Goal: Task Accomplishment & Management: Use online tool/utility

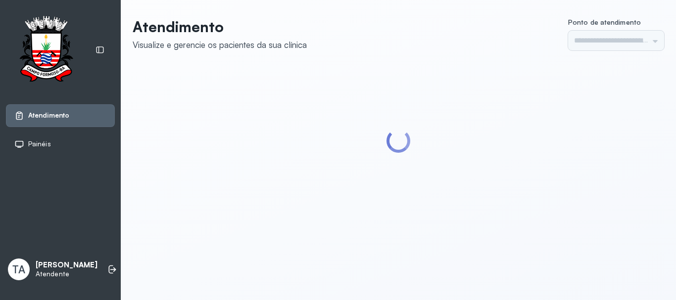
type input "******"
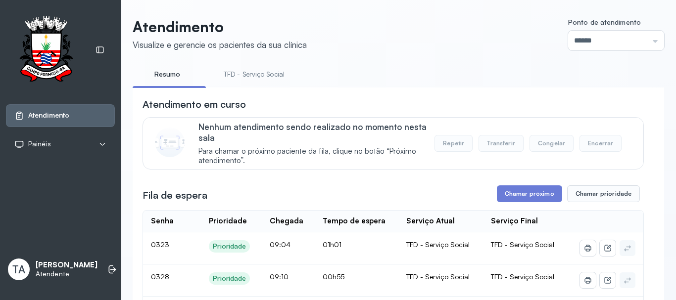
click at [512, 195] on button "Chamar próximo" at bounding box center [529, 193] width 65 height 17
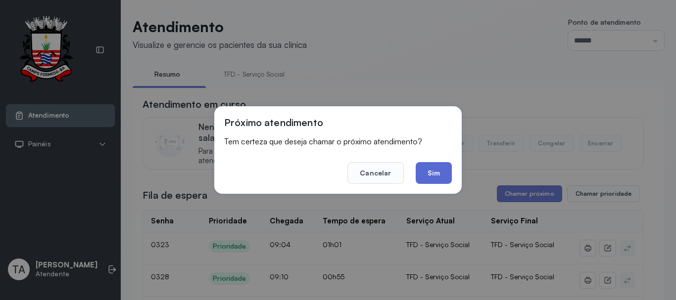
click at [437, 177] on button "Sim" at bounding box center [433, 173] width 36 height 22
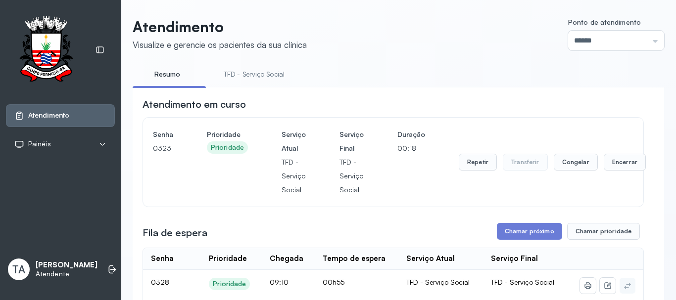
scroll to position [49, 0]
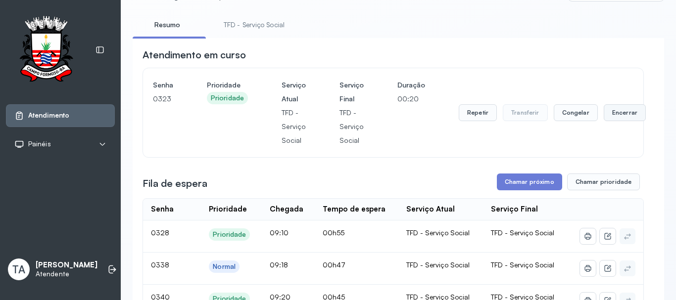
click at [610, 120] on button "Encerrar" at bounding box center [624, 112] width 42 height 17
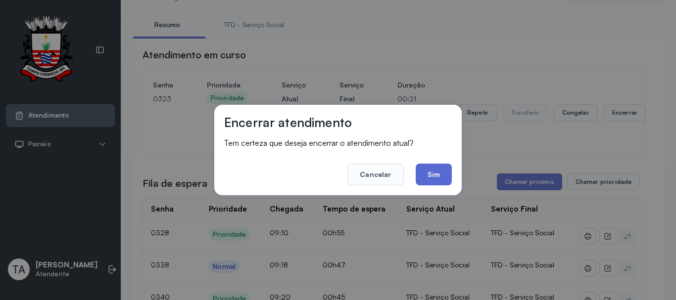
click at [440, 173] on button "Sim" at bounding box center [433, 175] width 36 height 22
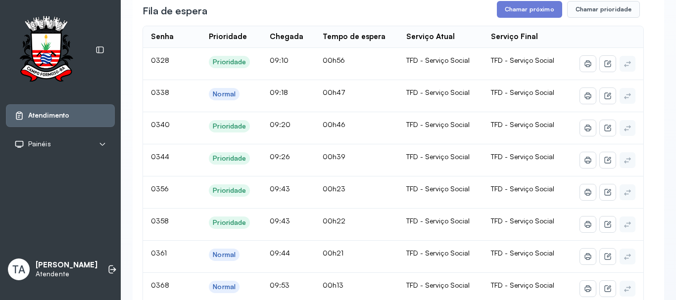
scroll to position [148, 0]
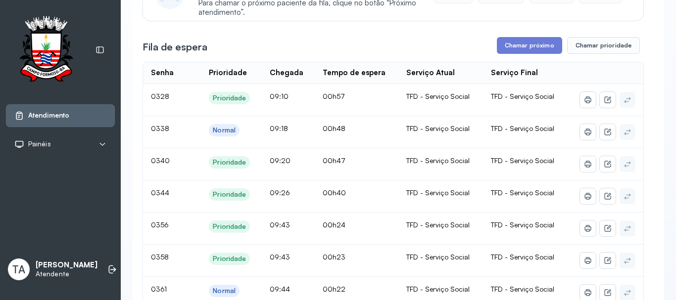
click at [522, 42] on button "Chamar próximo" at bounding box center [529, 45] width 65 height 17
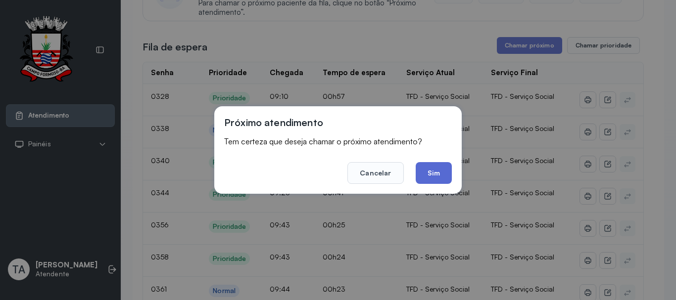
click at [434, 166] on button "Sim" at bounding box center [433, 173] width 36 height 22
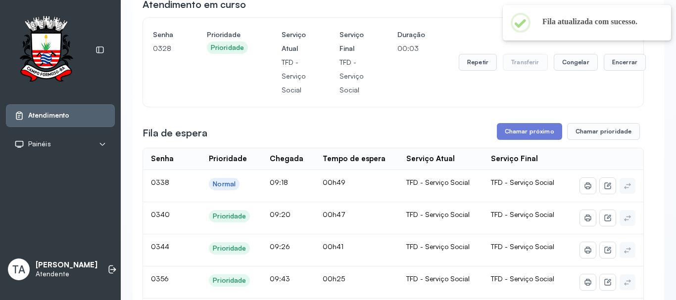
scroll to position [0, 0]
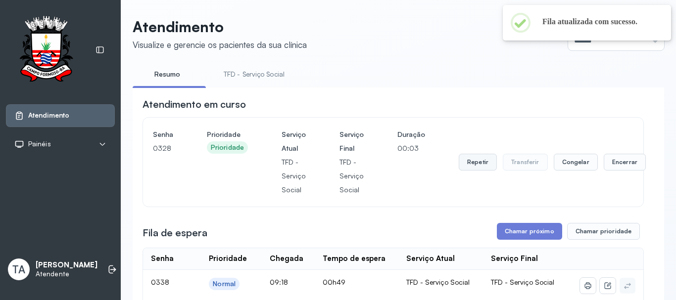
click at [462, 168] on button "Repetir" at bounding box center [477, 162] width 38 height 17
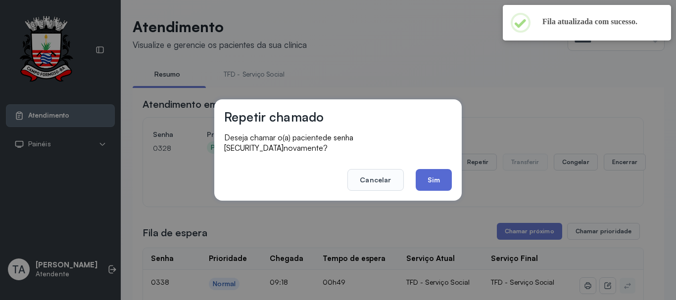
click at [435, 178] on button "Sim" at bounding box center [433, 180] width 36 height 22
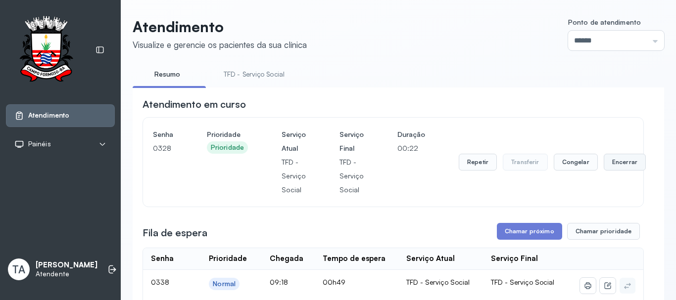
click at [613, 162] on button "Encerrar" at bounding box center [624, 162] width 42 height 17
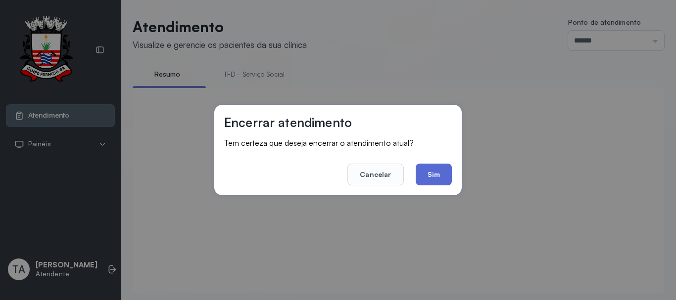
click at [439, 180] on button "Sim" at bounding box center [433, 175] width 36 height 22
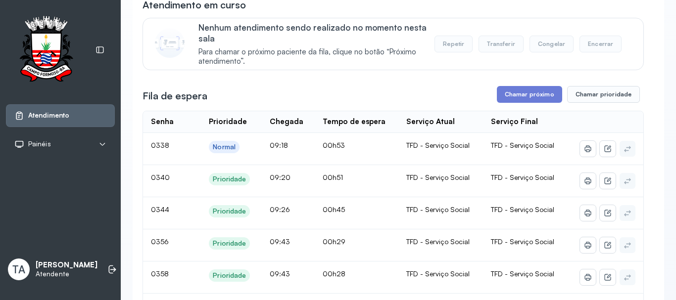
scroll to position [99, 0]
click at [520, 99] on button "Chamar próximo" at bounding box center [529, 95] width 65 height 17
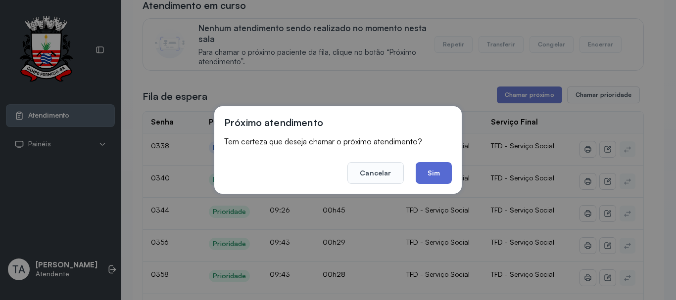
click at [420, 181] on button "Sim" at bounding box center [433, 173] width 36 height 22
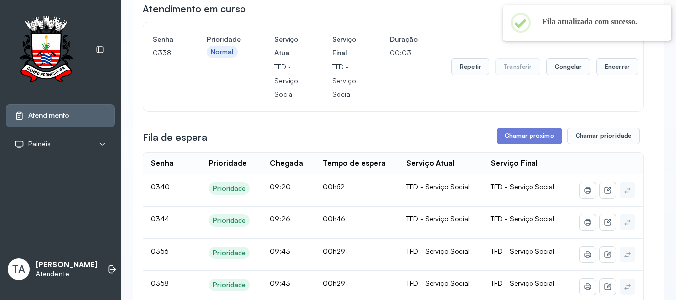
scroll to position [49, 0]
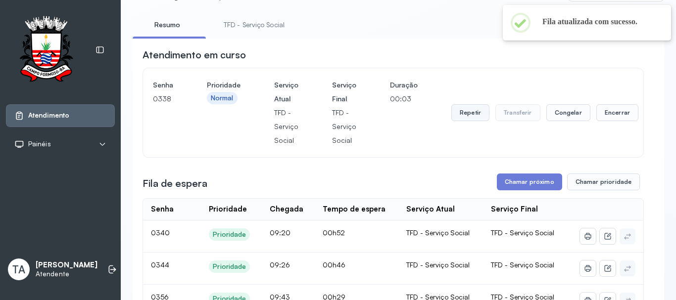
click at [469, 121] on button "Repetir" at bounding box center [470, 112] width 38 height 17
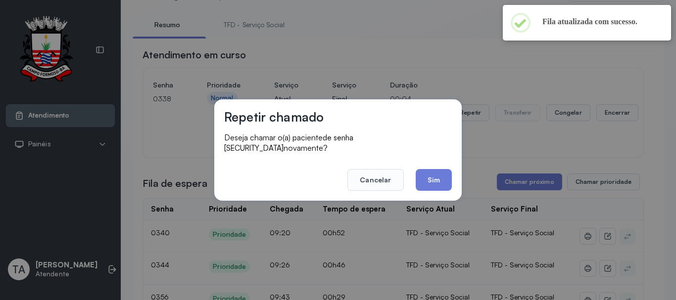
click at [440, 176] on button "Sim" at bounding box center [433, 180] width 36 height 22
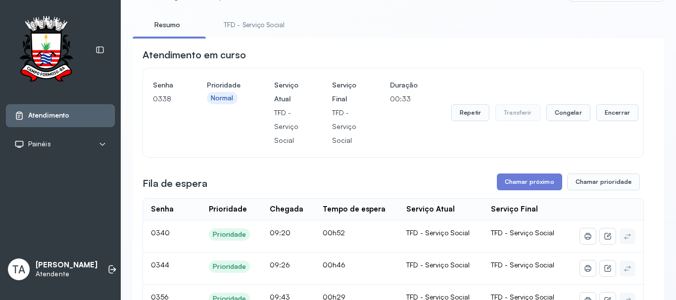
click at [470, 125] on div "Repetir Transferir Congelar Encerrar" at bounding box center [544, 112] width 187 height 69
click at [470, 116] on button "Repetir" at bounding box center [470, 112] width 38 height 17
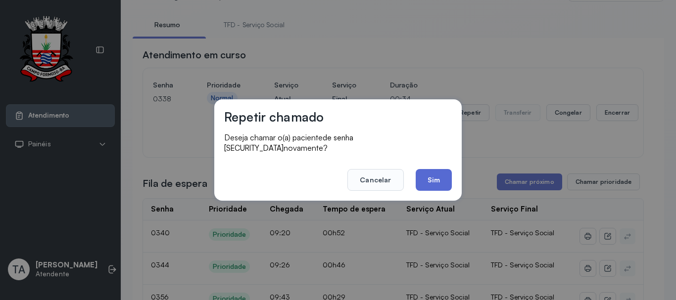
click at [434, 169] on button "Sim" at bounding box center [433, 180] width 36 height 22
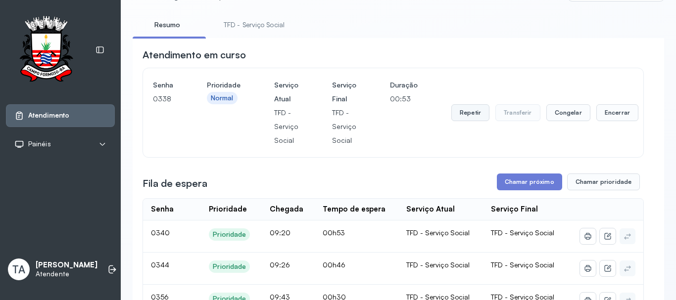
click at [461, 113] on button "Repetir" at bounding box center [470, 112] width 38 height 17
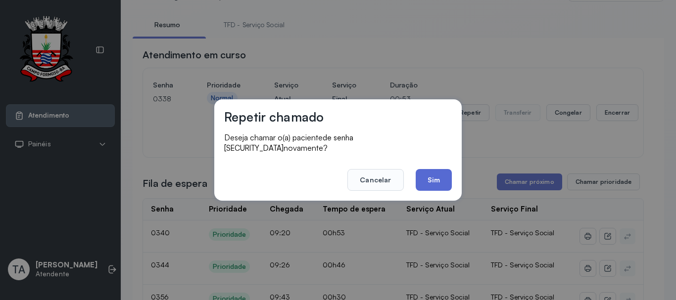
click at [438, 185] on button "Sim" at bounding box center [433, 180] width 36 height 22
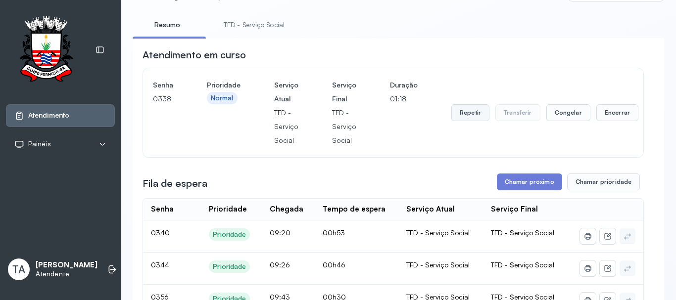
click at [471, 116] on button "Repetir" at bounding box center [470, 112] width 38 height 17
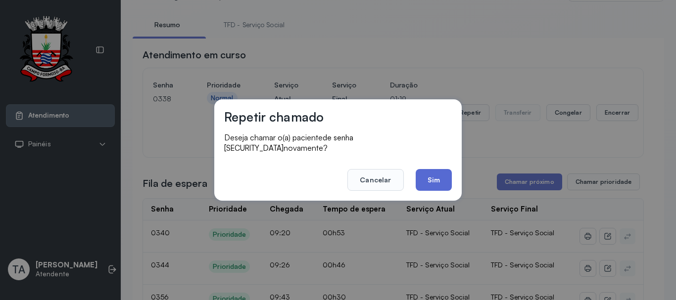
click at [439, 182] on button "Sim" at bounding box center [433, 180] width 36 height 22
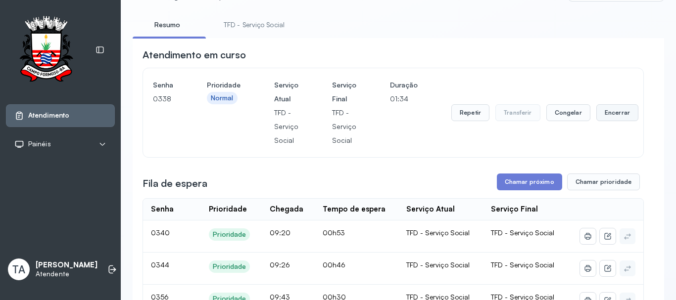
click at [601, 112] on button "Encerrar" at bounding box center [617, 112] width 42 height 17
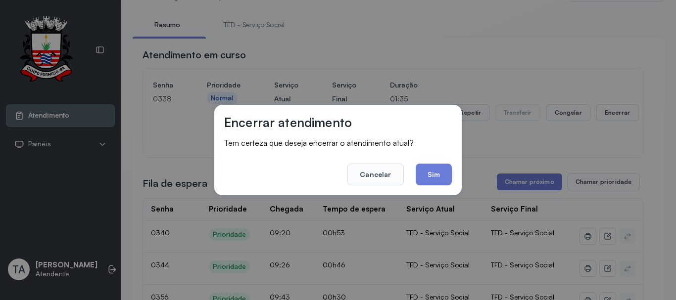
click at [427, 190] on div "Encerrar atendimento Tem certeza que deseja encerrar o atendimento atual? Cance…" at bounding box center [337, 150] width 247 height 91
click at [427, 187] on div "Encerrar atendimento Tem certeza que deseja encerrar o atendimento atual? Cance…" at bounding box center [337, 150] width 247 height 91
click at [424, 176] on button "Sim" at bounding box center [433, 175] width 36 height 22
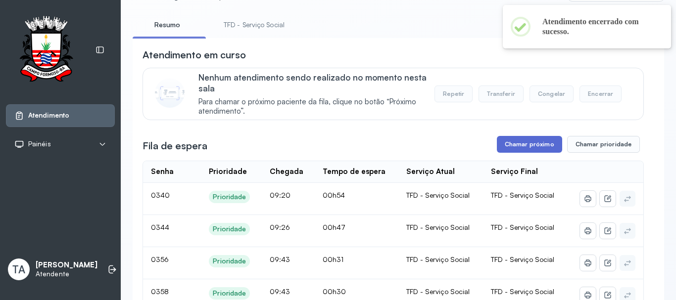
click at [511, 149] on button "Chamar próximo" at bounding box center [529, 144] width 65 height 17
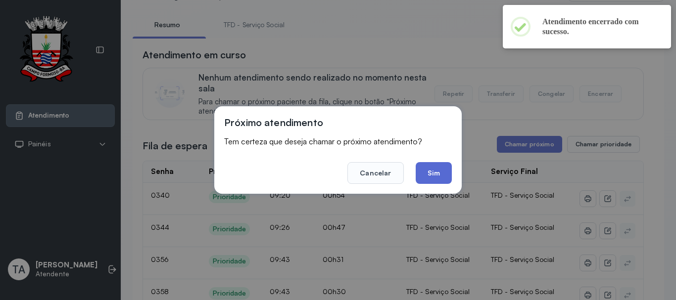
click at [432, 175] on button "Sim" at bounding box center [433, 173] width 36 height 22
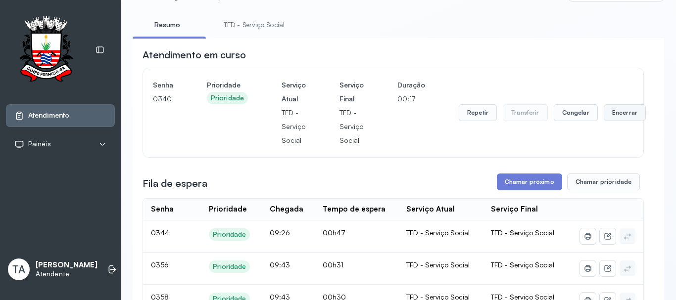
click at [611, 116] on button "Encerrar" at bounding box center [624, 112] width 42 height 17
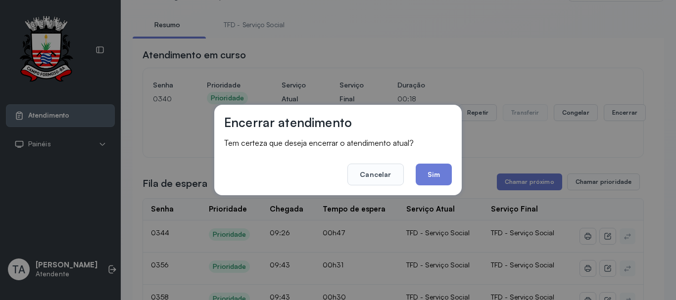
click at [429, 180] on button "Sim" at bounding box center [433, 175] width 36 height 22
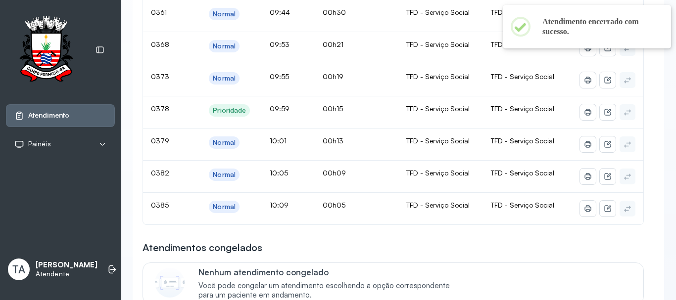
scroll to position [346, 0]
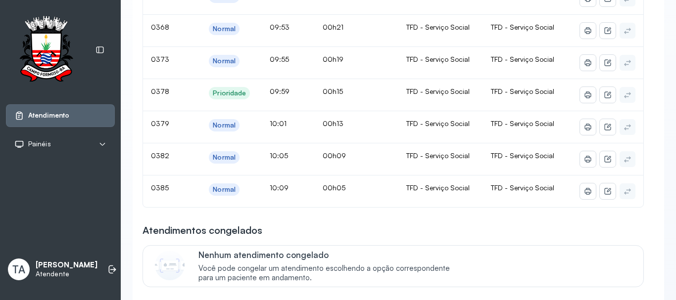
drag, startPoint x: 450, startPoint y: 213, endPoint x: 432, endPoint y: 219, distance: 18.9
click at [441, 213] on div "Atendimento em curso Nenhum atendimento sendo realizado no momento nesta sala P…" at bounding box center [392, 108] width 501 height 715
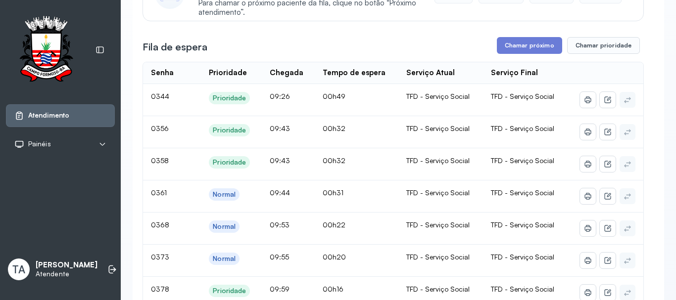
scroll to position [31, 0]
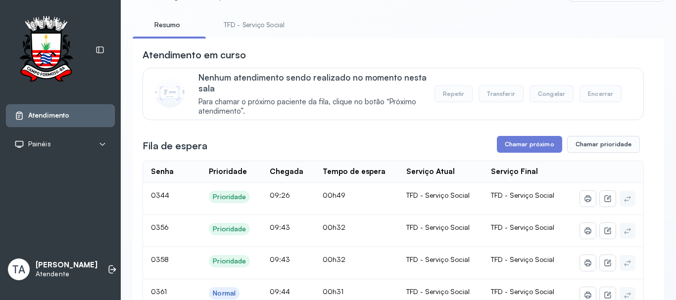
click at [244, 29] on link "TFD - Serviço Social" at bounding box center [254, 25] width 81 height 16
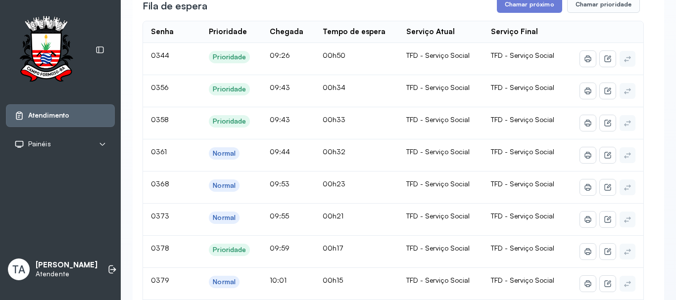
scroll to position [148, 0]
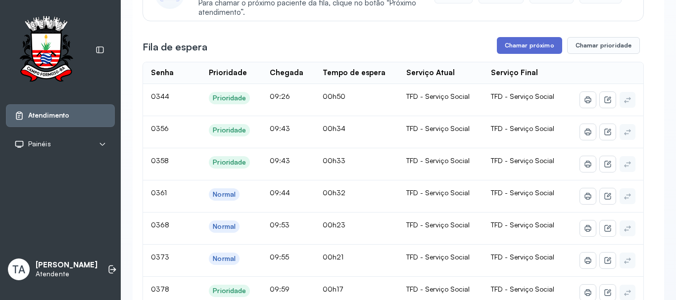
click at [518, 47] on button "Chamar próximo" at bounding box center [529, 45] width 65 height 17
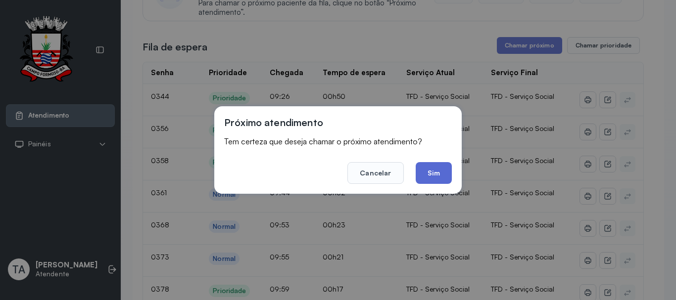
click at [431, 181] on button "Sim" at bounding box center [433, 173] width 36 height 22
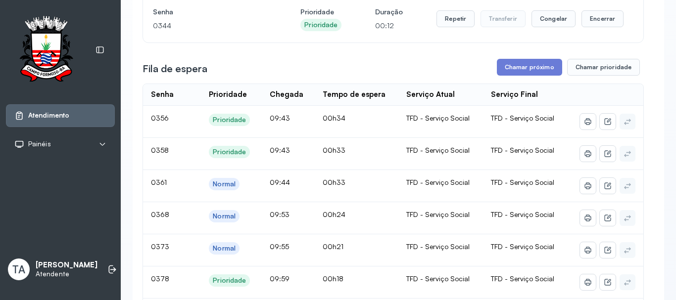
scroll to position [99, 0]
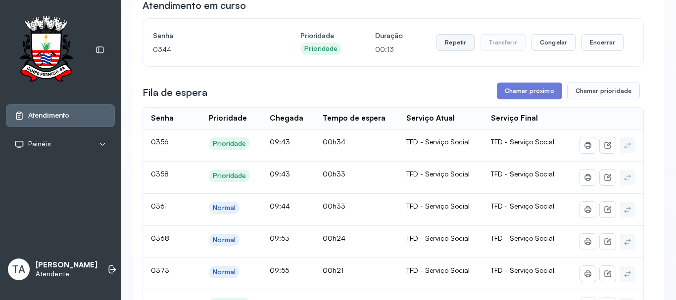
click at [451, 40] on button "Repetir" at bounding box center [455, 42] width 38 height 17
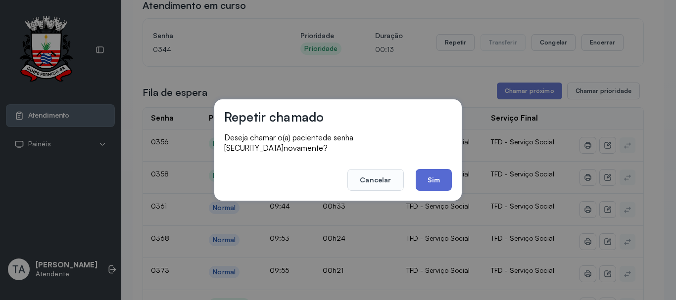
click at [428, 181] on button "Sim" at bounding box center [433, 180] width 36 height 22
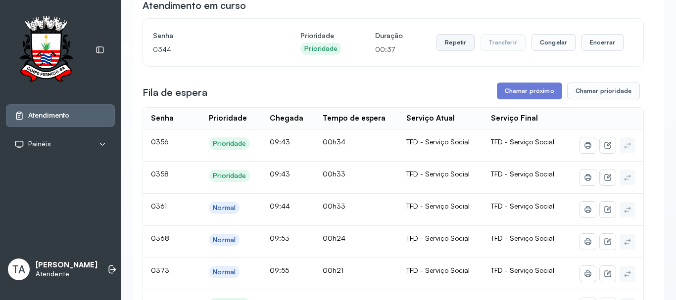
click at [449, 46] on button "Repetir" at bounding box center [455, 42] width 38 height 17
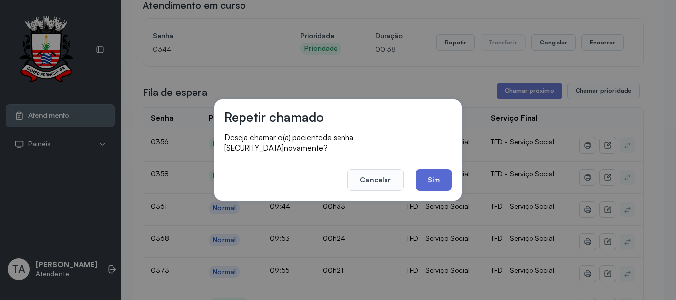
click at [431, 174] on button "Sim" at bounding box center [433, 180] width 36 height 22
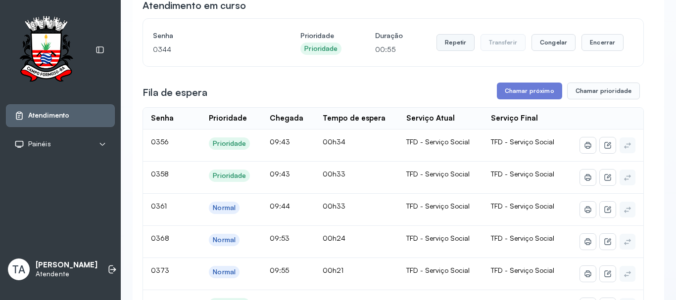
click at [458, 46] on button "Repetir" at bounding box center [455, 42] width 38 height 17
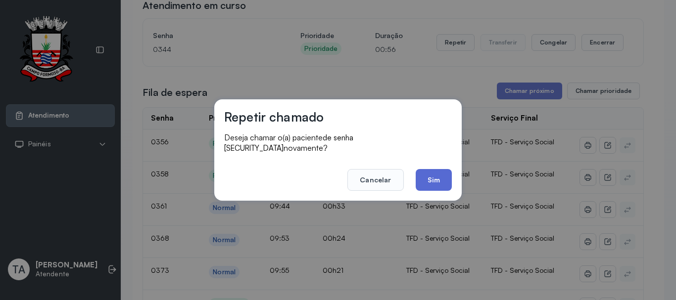
click at [437, 181] on button "Sim" at bounding box center [433, 180] width 36 height 22
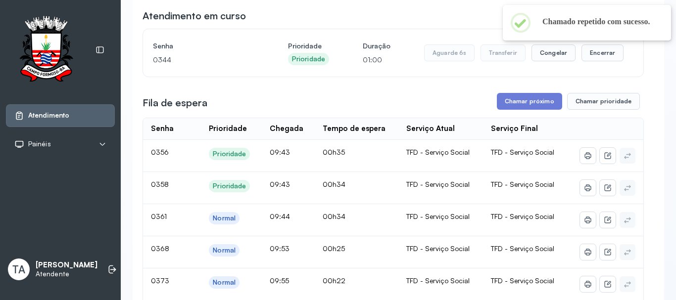
scroll to position [49, 0]
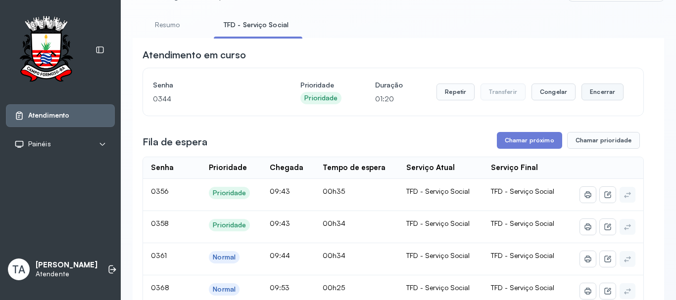
click at [582, 92] on button "Encerrar" at bounding box center [602, 92] width 42 height 17
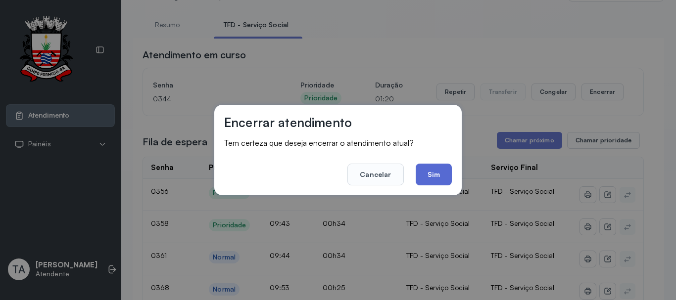
click at [442, 172] on button "Sim" at bounding box center [433, 175] width 36 height 22
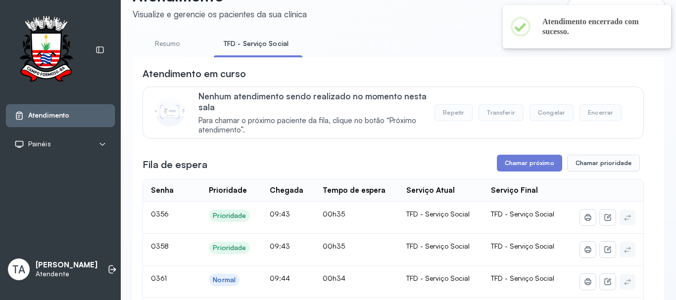
scroll to position [69, 0]
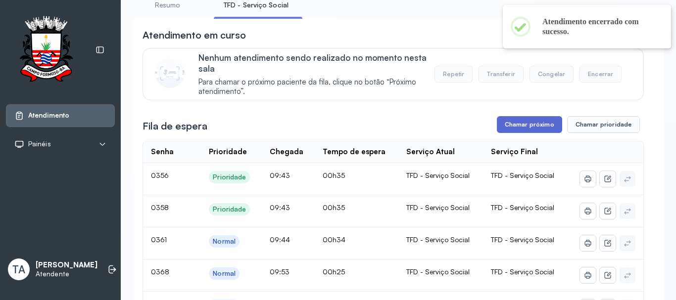
click at [527, 123] on button "Chamar próximo" at bounding box center [529, 124] width 65 height 17
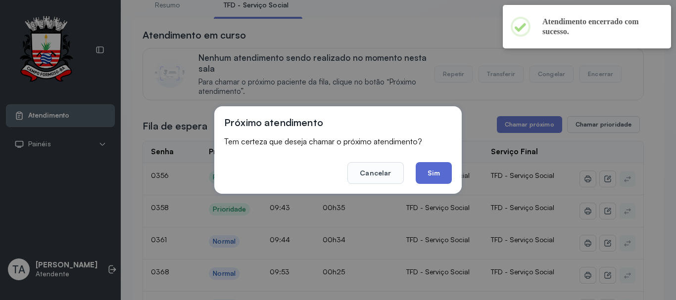
click at [424, 165] on button "Sim" at bounding box center [433, 173] width 36 height 22
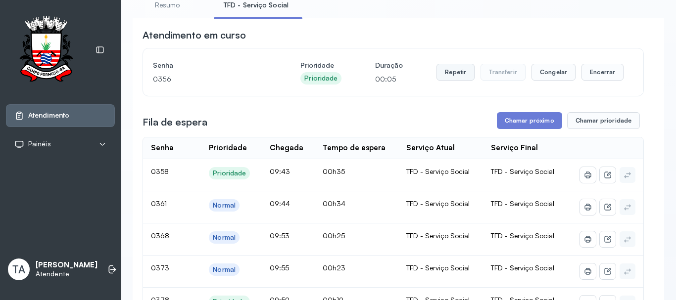
click at [454, 68] on button "Repetir" at bounding box center [455, 72] width 38 height 17
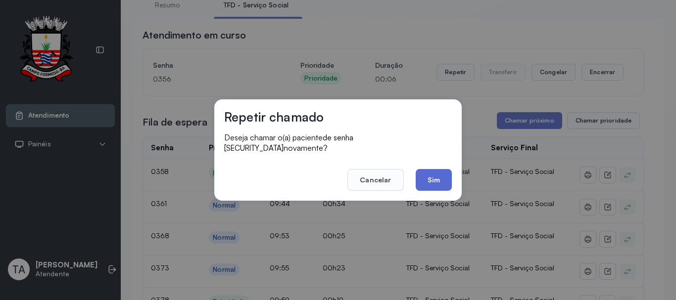
click at [449, 180] on button "Sim" at bounding box center [433, 180] width 36 height 22
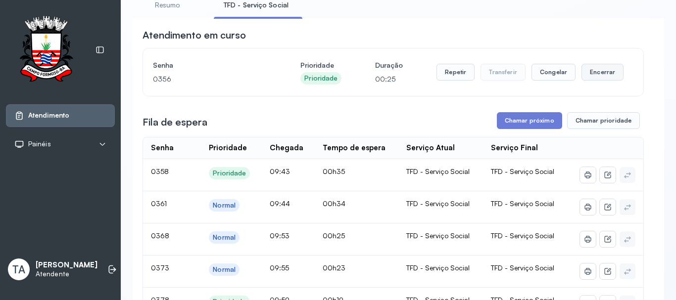
click at [598, 73] on button "Encerrar" at bounding box center [602, 72] width 42 height 17
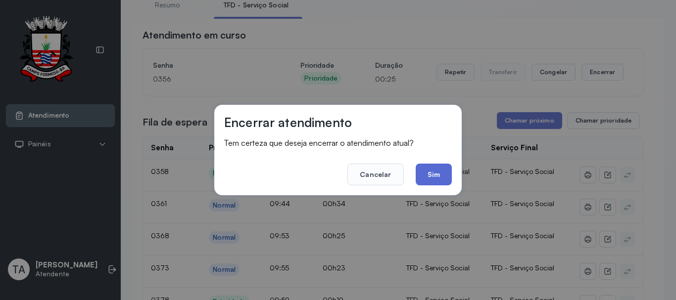
click at [430, 172] on button "Sim" at bounding box center [433, 175] width 36 height 22
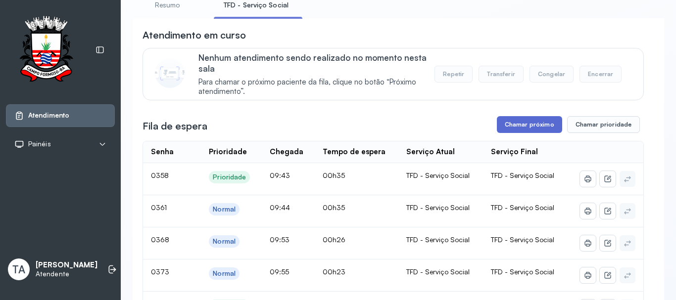
click at [529, 132] on button "Chamar próximo" at bounding box center [529, 124] width 65 height 17
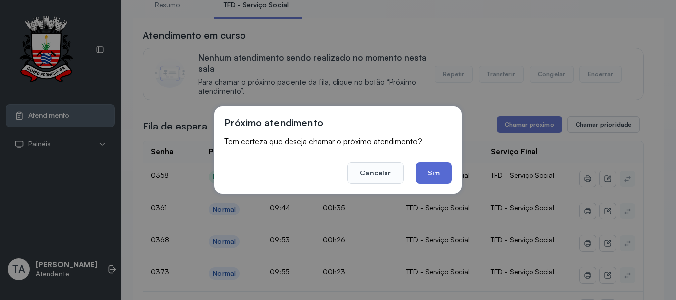
click at [424, 178] on button "Sim" at bounding box center [433, 173] width 36 height 22
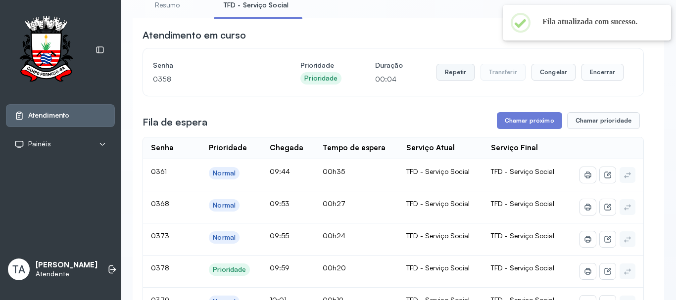
click at [454, 81] on button "Repetir" at bounding box center [455, 72] width 38 height 17
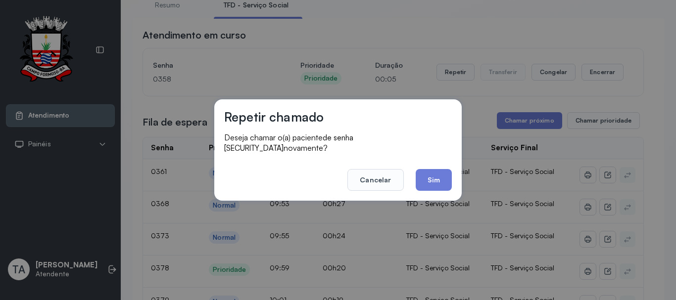
click at [425, 176] on button "Sim" at bounding box center [433, 180] width 36 height 22
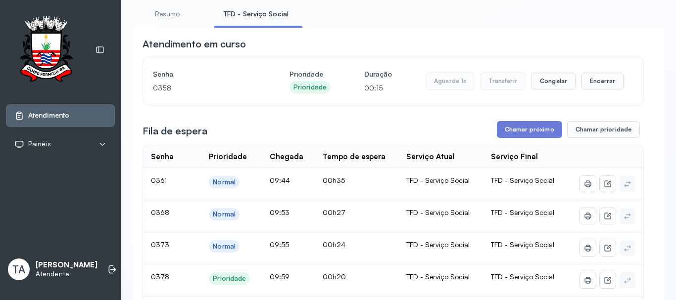
scroll to position [20, 0]
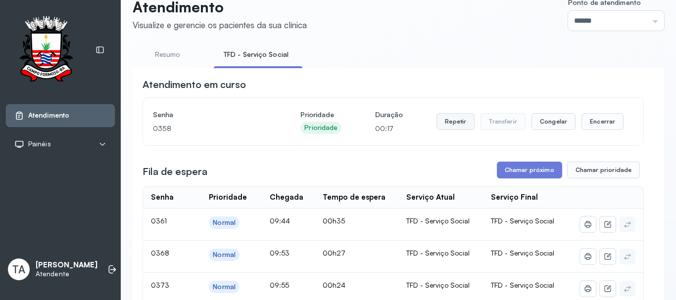
click at [446, 127] on button "Repetir" at bounding box center [455, 121] width 38 height 17
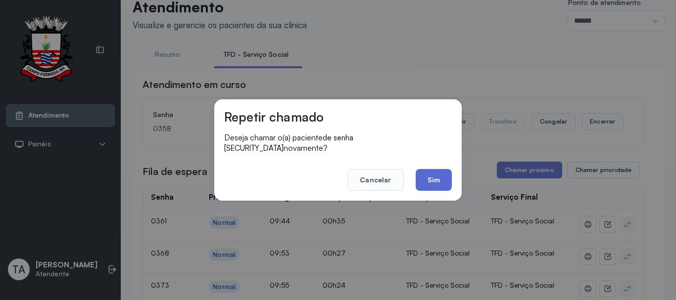
click at [433, 181] on button "Sim" at bounding box center [433, 180] width 36 height 22
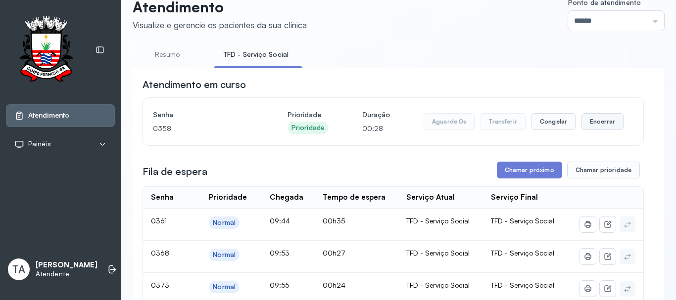
click at [594, 125] on button "Encerrar" at bounding box center [602, 121] width 42 height 17
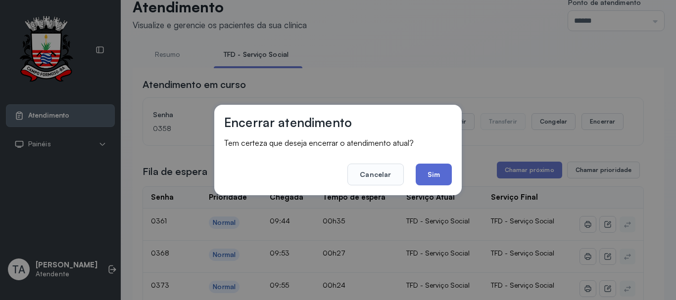
click at [443, 182] on button "Sim" at bounding box center [433, 175] width 36 height 22
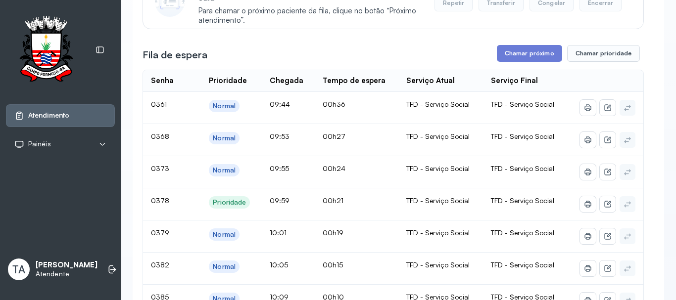
scroll to position [119, 0]
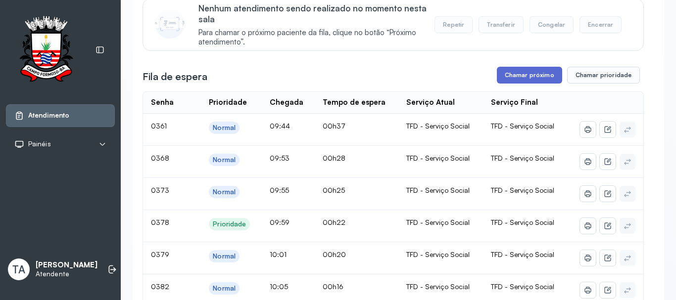
click at [501, 80] on button "Chamar próximo" at bounding box center [529, 75] width 65 height 17
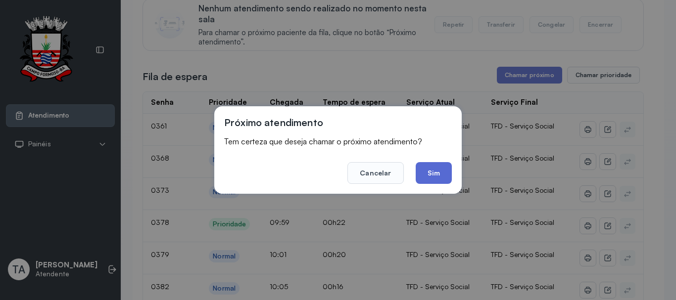
click at [432, 166] on button "Sim" at bounding box center [433, 173] width 36 height 22
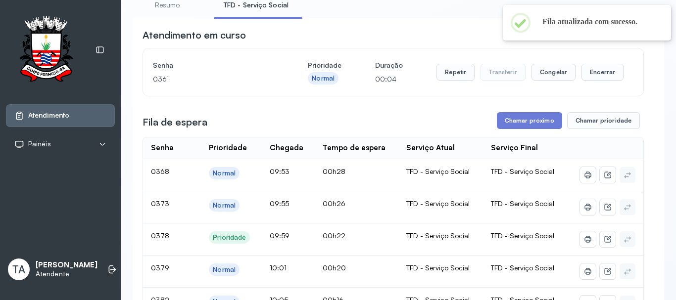
scroll to position [20, 0]
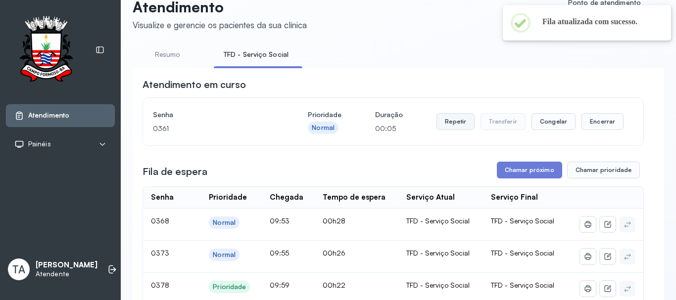
click at [442, 121] on button "Repetir" at bounding box center [455, 121] width 38 height 17
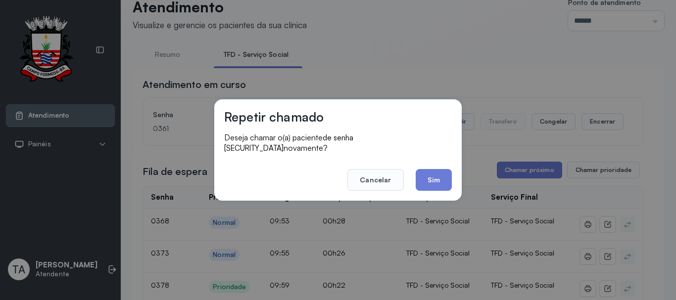
click at [411, 179] on footer "Cancelar Sim" at bounding box center [338, 173] width 228 height 36
click at [424, 175] on button "Sim" at bounding box center [433, 180] width 36 height 22
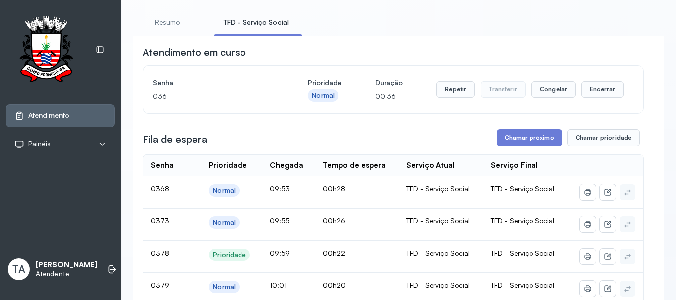
scroll to position [69, 0]
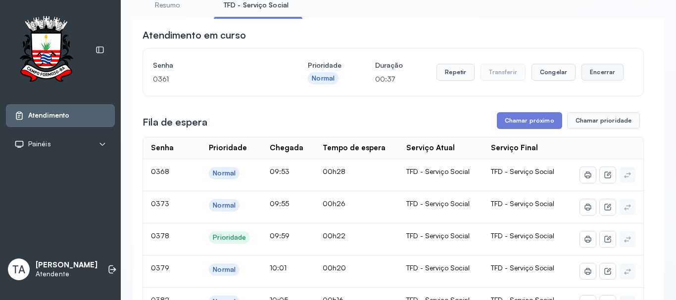
click at [590, 78] on button "Encerrar" at bounding box center [602, 72] width 42 height 17
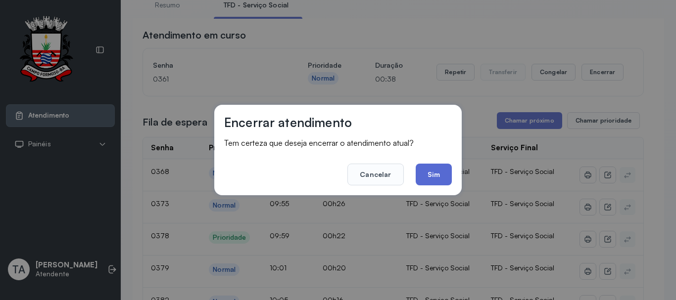
click at [451, 172] on button "Sim" at bounding box center [433, 175] width 36 height 22
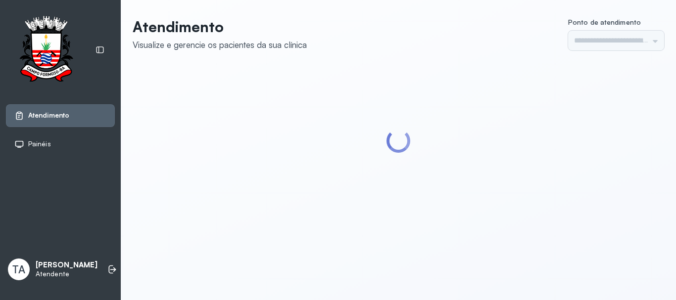
type input "******"
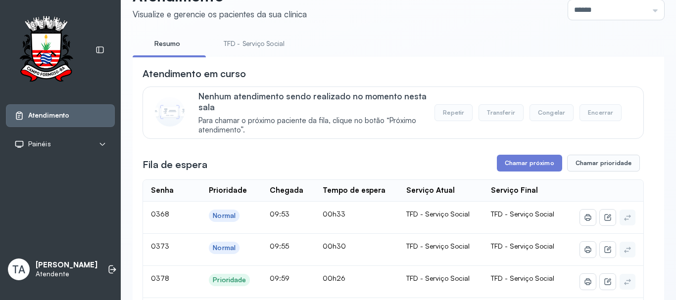
scroll to position [179, 0]
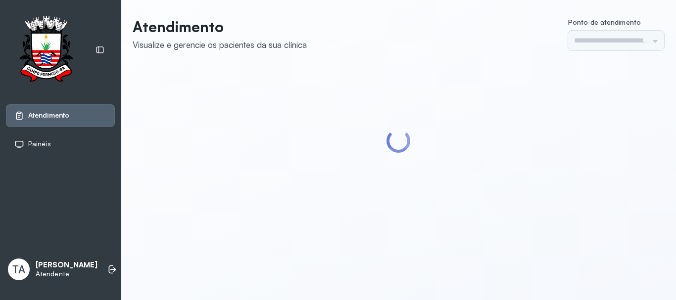
type input "******"
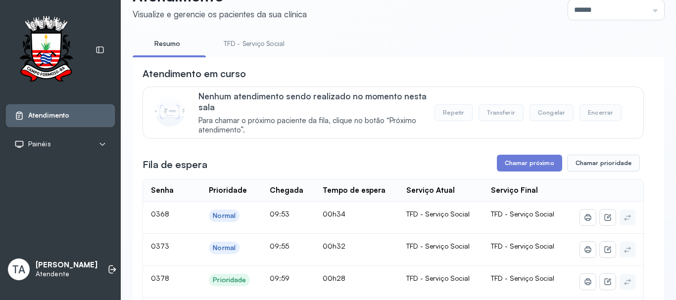
scroll to position [148, 0]
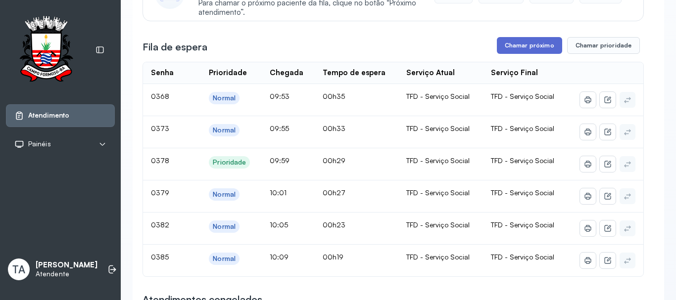
click at [517, 45] on button "Chamar próximo" at bounding box center [529, 45] width 65 height 17
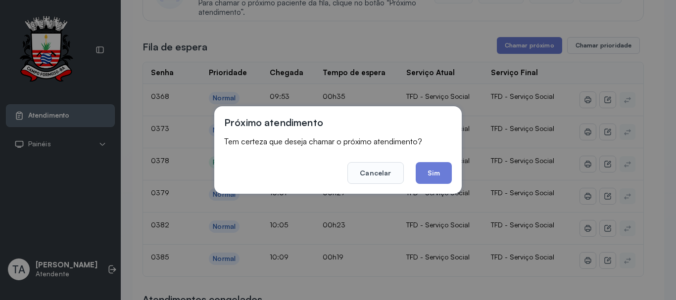
drag, startPoint x: 431, startPoint y: 179, endPoint x: 433, endPoint y: 171, distance: 7.8
click at [433, 171] on button "Sim" at bounding box center [433, 173] width 36 height 22
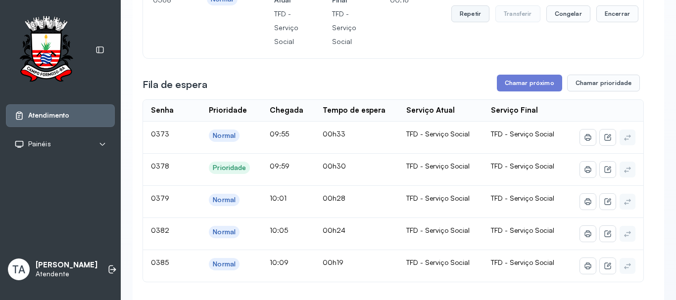
click at [465, 22] on button "Repetir" at bounding box center [470, 13] width 38 height 17
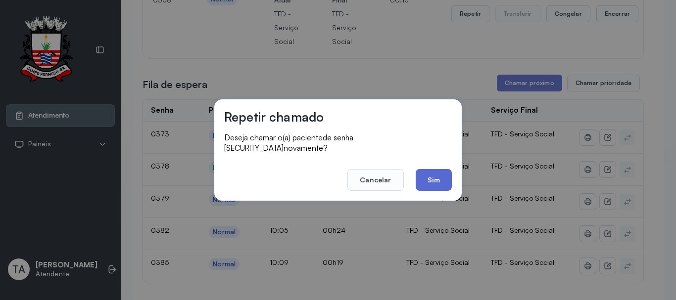
click at [437, 170] on button "Sim" at bounding box center [433, 180] width 36 height 22
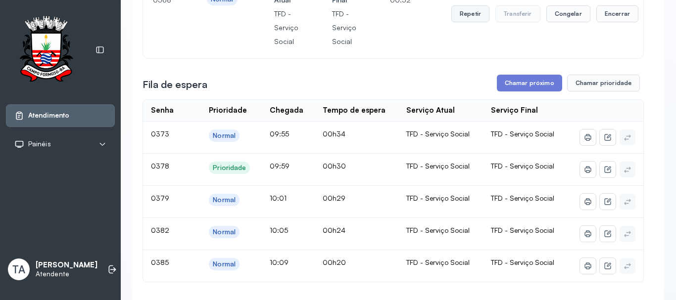
click at [451, 12] on button "Repetir" at bounding box center [470, 13] width 38 height 17
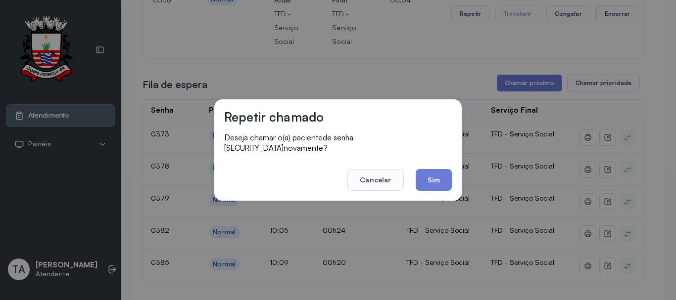
click at [440, 201] on div "Repetir chamado Deseja chamar o(a) paciente de senha 0368 novamente? Cancelar S…" at bounding box center [338, 150] width 676 height 300
click at [443, 176] on button "Sim" at bounding box center [433, 180] width 36 height 22
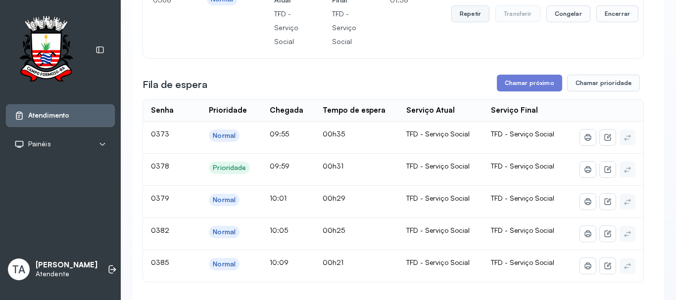
click at [466, 24] on div "Repetir Transferir Congelar Encerrar" at bounding box center [544, 13] width 187 height 69
click at [463, 17] on button "Repetir" at bounding box center [470, 13] width 38 height 17
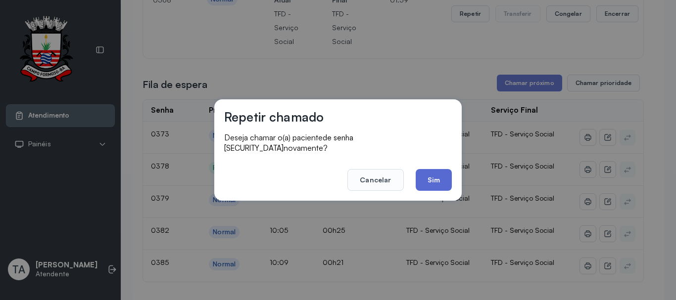
click at [442, 173] on button "Sim" at bounding box center [433, 180] width 36 height 22
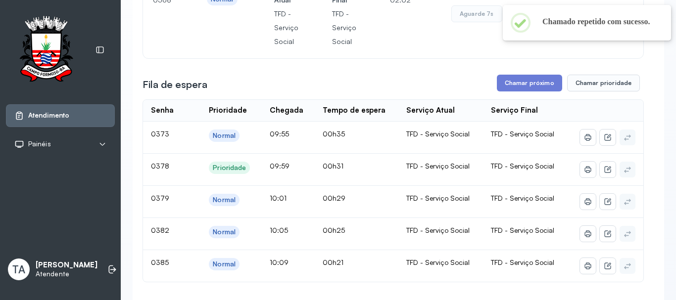
scroll to position [99, 0]
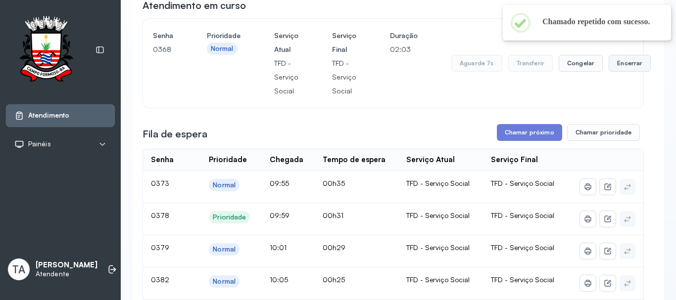
click at [617, 64] on button "Encerrar" at bounding box center [629, 63] width 42 height 17
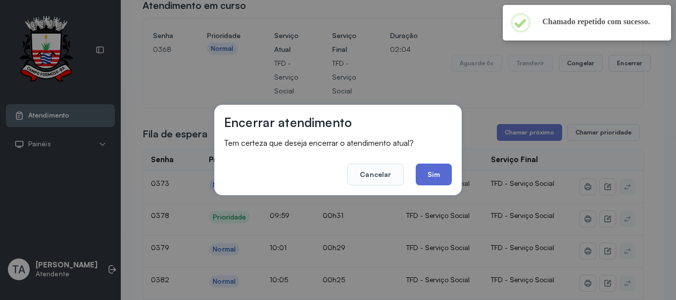
click at [448, 181] on button "Sim" at bounding box center [433, 175] width 36 height 22
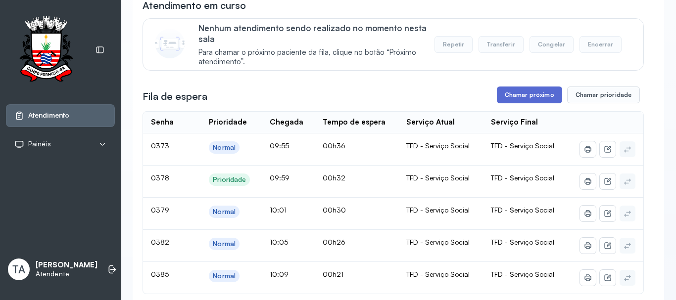
click at [506, 102] on button "Chamar próximo" at bounding box center [529, 95] width 65 height 17
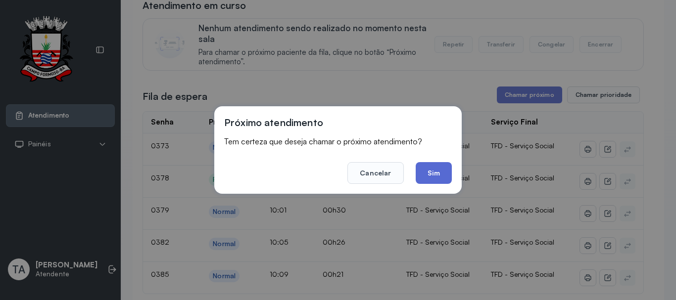
click at [433, 174] on button "Sim" at bounding box center [433, 173] width 36 height 22
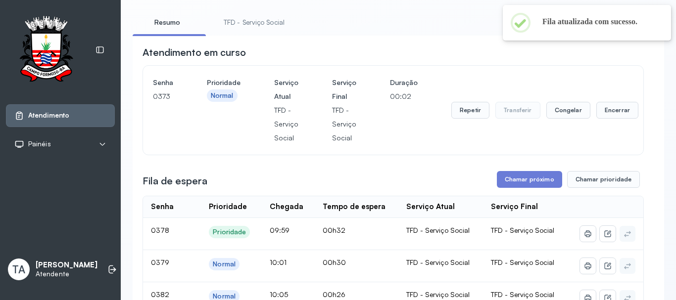
scroll to position [49, 0]
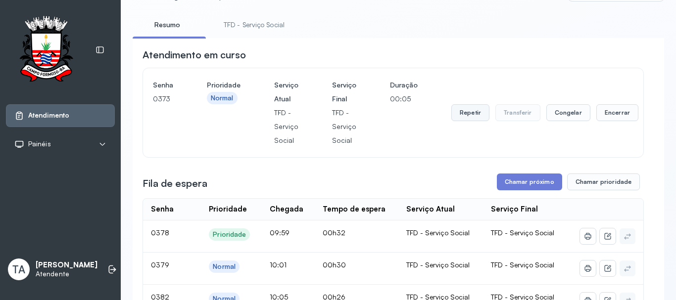
click at [480, 120] on button "Repetir" at bounding box center [470, 112] width 38 height 17
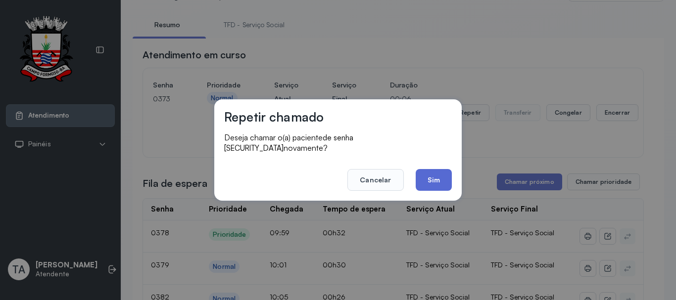
click at [435, 170] on button "Sim" at bounding box center [433, 180] width 36 height 22
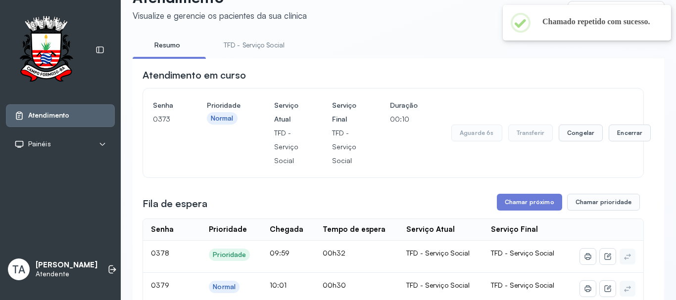
scroll to position [0, 0]
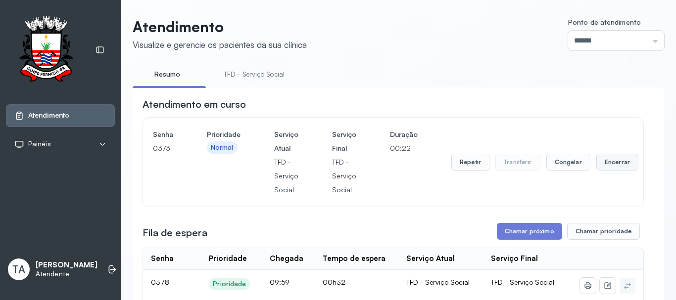
click at [596, 169] on button "Encerrar" at bounding box center [617, 162] width 42 height 17
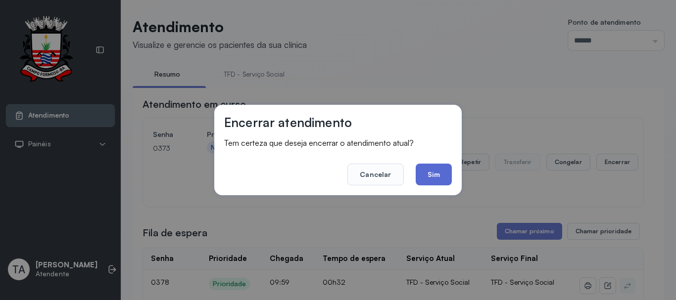
click at [440, 182] on button "Sim" at bounding box center [433, 175] width 36 height 22
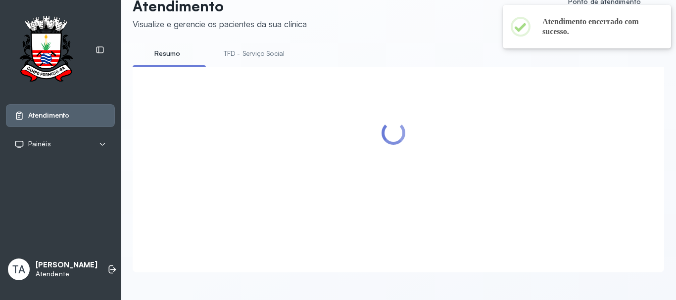
scroll to position [148, 0]
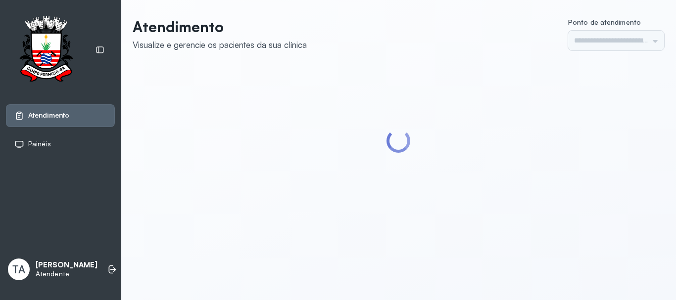
type input "******"
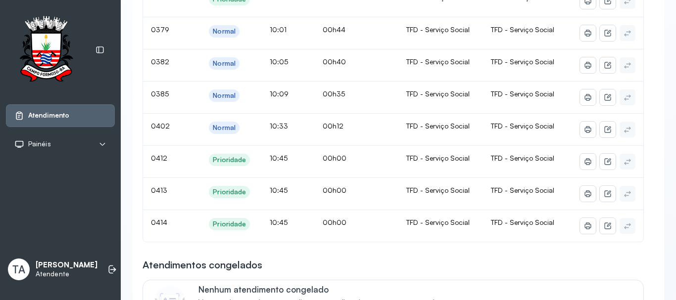
scroll to position [148, 0]
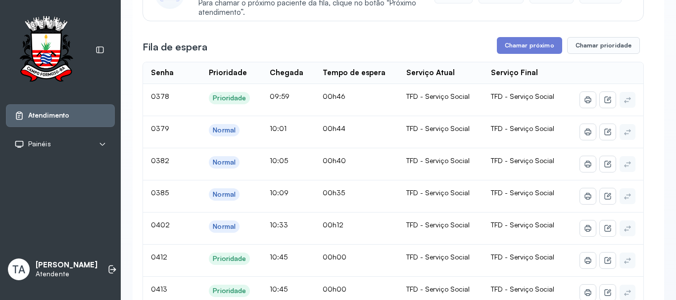
click at [523, 42] on button "Chamar próximo" at bounding box center [529, 45] width 65 height 17
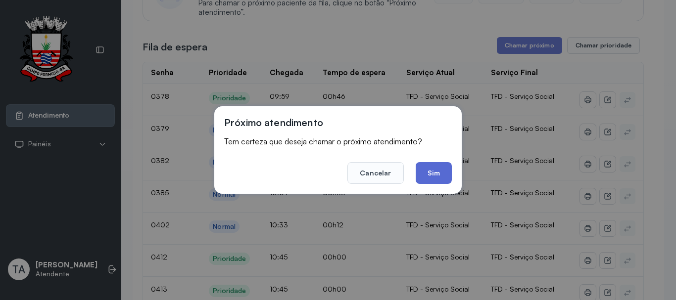
click at [423, 173] on button "Sim" at bounding box center [433, 173] width 36 height 22
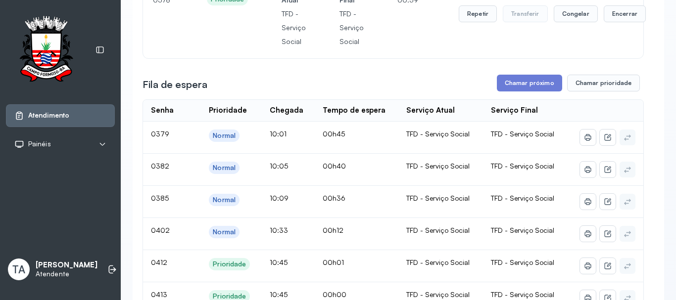
scroll to position [99, 0]
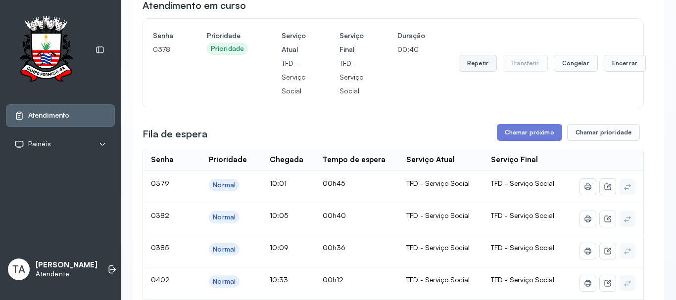
click at [472, 64] on button "Repetir" at bounding box center [477, 63] width 38 height 17
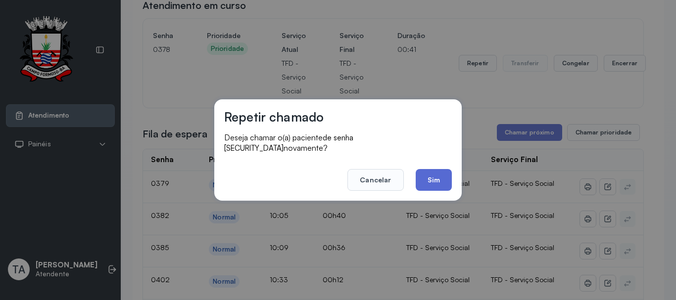
click at [425, 170] on button "Sim" at bounding box center [433, 180] width 36 height 22
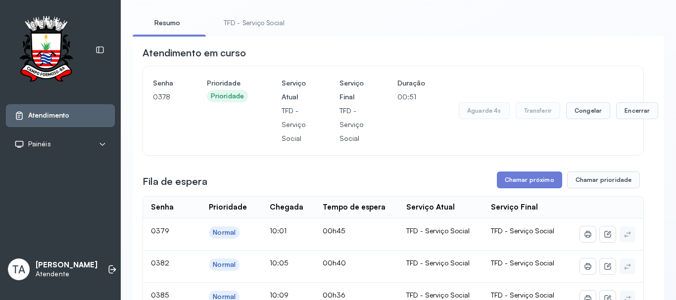
scroll to position [49, 0]
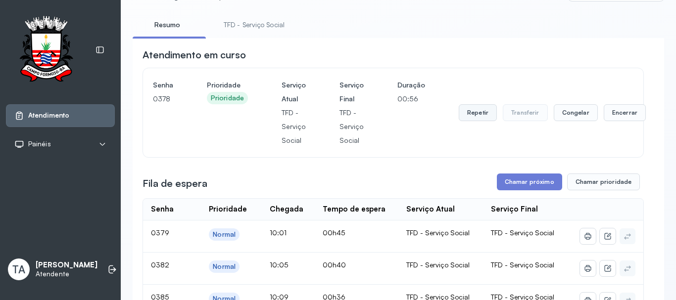
drag, startPoint x: 489, startPoint y: 123, endPoint x: 484, endPoint y: 121, distance: 5.3
click at [484, 121] on button "Repetir" at bounding box center [477, 112] width 38 height 17
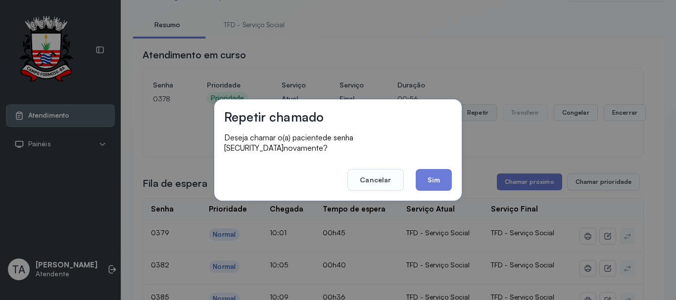
click at [476, 116] on div "Repetir chamado Deseja chamar o(a) paciente de senha 0378 novamente? Cancelar S…" at bounding box center [338, 150] width 676 height 300
click at [440, 176] on button "Sim" at bounding box center [433, 180] width 36 height 22
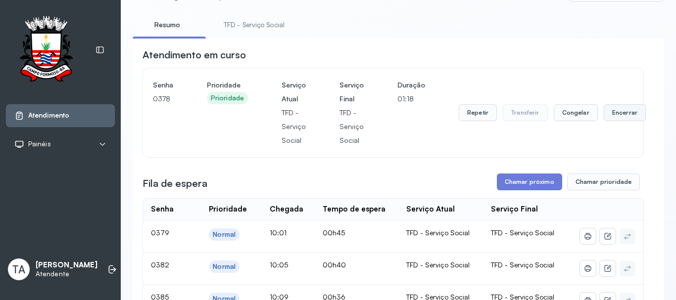
click at [625, 113] on button "Encerrar" at bounding box center [624, 112] width 42 height 17
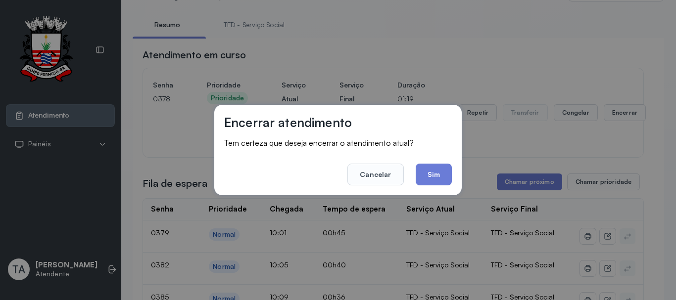
click at [456, 177] on div "Encerrar atendimento Tem certeza que deseja encerrar o atendimento atual? Cance…" at bounding box center [337, 150] width 247 height 91
click at [455, 178] on div "Encerrar atendimento Tem certeza que deseja encerrar o atendimento atual? Cance…" at bounding box center [337, 150] width 247 height 91
click at [431, 177] on button "Sim" at bounding box center [433, 175] width 36 height 22
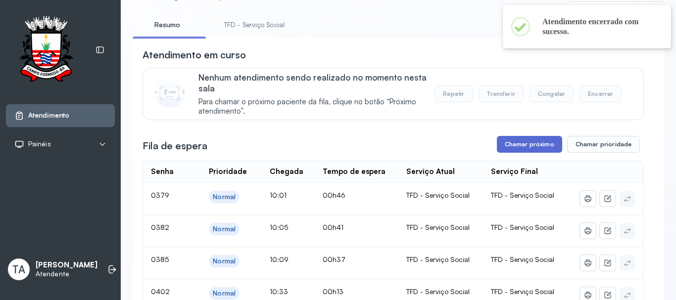
click at [504, 144] on button "Chamar próximo" at bounding box center [529, 144] width 65 height 17
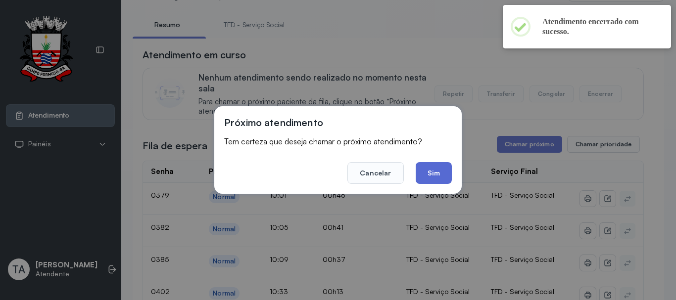
click at [437, 170] on button "Sim" at bounding box center [433, 173] width 36 height 22
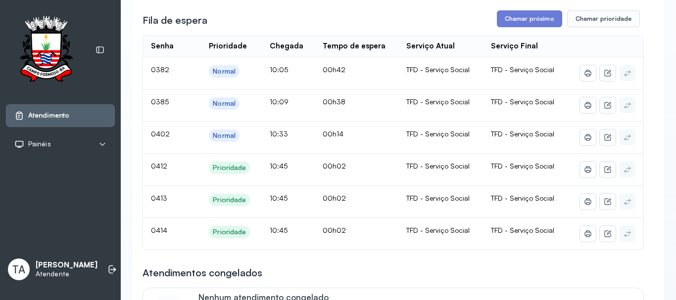
scroll to position [0, 0]
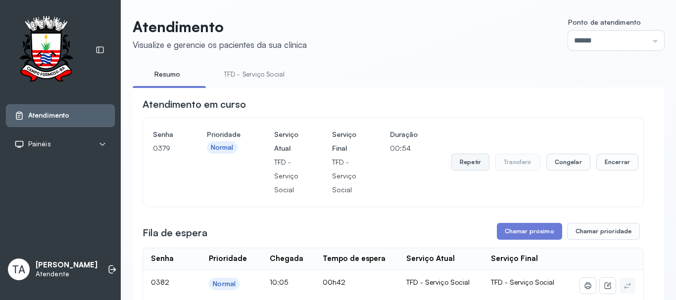
click at [471, 166] on button "Repetir" at bounding box center [470, 162] width 38 height 17
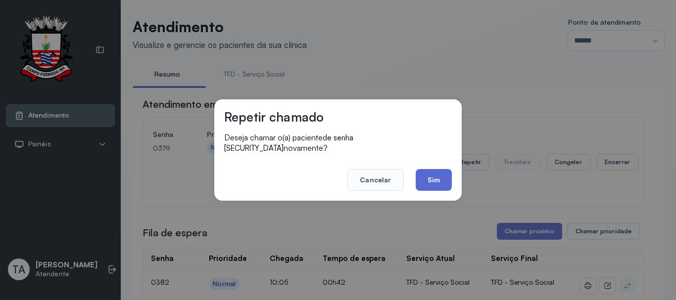
click at [426, 178] on button "Sim" at bounding box center [433, 180] width 36 height 22
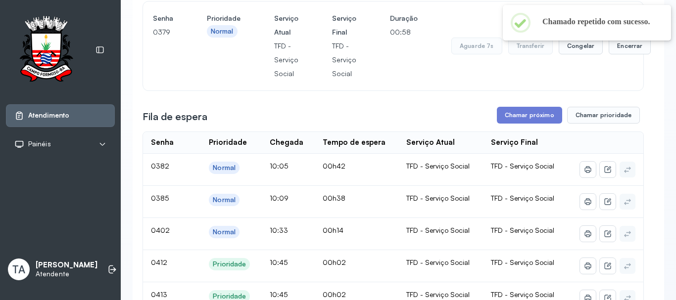
scroll to position [99, 0]
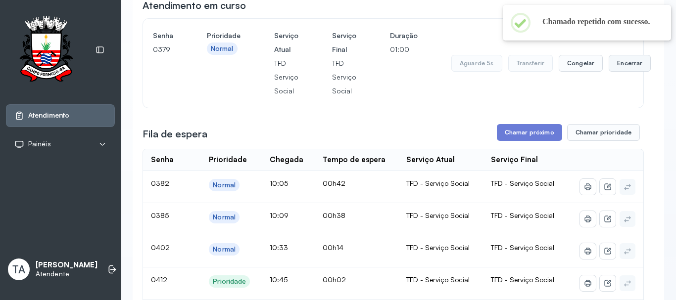
click at [618, 62] on button "Encerrar" at bounding box center [629, 63] width 42 height 17
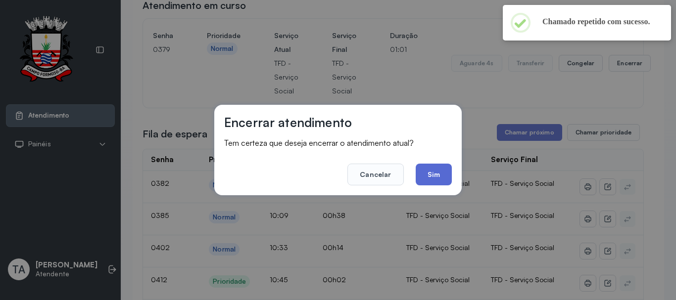
click at [434, 179] on button "Sim" at bounding box center [433, 175] width 36 height 22
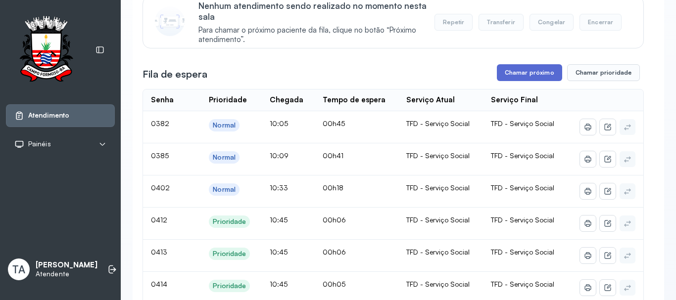
scroll to position [121, 0]
click at [502, 78] on button "Chamar próximo" at bounding box center [529, 73] width 65 height 17
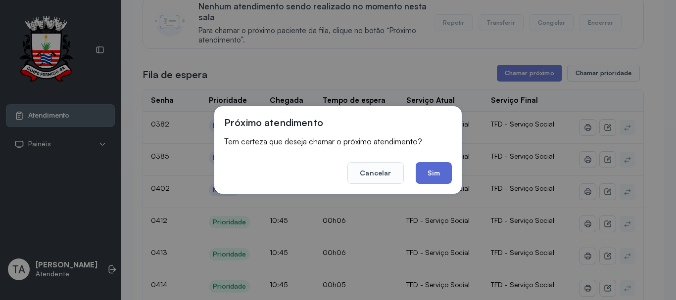
click at [426, 174] on button "Sim" at bounding box center [433, 173] width 36 height 22
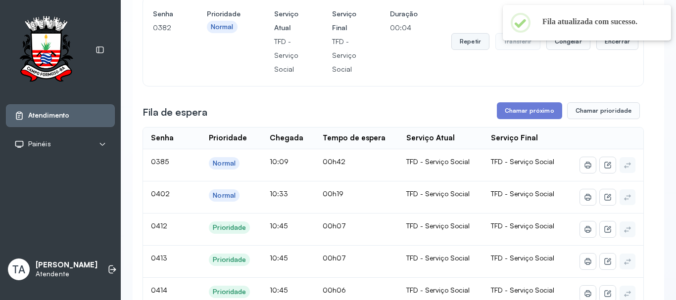
click at [462, 43] on button "Repetir" at bounding box center [470, 41] width 38 height 17
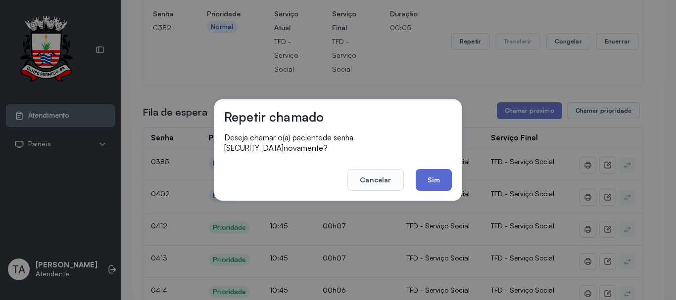
click at [445, 171] on button "Sim" at bounding box center [433, 180] width 36 height 22
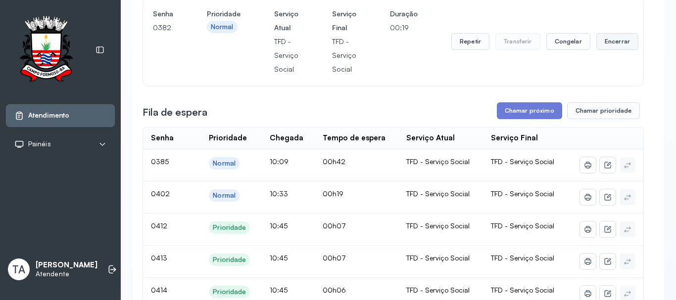
click at [612, 45] on button "Encerrar" at bounding box center [617, 41] width 42 height 17
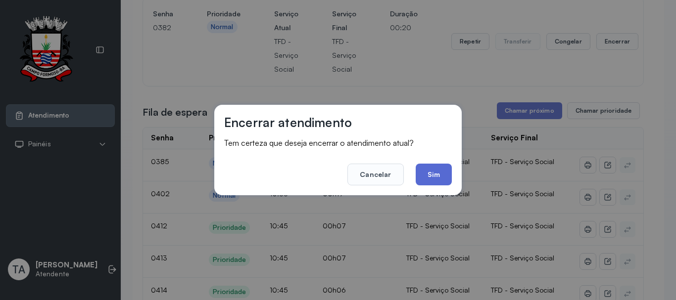
click at [428, 172] on button "Sim" at bounding box center [433, 175] width 36 height 22
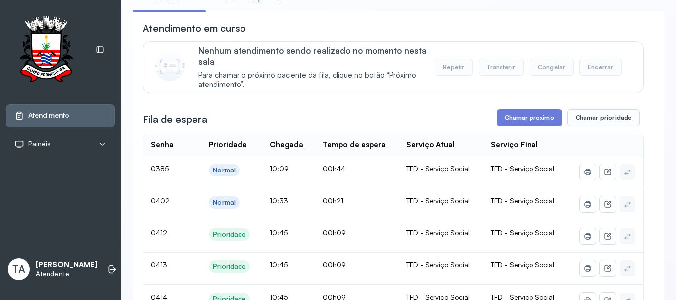
scroll to position [170, 0]
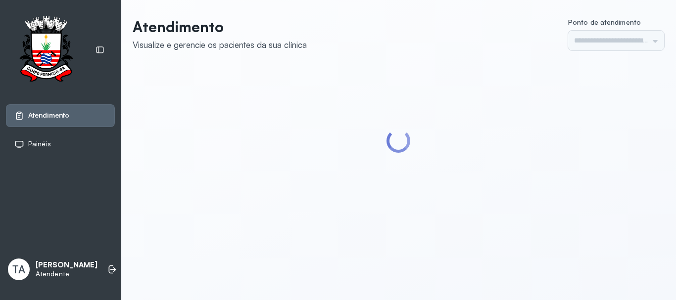
type input "******"
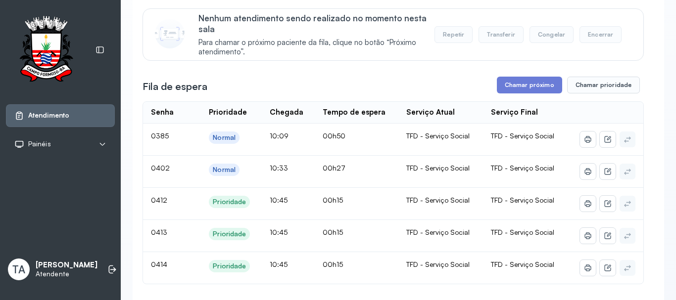
scroll to position [99, 0]
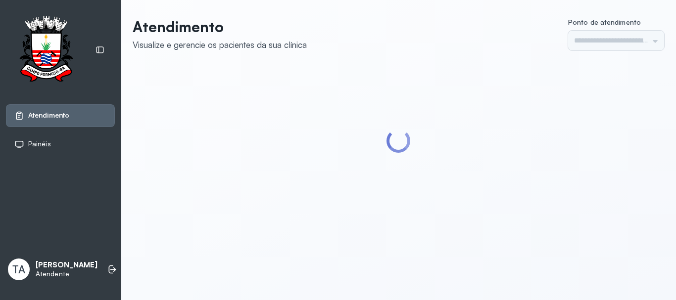
type input "******"
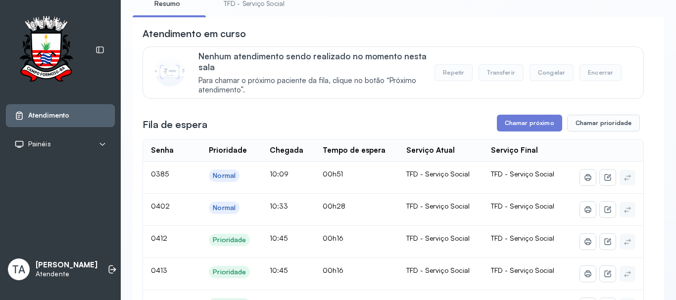
scroll to position [49, 0]
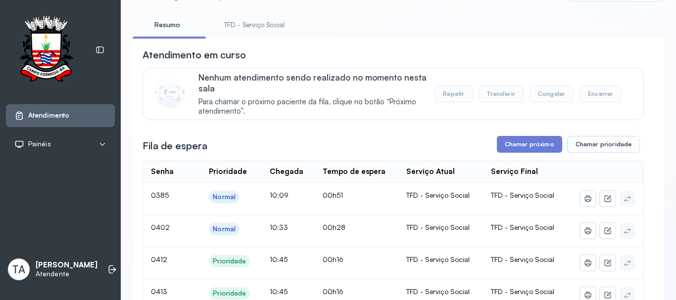
click at [259, 31] on link "TFD - Serviço Social" at bounding box center [254, 25] width 81 height 16
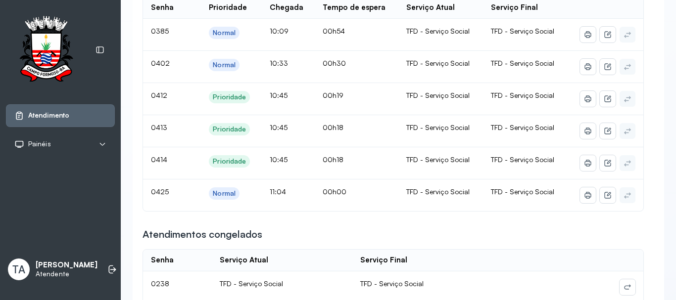
scroll to position [198, 0]
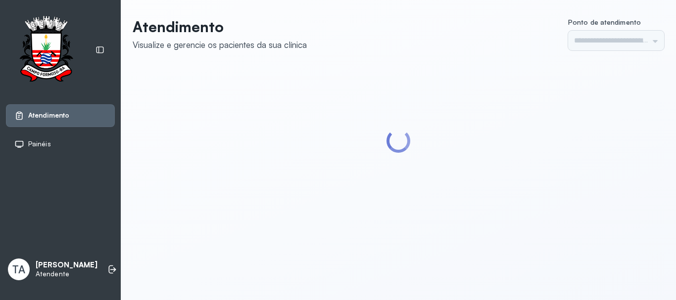
type input "******"
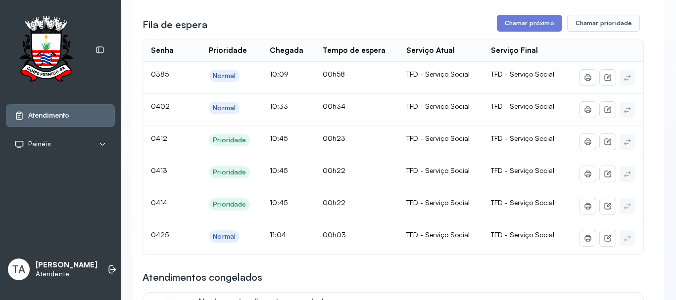
scroll to position [148, 0]
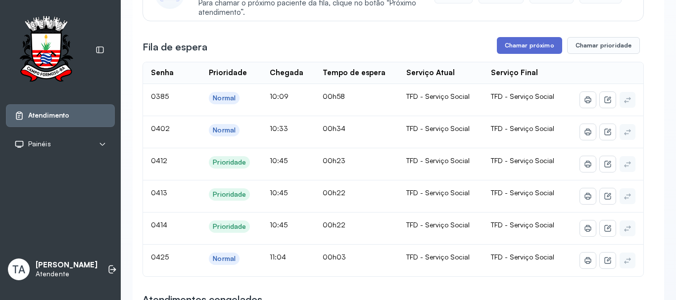
click at [514, 50] on button "Chamar próximo" at bounding box center [529, 45] width 65 height 17
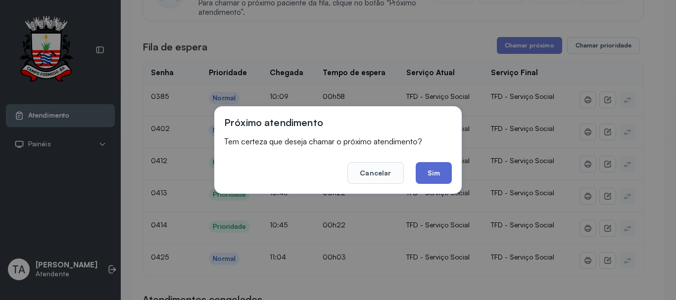
click at [433, 168] on button "Sim" at bounding box center [433, 173] width 36 height 22
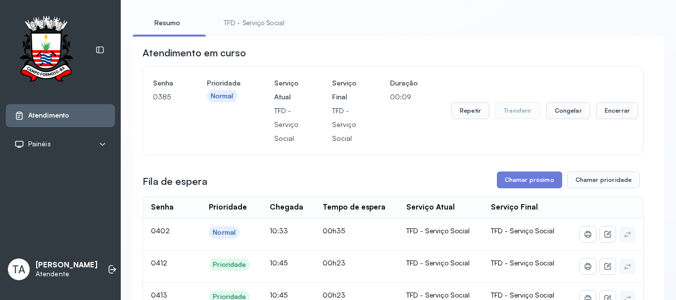
scroll to position [49, 0]
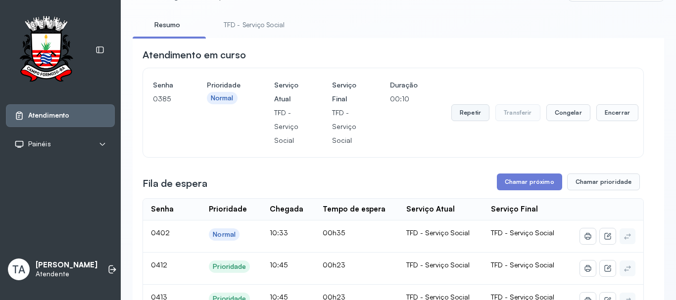
click at [461, 121] on button "Repetir" at bounding box center [470, 112] width 38 height 17
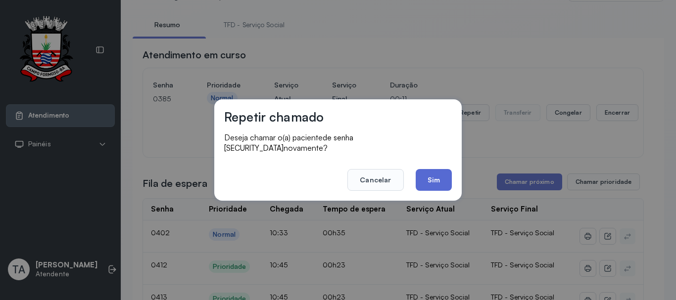
click at [432, 180] on button "Sim" at bounding box center [433, 180] width 36 height 22
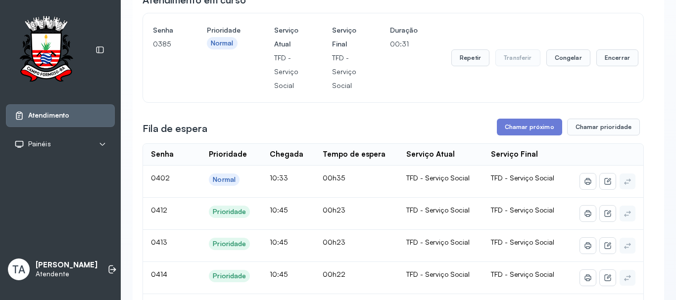
scroll to position [99, 0]
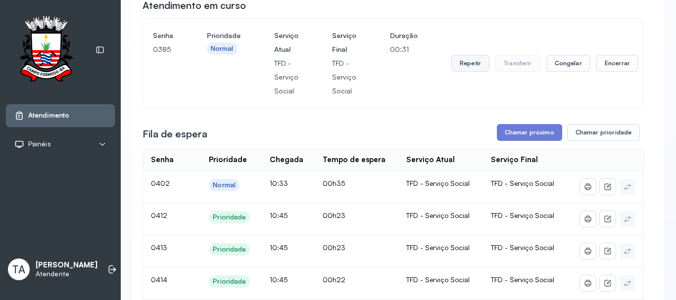
click at [459, 67] on button "Repetir" at bounding box center [470, 63] width 38 height 17
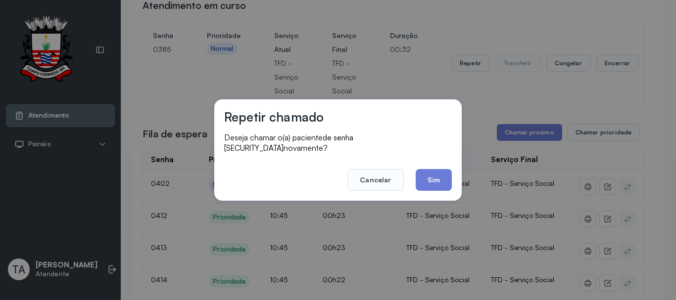
click at [432, 156] on footer "Cancelar Sim" at bounding box center [338, 173] width 228 height 36
click at [433, 174] on button "Sim" at bounding box center [433, 180] width 36 height 22
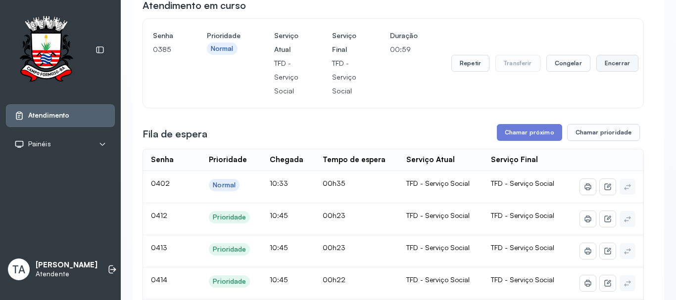
click at [605, 72] on button "Encerrar" at bounding box center [617, 63] width 42 height 17
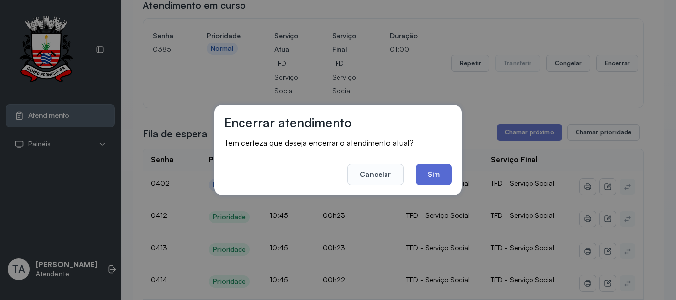
click at [436, 175] on button "Sim" at bounding box center [433, 175] width 36 height 22
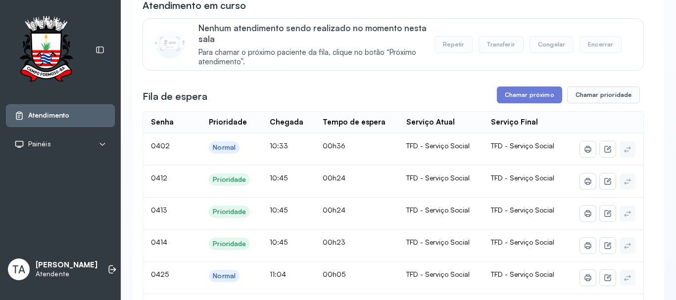
drag, startPoint x: 510, startPoint y: 70, endPoint x: 506, endPoint y: 82, distance: 12.5
click at [509, 71] on div "Nenhum atendimento sendo realizado no momento nesta sala Para chamar o próximo …" at bounding box center [392, 44] width 501 height 52
click at [502, 92] on button "Chamar próximo" at bounding box center [529, 95] width 65 height 17
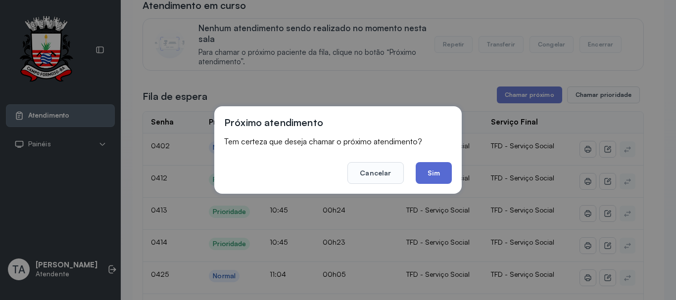
click at [433, 171] on button "Sim" at bounding box center [433, 173] width 36 height 22
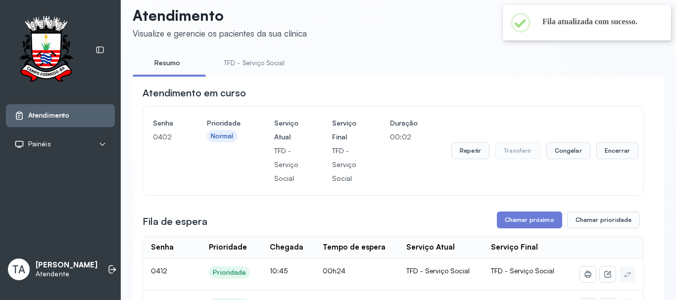
scroll to position [0, 0]
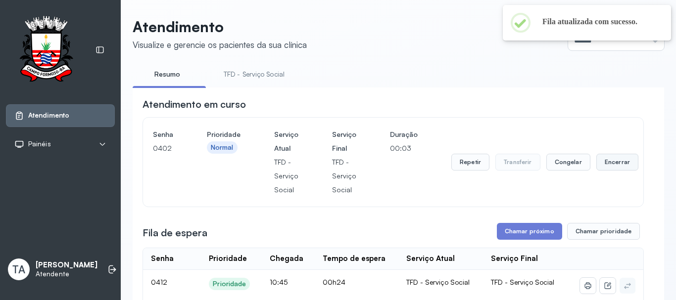
click at [597, 165] on button "Encerrar" at bounding box center [617, 162] width 42 height 17
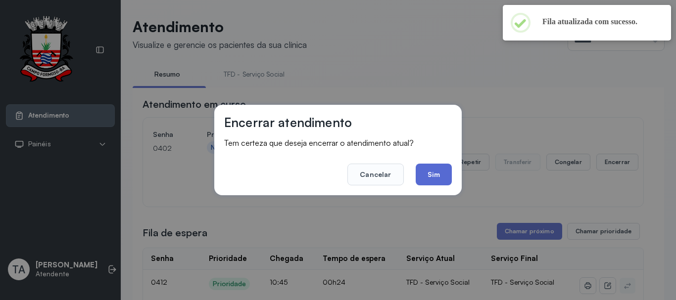
click at [431, 181] on button "Sim" at bounding box center [433, 175] width 36 height 22
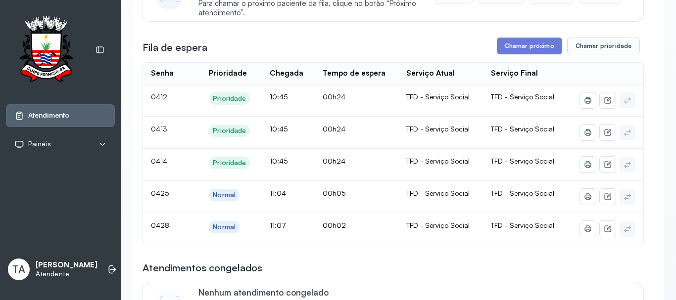
scroll to position [148, 0]
click at [509, 47] on button "Chamar próximo" at bounding box center [529, 45] width 65 height 17
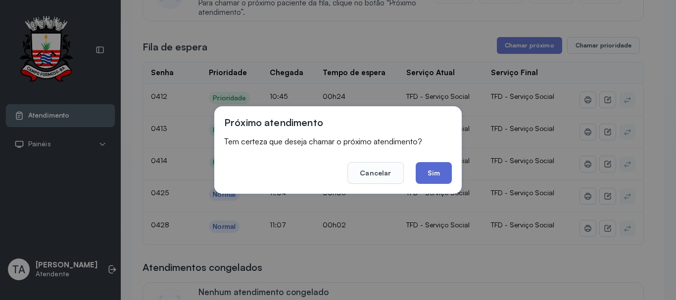
click at [431, 162] on button "Sim" at bounding box center [433, 173] width 36 height 22
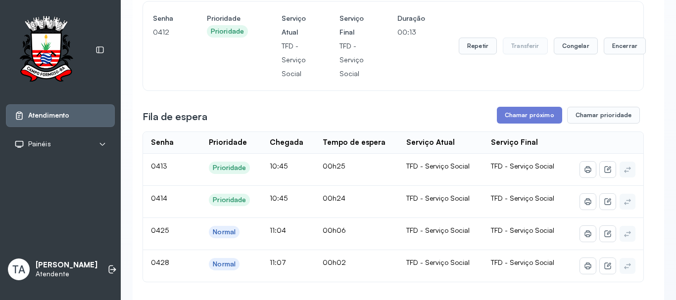
scroll to position [99, 0]
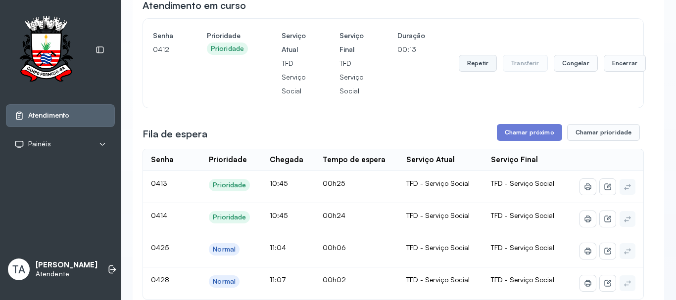
click at [485, 69] on button "Repetir" at bounding box center [477, 63] width 38 height 17
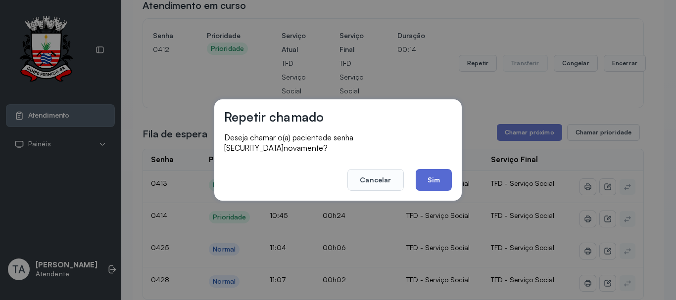
click at [443, 174] on button "Sim" at bounding box center [433, 180] width 36 height 22
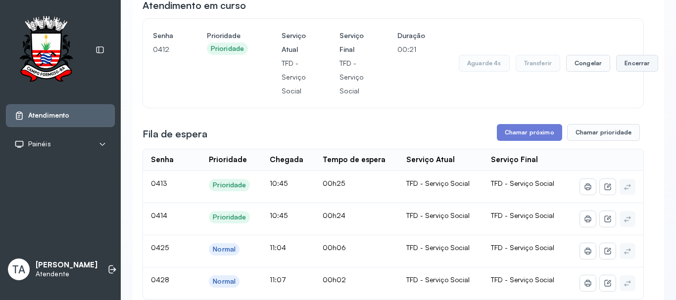
click at [620, 65] on button "Encerrar" at bounding box center [637, 63] width 42 height 17
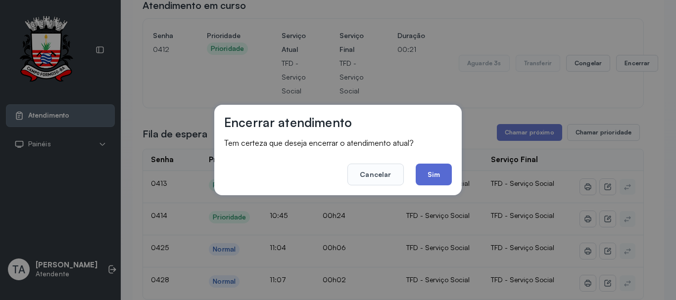
click at [437, 176] on button "Sim" at bounding box center [433, 175] width 36 height 22
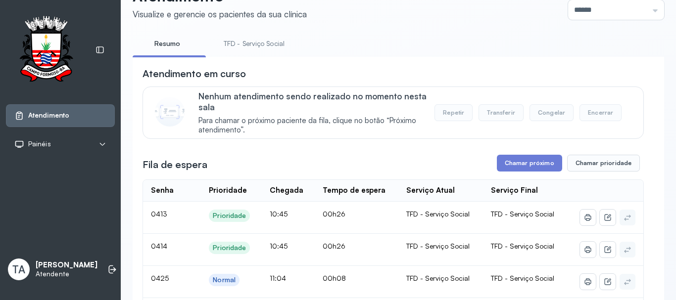
scroll to position [148, 0]
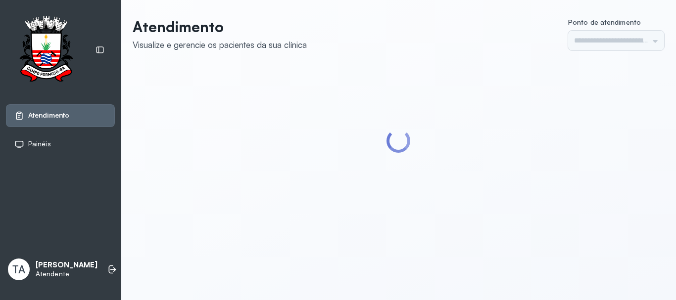
type input "******"
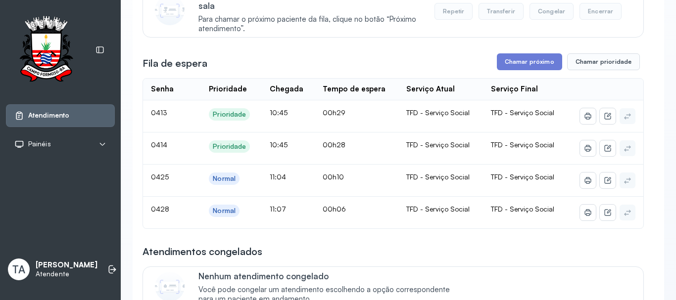
scroll to position [148, 0]
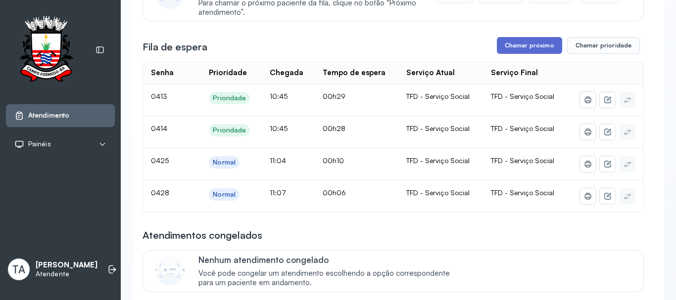
click at [500, 45] on button "Chamar próximo" at bounding box center [529, 45] width 65 height 17
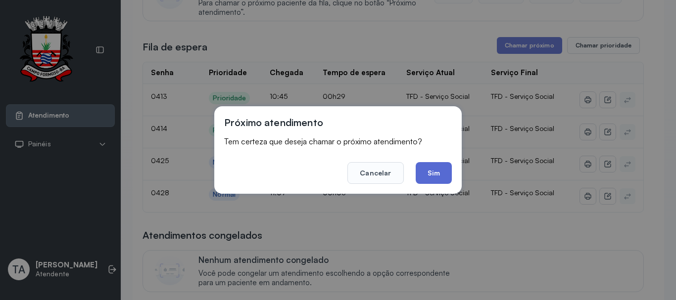
drag, startPoint x: 435, startPoint y: 161, endPoint x: 437, endPoint y: 178, distance: 17.5
click at [435, 167] on footer "Cancelar Sim" at bounding box center [338, 166] width 228 height 36
click at [437, 178] on button "Sim" at bounding box center [433, 173] width 36 height 22
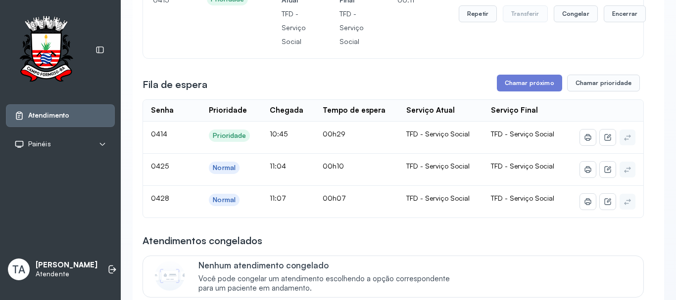
scroll to position [99, 0]
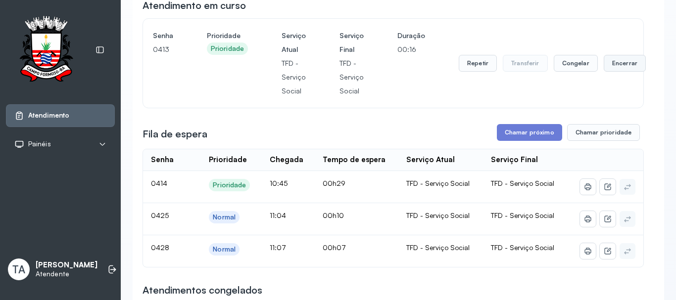
click at [630, 72] on button "Encerrar" at bounding box center [624, 63] width 42 height 17
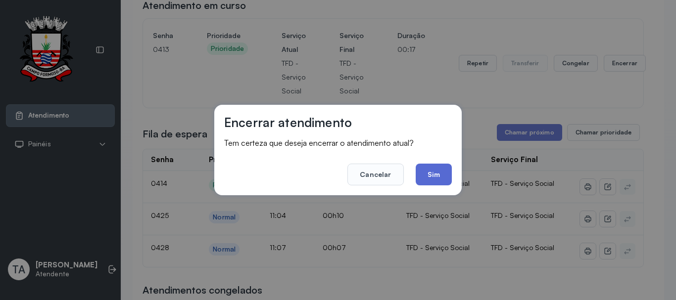
click at [439, 175] on button "Sim" at bounding box center [433, 175] width 36 height 22
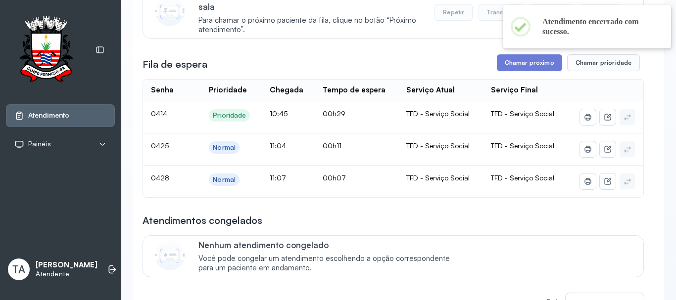
scroll to position [148, 0]
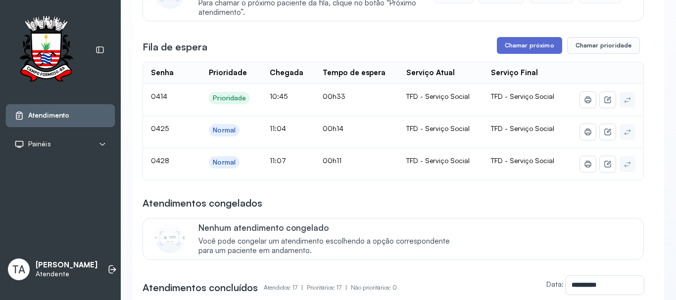
click at [522, 47] on button "Chamar próximo" at bounding box center [529, 45] width 65 height 17
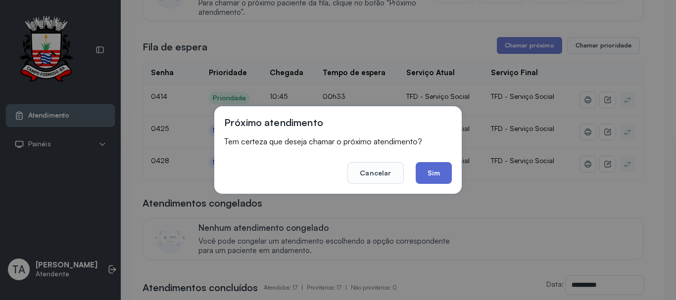
click at [431, 175] on button "Sim" at bounding box center [433, 173] width 36 height 22
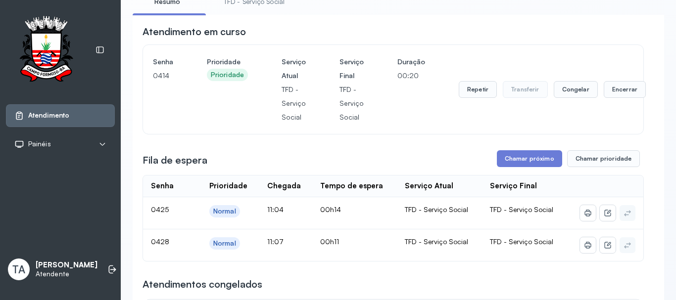
scroll to position [49, 0]
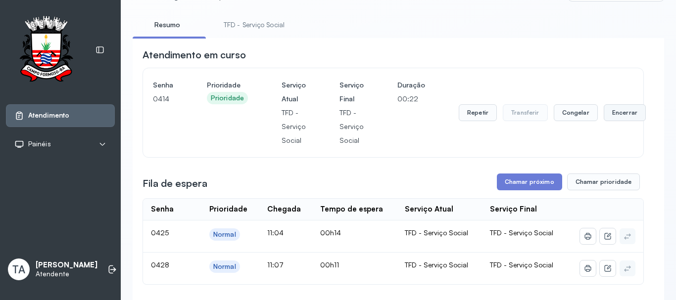
click at [604, 116] on button "Encerrar" at bounding box center [624, 112] width 42 height 17
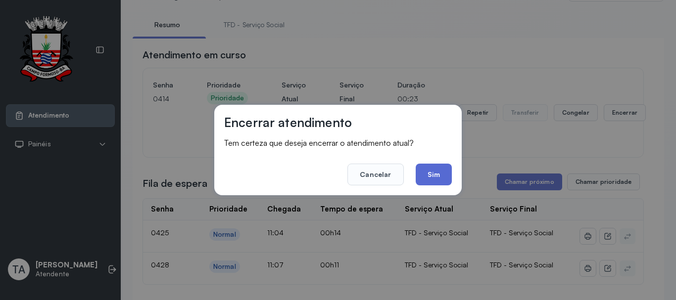
click at [432, 177] on button "Sim" at bounding box center [433, 175] width 36 height 22
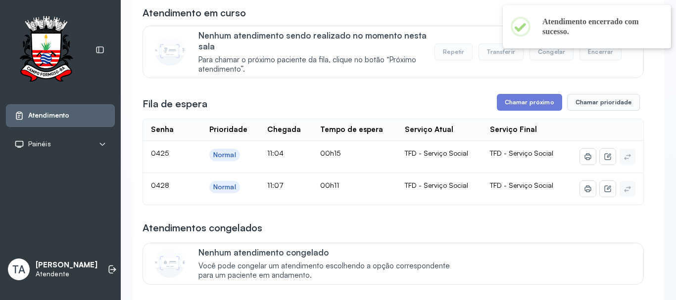
scroll to position [148, 0]
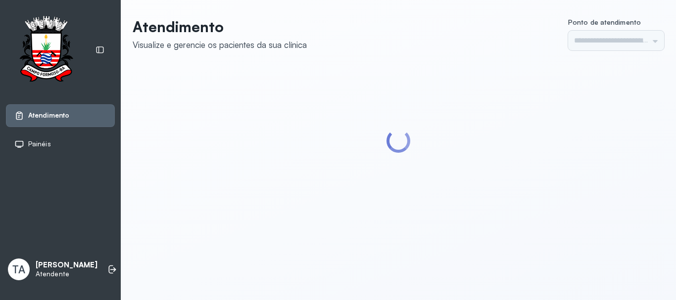
type input "******"
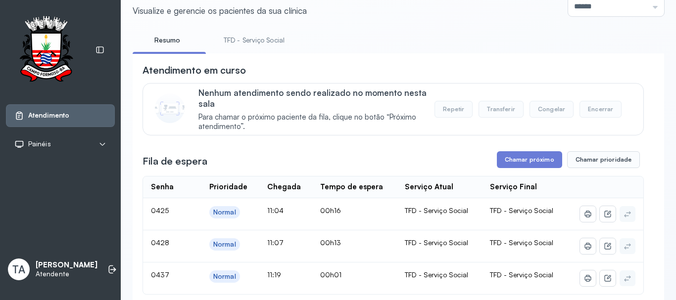
scroll to position [49, 0]
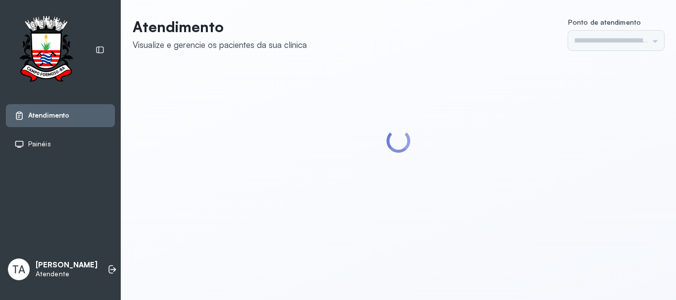
type input "******"
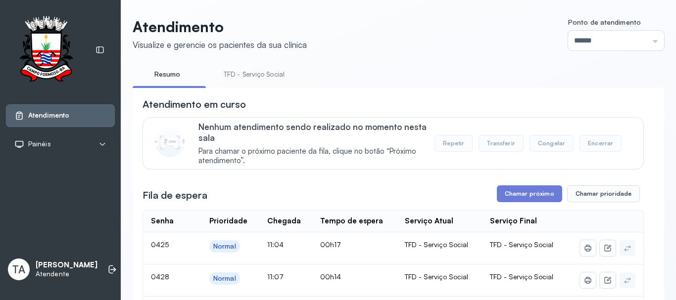
click at [244, 78] on link "TFD - Serviço Social" at bounding box center [254, 74] width 81 height 16
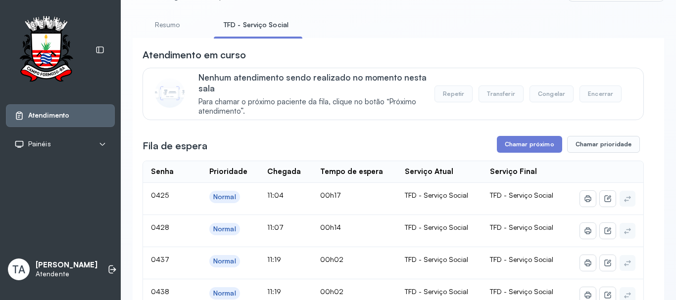
scroll to position [148, 0]
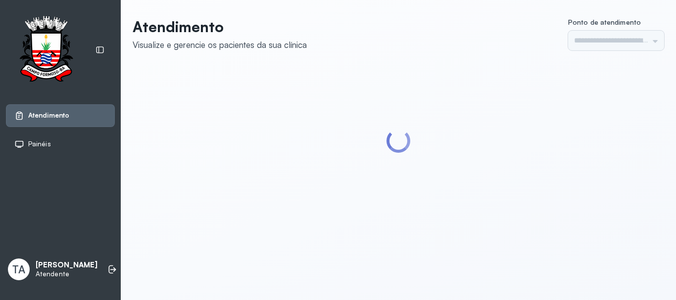
type input "******"
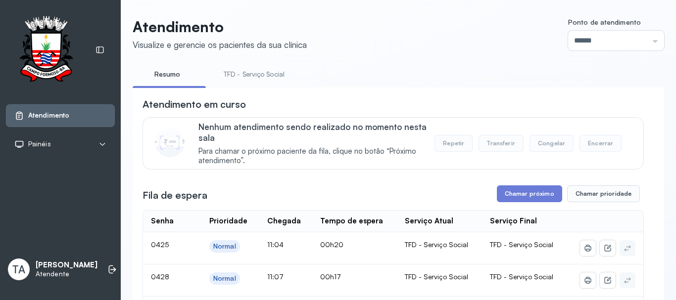
click at [253, 72] on link "TFD - Serviço Social" at bounding box center [254, 74] width 81 height 16
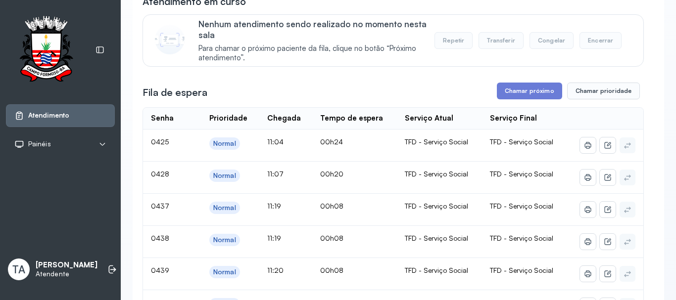
scroll to position [99, 0]
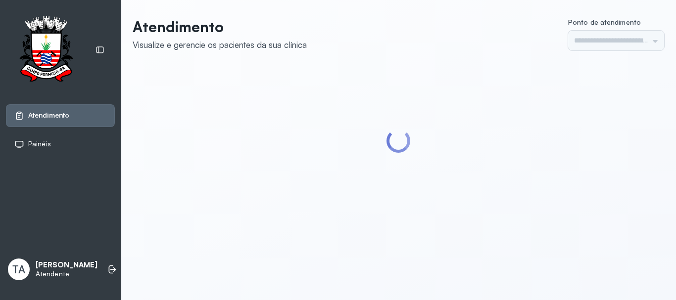
type input "******"
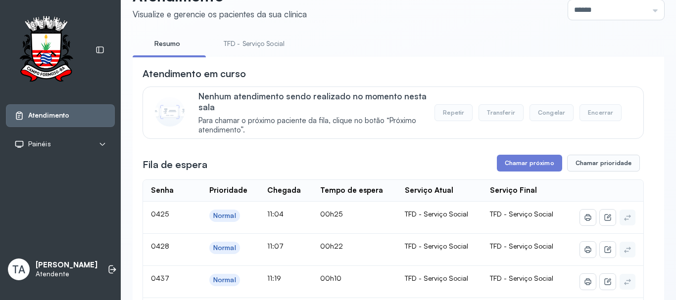
scroll to position [179, 0]
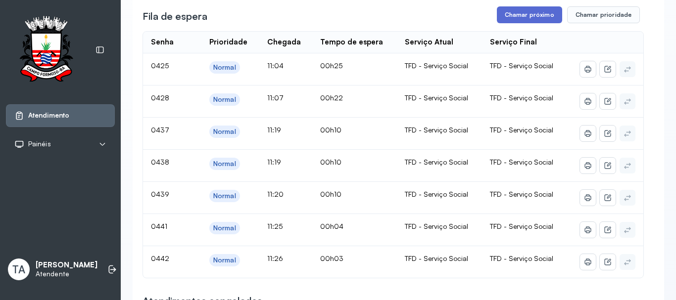
click at [511, 23] on button "Chamar próximo" at bounding box center [529, 14] width 65 height 17
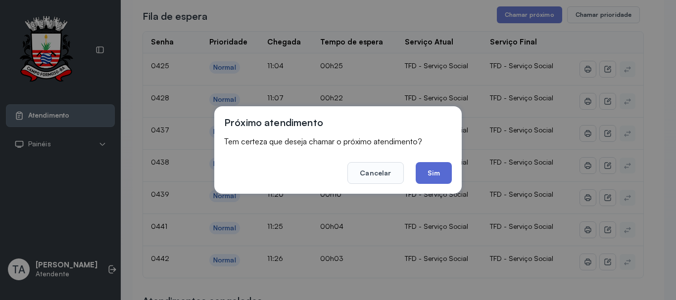
click at [439, 178] on button "Sim" at bounding box center [433, 173] width 36 height 22
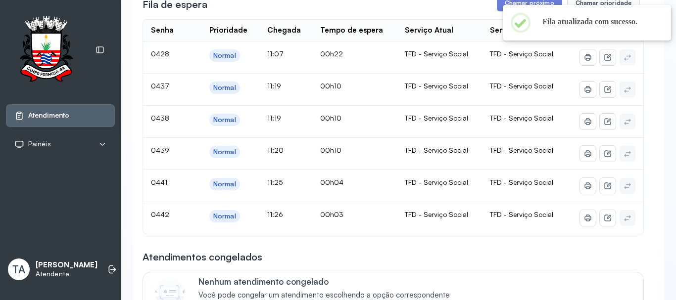
scroll to position [80, 0]
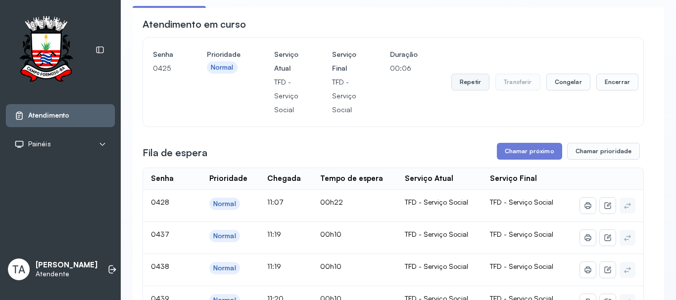
click at [462, 81] on button "Repetir" at bounding box center [470, 82] width 38 height 17
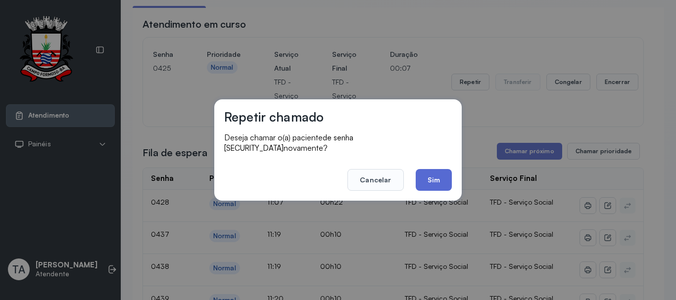
click at [441, 179] on button "Sim" at bounding box center [433, 180] width 36 height 22
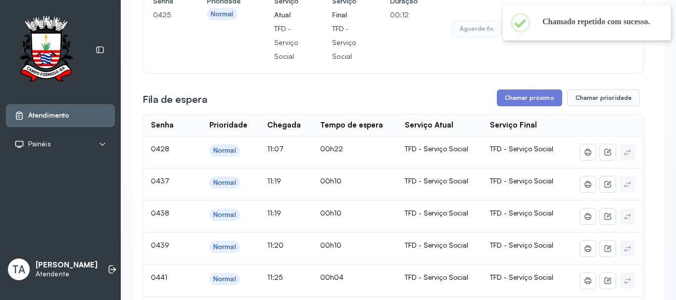
scroll to position [130, 0]
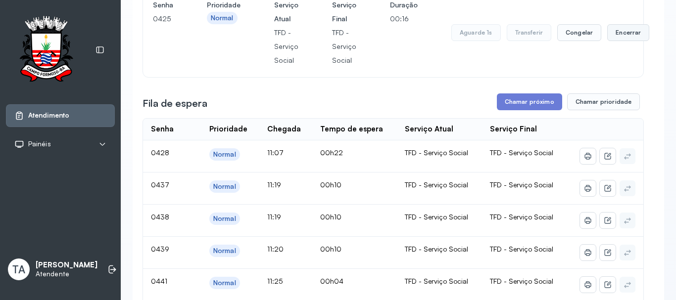
click at [617, 41] on button "Encerrar" at bounding box center [628, 32] width 42 height 17
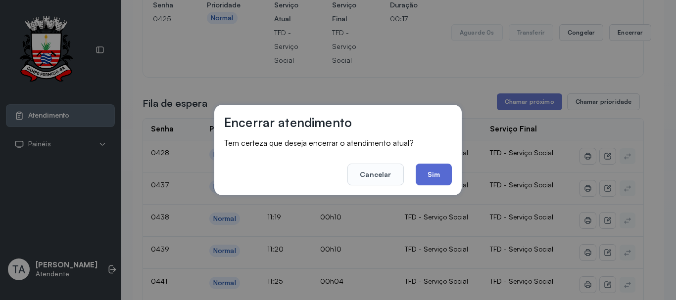
click at [436, 184] on button "Sim" at bounding box center [433, 175] width 36 height 22
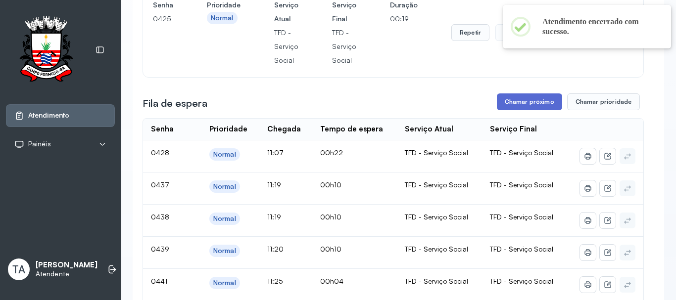
click at [522, 110] on button "Chamar próximo" at bounding box center [529, 101] width 65 height 17
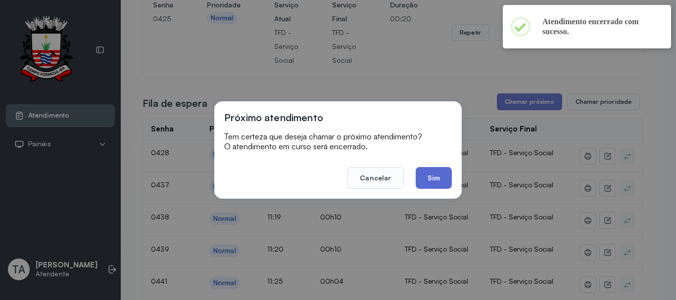
click at [429, 185] on button "Sim" at bounding box center [433, 178] width 36 height 22
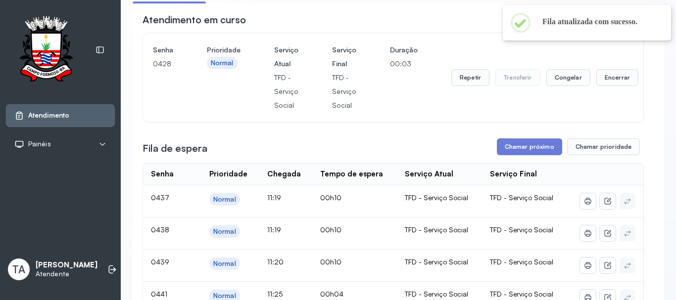
scroll to position [80, 0]
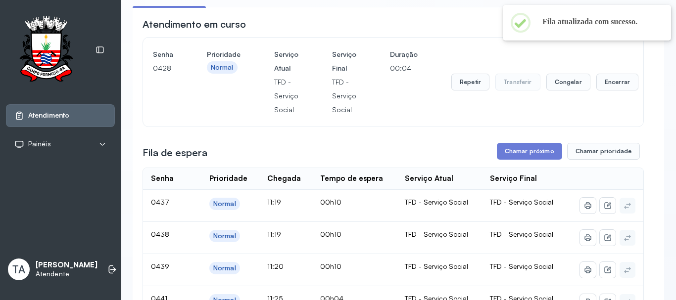
click at [476, 71] on div "Repetir Transferir Congelar Encerrar" at bounding box center [544, 81] width 187 height 69
click at [466, 79] on button "Repetir" at bounding box center [470, 82] width 38 height 17
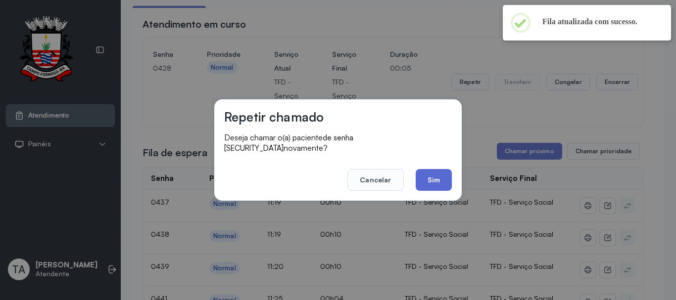
click at [432, 178] on button "Sim" at bounding box center [433, 180] width 36 height 22
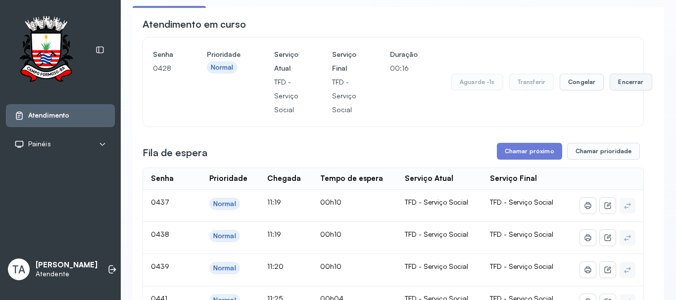
click at [614, 88] on button "Encerrar" at bounding box center [630, 82] width 42 height 17
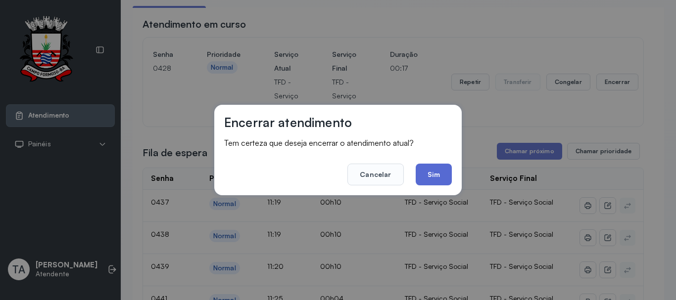
click at [448, 179] on button "Sim" at bounding box center [433, 175] width 36 height 22
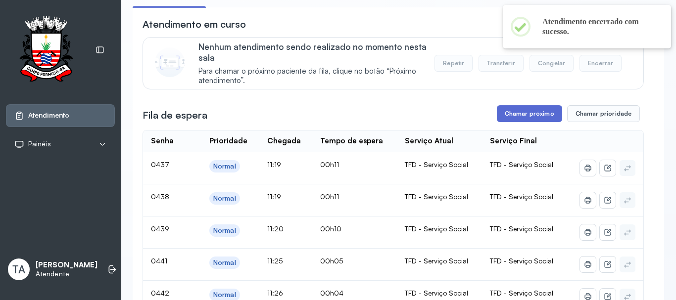
click at [501, 122] on button "Chamar próximo" at bounding box center [529, 113] width 65 height 17
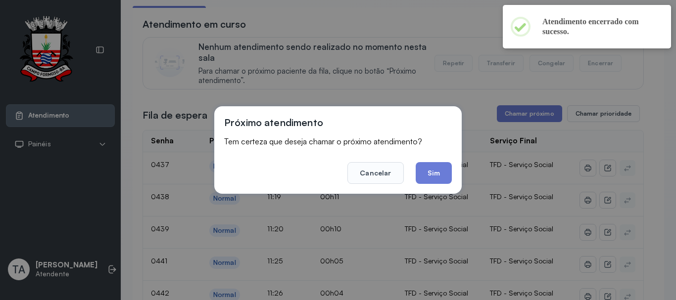
click at [436, 161] on footer "Cancelar Sim" at bounding box center [338, 166] width 228 height 36
click at [436, 170] on button "Sim" at bounding box center [433, 173] width 36 height 22
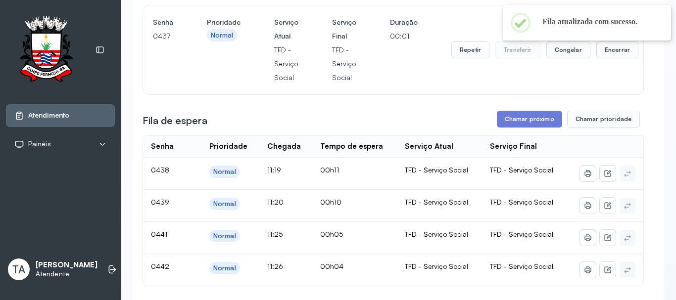
scroll to position [130, 0]
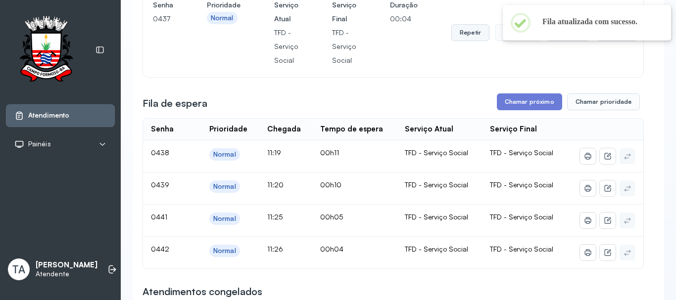
click at [470, 38] on button "Repetir" at bounding box center [470, 32] width 38 height 17
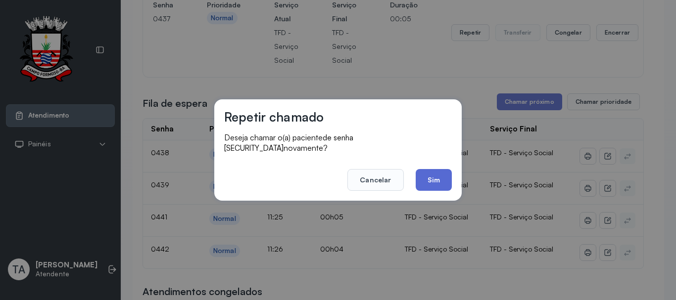
click at [436, 178] on button "Sim" at bounding box center [433, 180] width 36 height 22
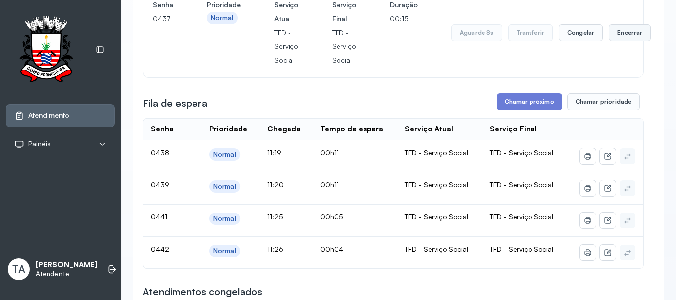
click at [627, 33] on button "Encerrar" at bounding box center [629, 32] width 42 height 17
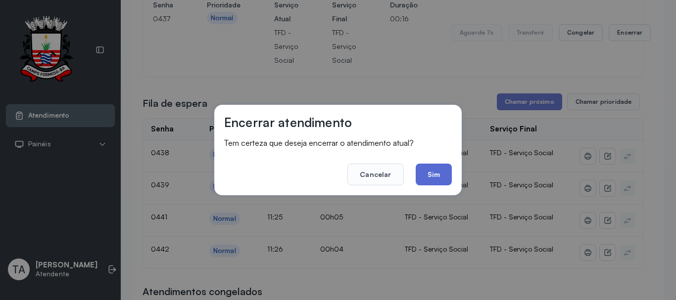
click at [441, 183] on button "Sim" at bounding box center [433, 175] width 36 height 22
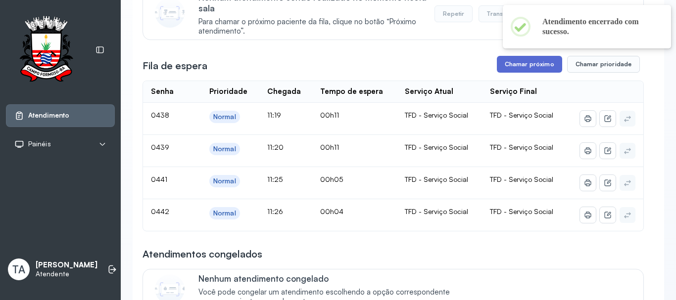
click at [508, 71] on button "Chamar próximo" at bounding box center [529, 64] width 65 height 17
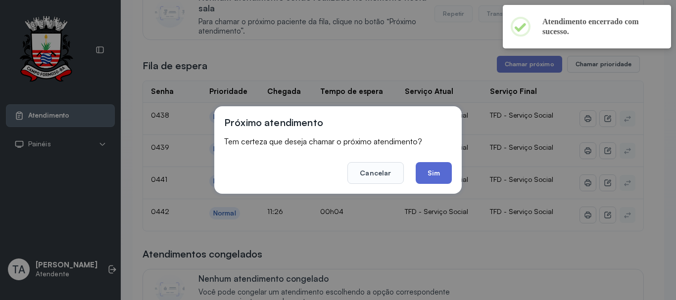
click at [438, 172] on button "Sim" at bounding box center [433, 173] width 36 height 22
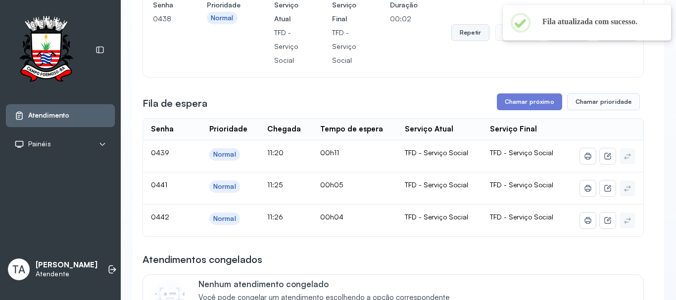
click at [457, 41] on button "Repetir" at bounding box center [470, 32] width 38 height 17
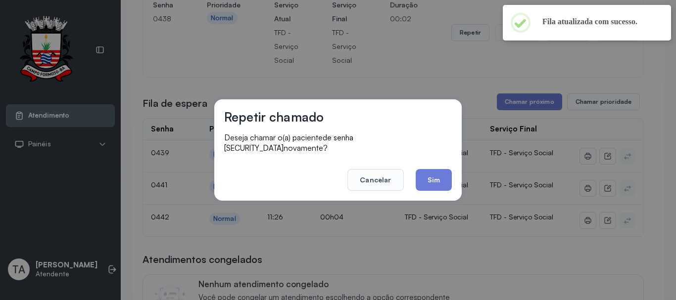
click at [458, 44] on div "Repetir chamado Deseja chamar o(a) paciente de senha 0438 novamente? Cancelar S…" at bounding box center [338, 150] width 676 height 300
drag, startPoint x: 425, startPoint y: 181, endPoint x: 414, endPoint y: 141, distance: 41.6
click at [425, 177] on button "Sim" at bounding box center [433, 180] width 36 height 22
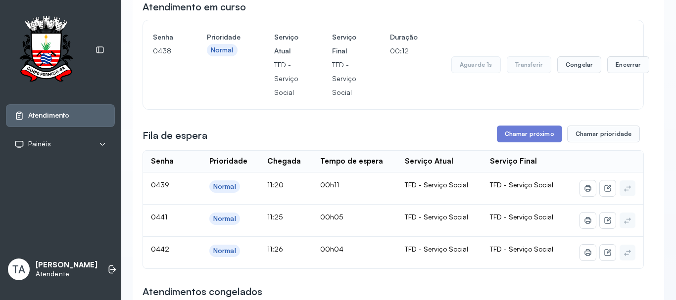
scroll to position [80, 0]
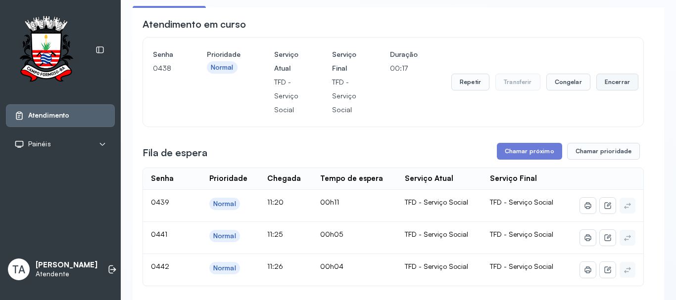
click at [625, 87] on button "Encerrar" at bounding box center [617, 82] width 42 height 17
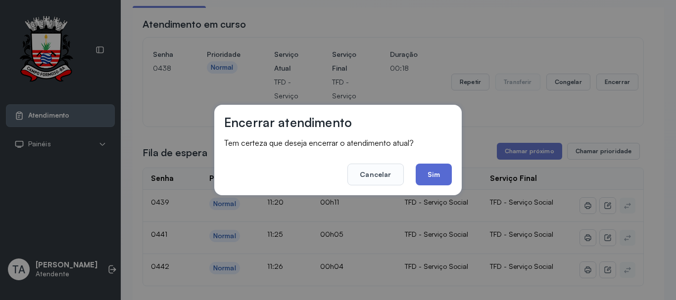
click at [427, 174] on button "Sim" at bounding box center [433, 175] width 36 height 22
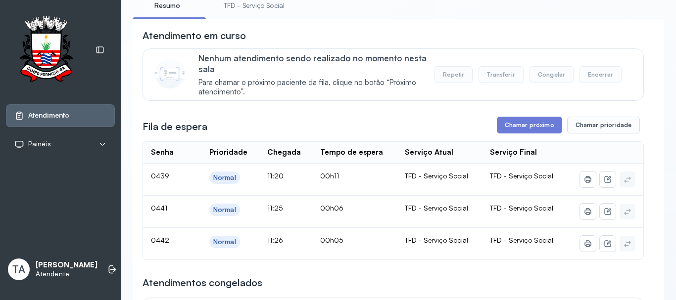
scroll to position [99, 0]
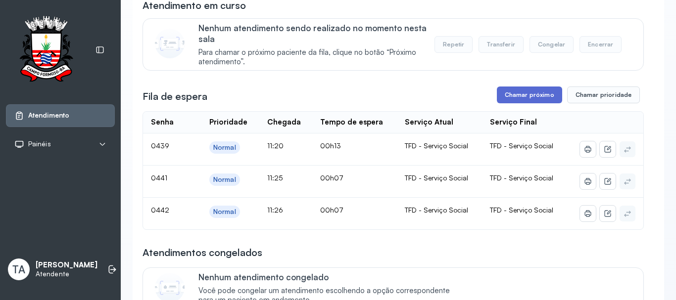
drag, startPoint x: 489, startPoint y: 94, endPoint x: 502, endPoint y: 105, distance: 16.9
click at [491, 96] on div "Fila de espera Chamar próximo Chamar prioridade" at bounding box center [392, 95] width 501 height 17
click at [503, 103] on button "Chamar próximo" at bounding box center [529, 95] width 65 height 17
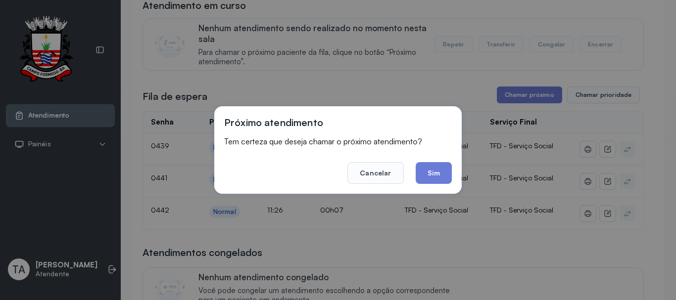
click at [437, 170] on button "Sim" at bounding box center [433, 173] width 36 height 22
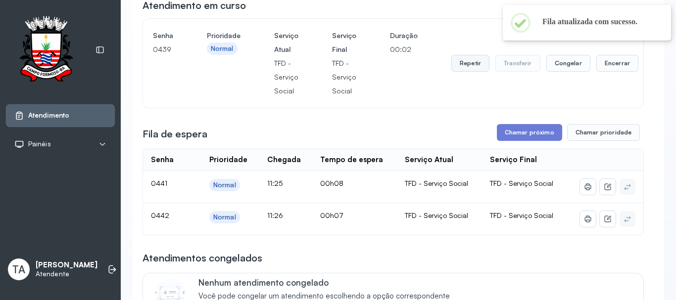
click at [460, 69] on button "Repetir" at bounding box center [470, 63] width 38 height 17
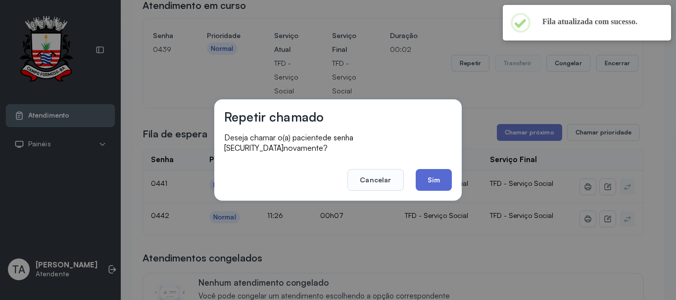
drag, startPoint x: 423, startPoint y: 171, endPoint x: 423, endPoint y: 160, distance: 10.9
click at [423, 169] on button "Sim" at bounding box center [433, 180] width 36 height 22
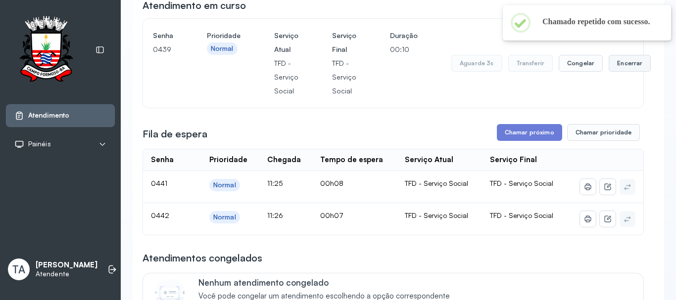
click at [623, 62] on button "Encerrar" at bounding box center [629, 63] width 42 height 17
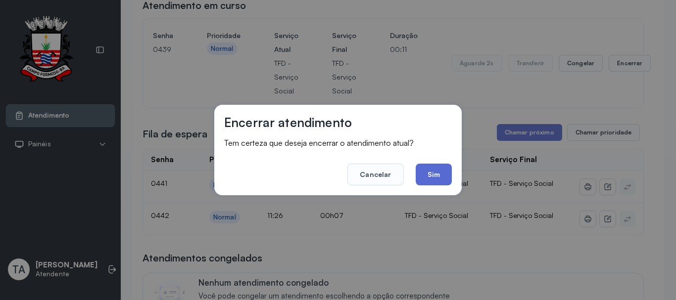
click at [435, 182] on button "Sim" at bounding box center [433, 175] width 36 height 22
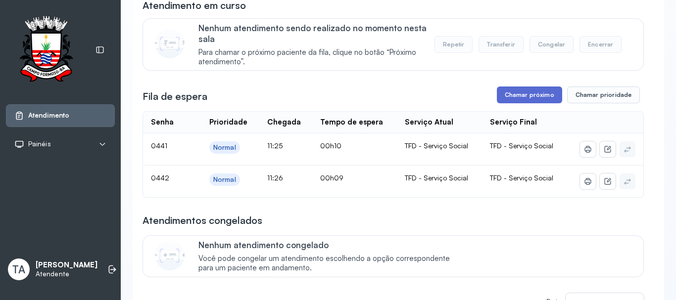
click at [523, 103] on button "Chamar próximo" at bounding box center [529, 95] width 65 height 17
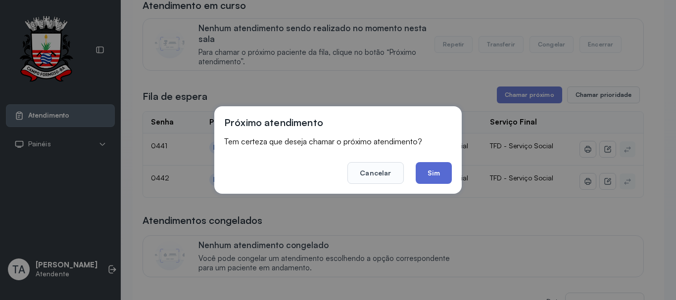
click at [432, 175] on button "Sim" at bounding box center [433, 173] width 36 height 22
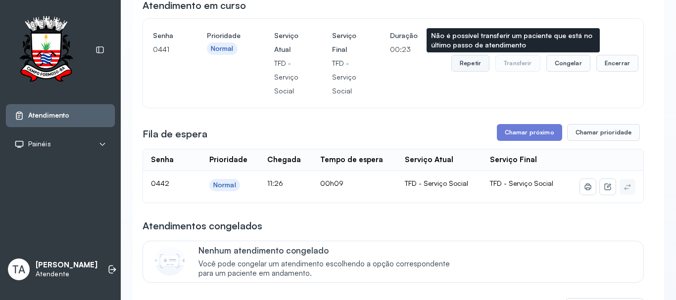
click at [481, 62] on button "Repetir" at bounding box center [470, 63] width 38 height 17
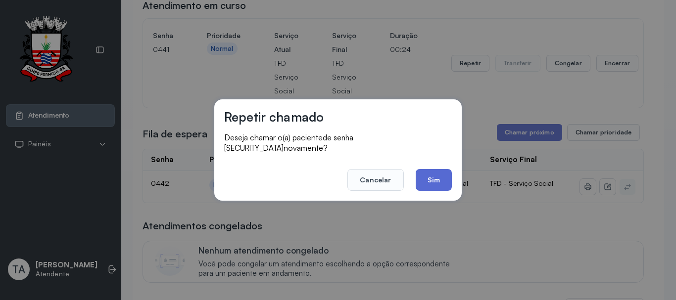
click at [435, 173] on button "Sim" at bounding box center [433, 180] width 36 height 22
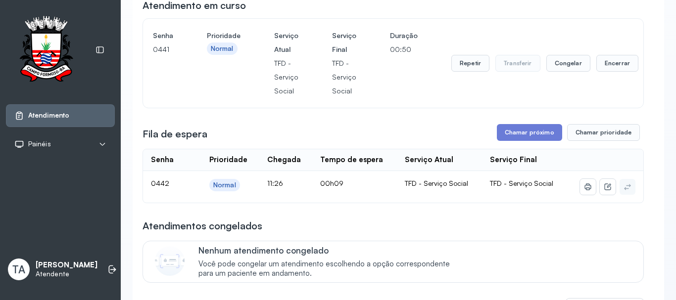
click at [587, 67] on div "Repetir Transferir Congelar Encerrar" at bounding box center [544, 63] width 187 height 17
click at [596, 70] on button "Encerrar" at bounding box center [617, 63] width 42 height 17
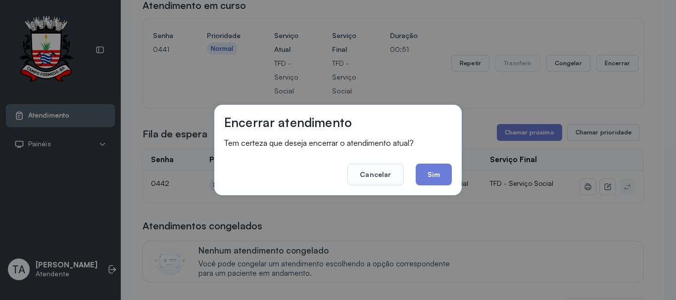
click at [452, 172] on div "Encerrar atendimento Tem certeza que deseja encerrar o atendimento atual? Cance…" at bounding box center [337, 150] width 247 height 91
click at [447, 174] on button "Sim" at bounding box center [433, 175] width 36 height 22
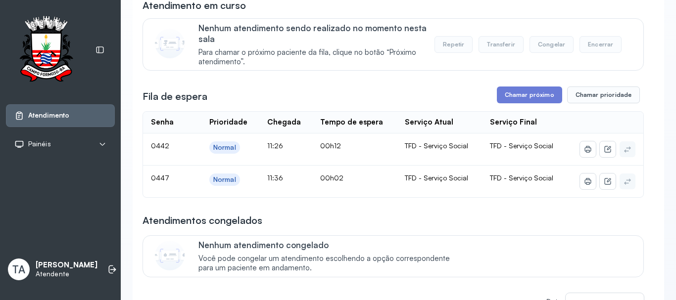
click at [519, 98] on button "Chamar próximo" at bounding box center [529, 95] width 65 height 17
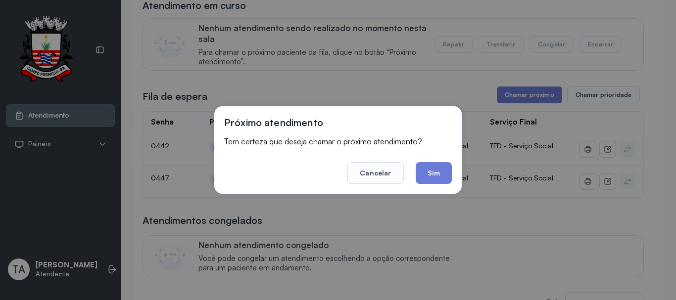
click at [438, 164] on button "Sim" at bounding box center [433, 173] width 36 height 22
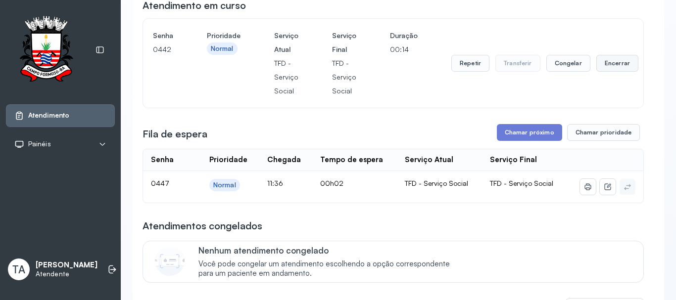
click at [609, 71] on button "Encerrar" at bounding box center [617, 63] width 42 height 17
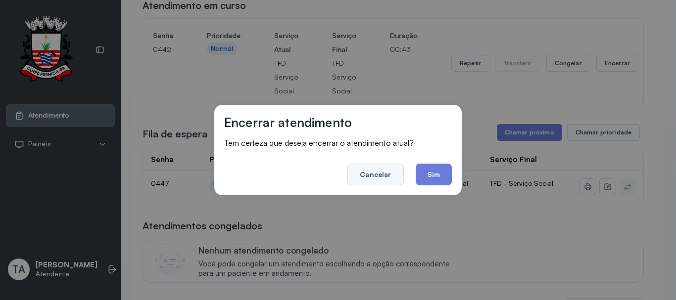
click at [373, 175] on button "Cancelar" at bounding box center [375, 175] width 56 height 22
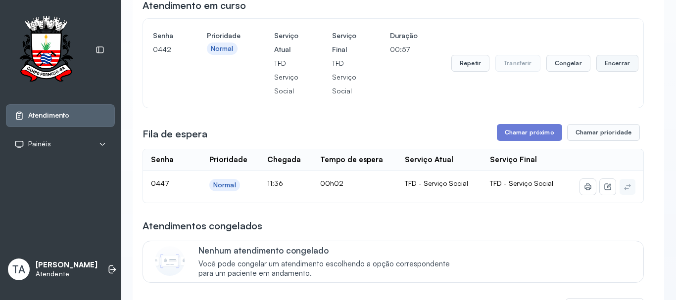
click at [607, 71] on button "Encerrar" at bounding box center [617, 63] width 42 height 17
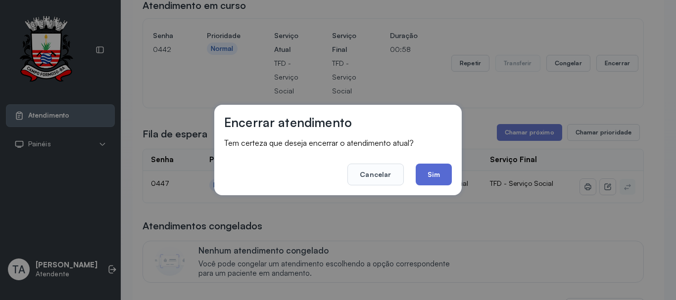
click at [422, 174] on button "Sim" at bounding box center [433, 175] width 36 height 22
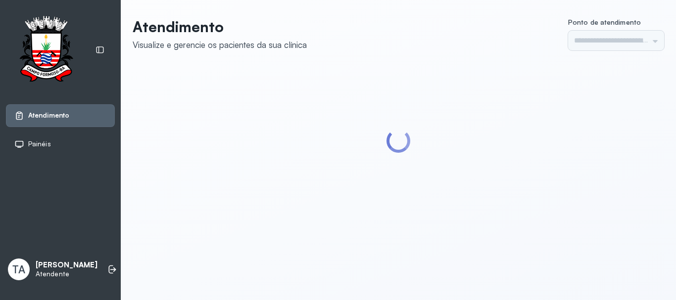
type input "******"
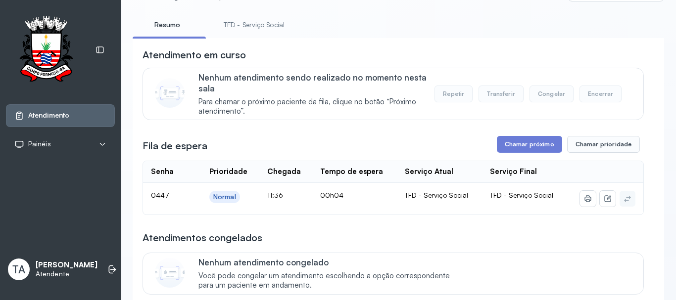
click at [257, 26] on link "TFD - Serviço Social" at bounding box center [254, 25] width 81 height 16
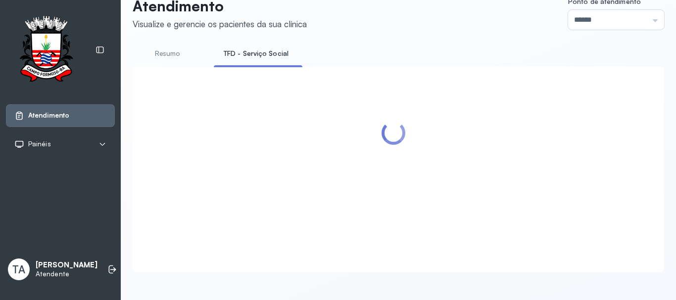
scroll to position [49, 0]
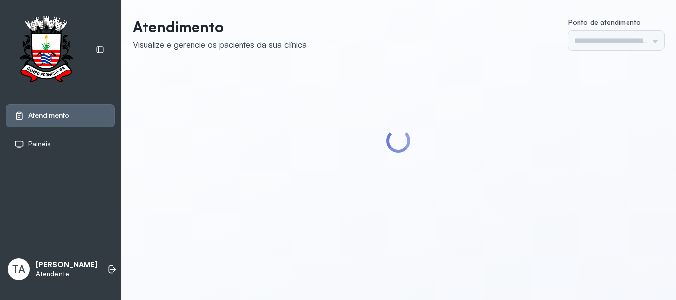
type input "******"
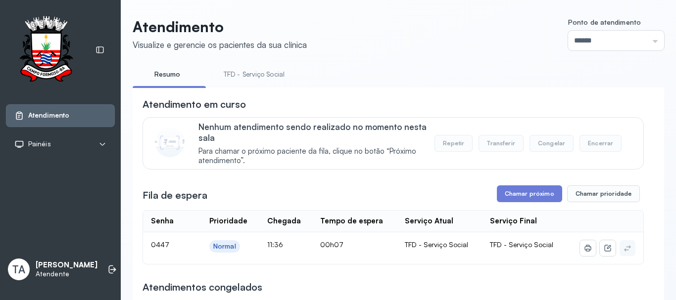
click at [252, 68] on link "TFD - Serviço Social" at bounding box center [254, 74] width 81 height 16
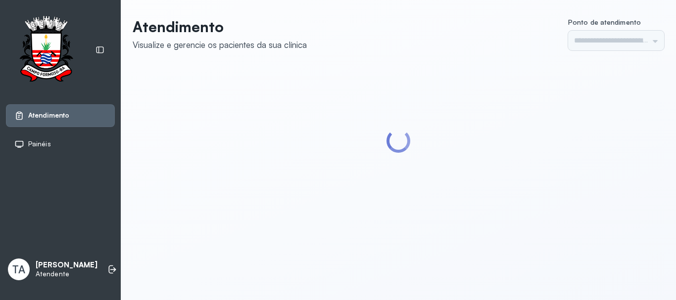
type input "******"
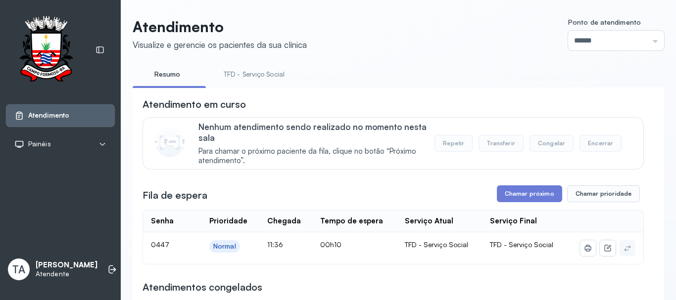
click at [278, 71] on link "TFD - Serviço Social" at bounding box center [254, 74] width 81 height 16
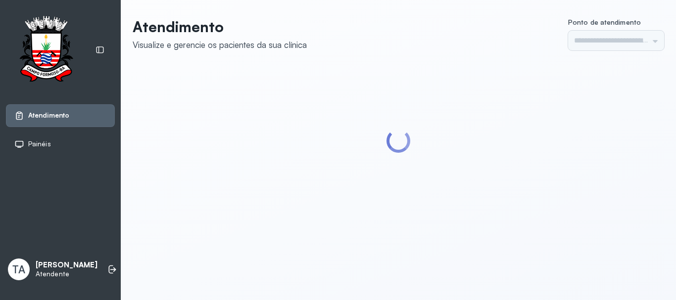
type input "******"
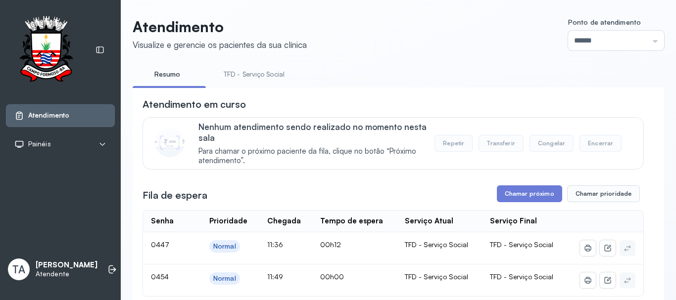
click at [262, 73] on link "TFD - Serviço Social" at bounding box center [254, 74] width 81 height 16
click at [505, 195] on button "Chamar próximo" at bounding box center [529, 193] width 65 height 17
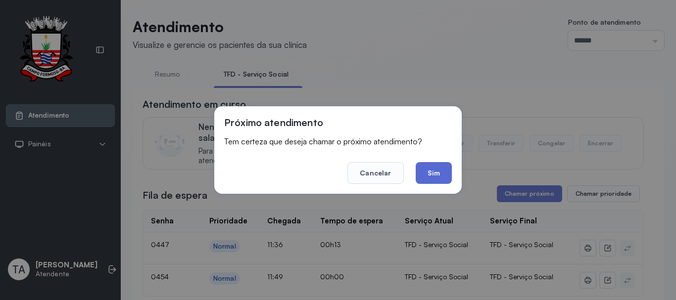
click at [437, 180] on button "Sim" at bounding box center [433, 173] width 36 height 22
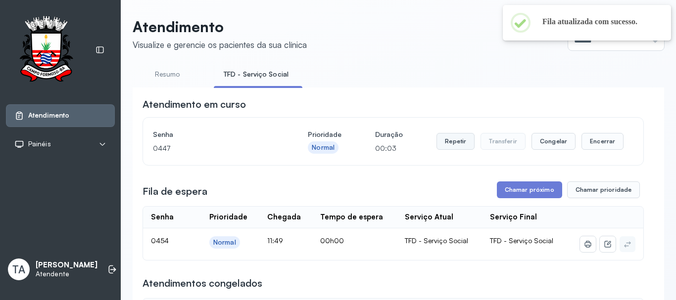
click at [443, 138] on button "Repetir" at bounding box center [455, 141] width 38 height 17
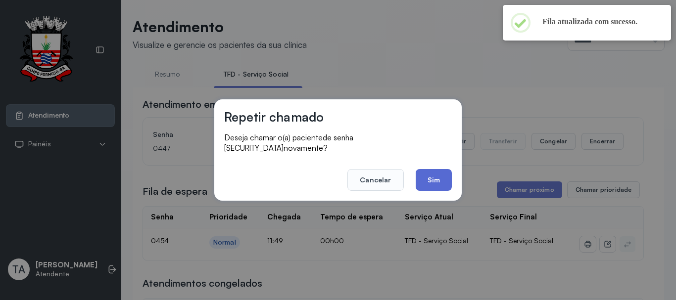
click at [428, 180] on button "Sim" at bounding box center [433, 180] width 36 height 22
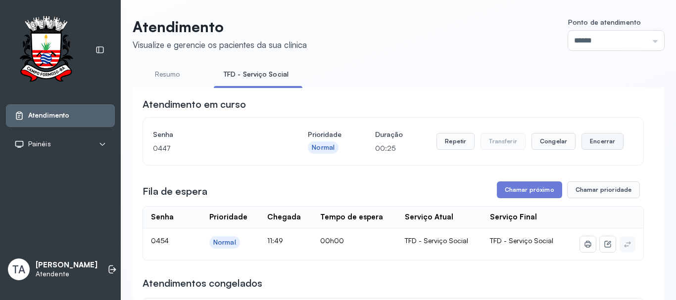
click at [596, 144] on button "Encerrar" at bounding box center [602, 141] width 42 height 17
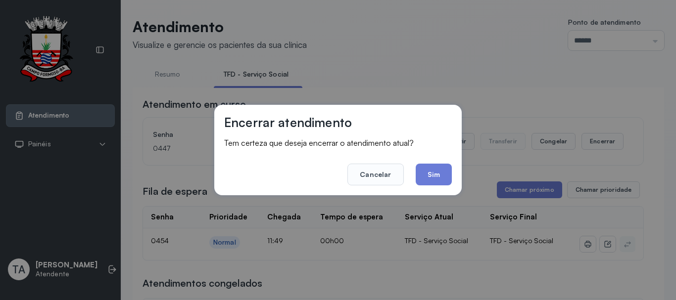
drag, startPoint x: 442, startPoint y: 164, endPoint x: 442, endPoint y: 170, distance: 6.4
click at [442, 167] on button "Sim" at bounding box center [433, 175] width 36 height 22
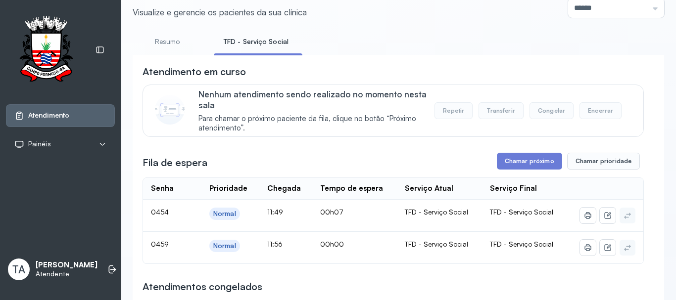
scroll to position [49, 0]
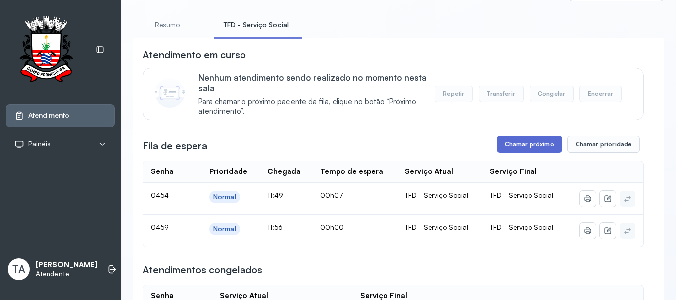
click at [546, 141] on button "Chamar próximo" at bounding box center [529, 144] width 65 height 17
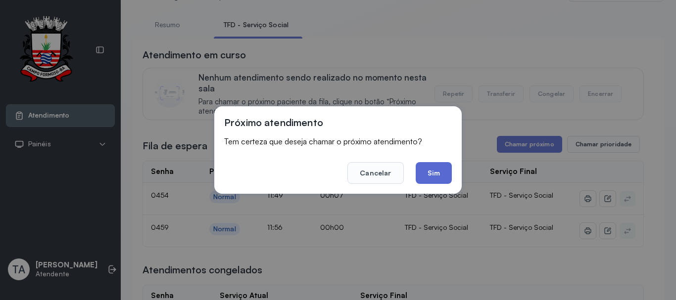
click at [427, 176] on button "Sim" at bounding box center [433, 173] width 36 height 22
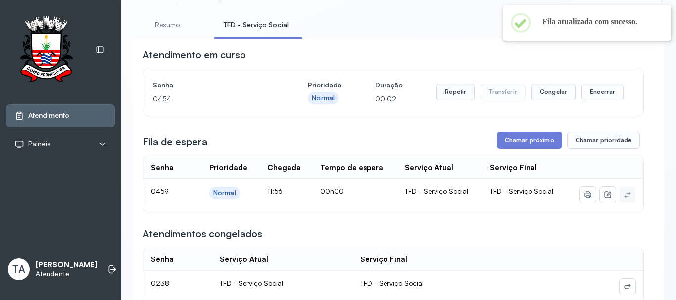
click at [442, 85] on div "Repetir Transferir Congelar Encerrar" at bounding box center [529, 92] width 187 height 28
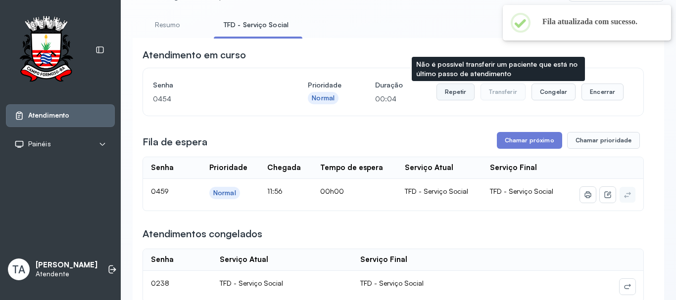
click at [457, 90] on button "Repetir" at bounding box center [455, 92] width 38 height 17
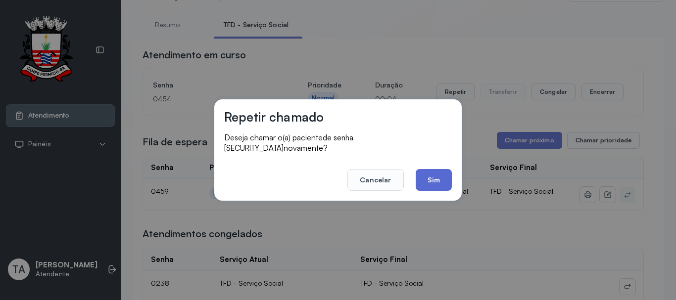
click at [434, 181] on button "Sim" at bounding box center [433, 180] width 36 height 22
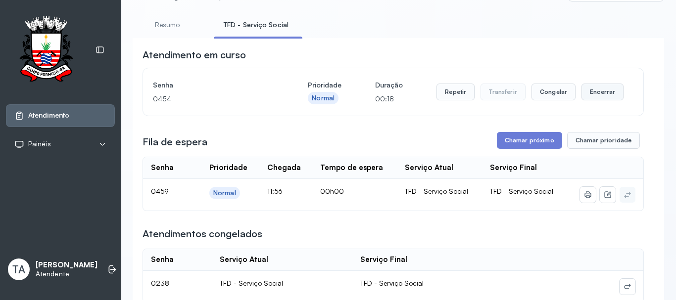
click at [601, 100] on button "Encerrar" at bounding box center [602, 92] width 42 height 17
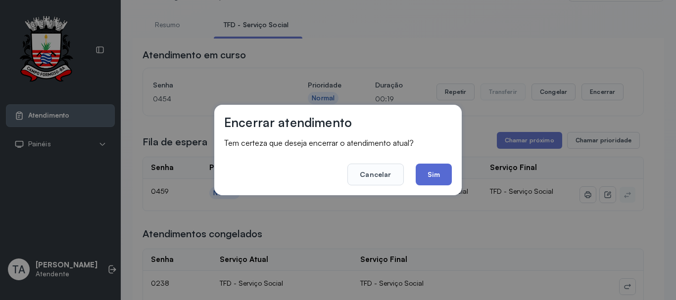
click at [428, 181] on button "Sim" at bounding box center [433, 175] width 36 height 22
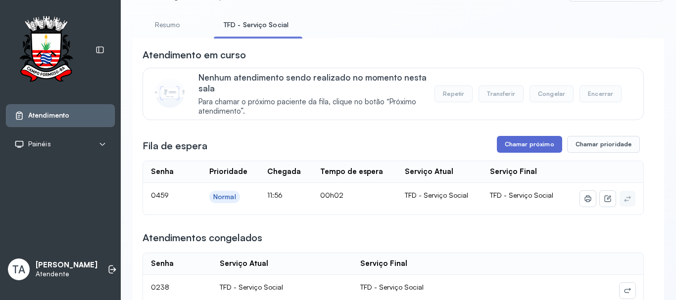
click at [529, 151] on button "Chamar próximo" at bounding box center [529, 144] width 65 height 17
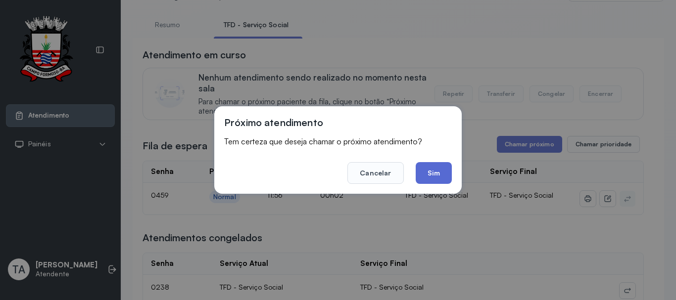
click at [428, 174] on button "Sim" at bounding box center [433, 173] width 36 height 22
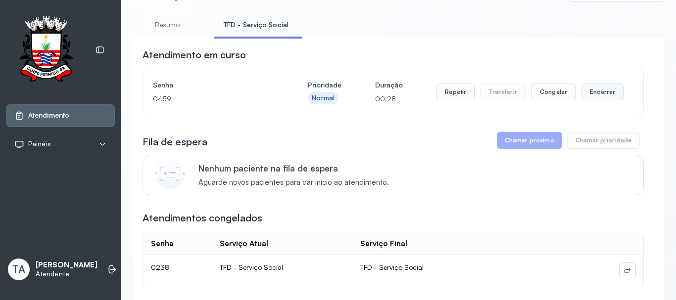
click at [597, 87] on button "Encerrar" at bounding box center [602, 92] width 42 height 17
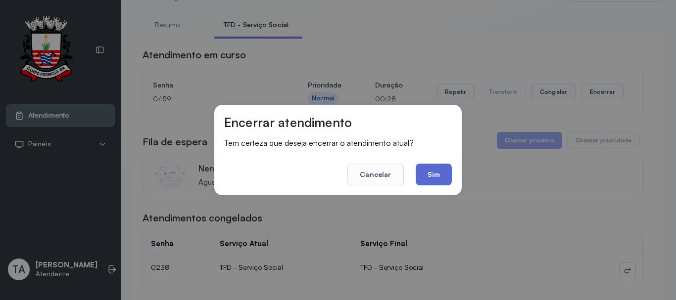
click at [424, 180] on button "Sim" at bounding box center [433, 175] width 36 height 22
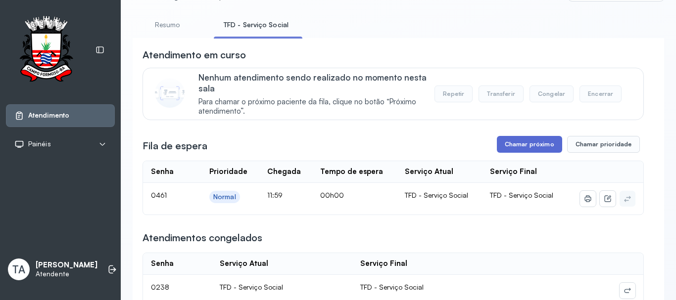
click at [499, 141] on button "Chamar próximo" at bounding box center [529, 144] width 65 height 17
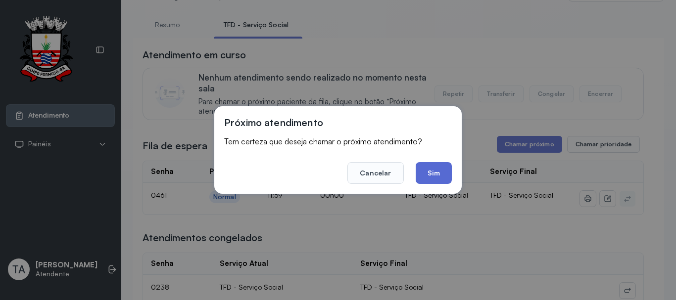
click at [438, 180] on button "Sim" at bounding box center [433, 173] width 36 height 22
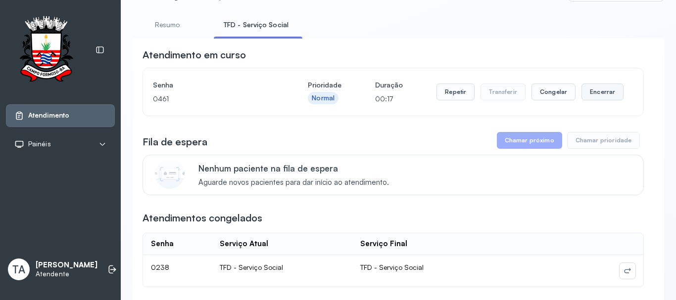
click at [587, 92] on button "Encerrar" at bounding box center [602, 92] width 42 height 17
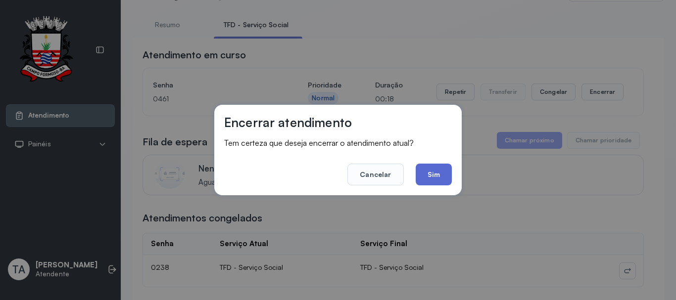
click at [434, 183] on button "Sim" at bounding box center [433, 175] width 36 height 22
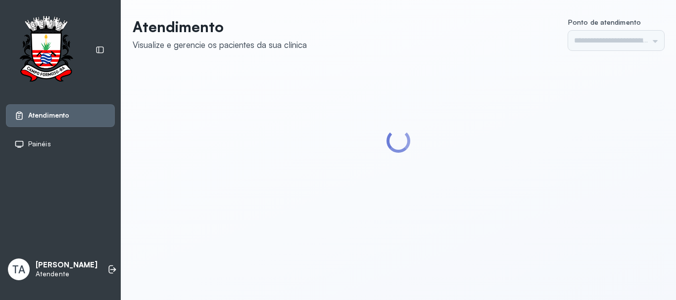
type input "******"
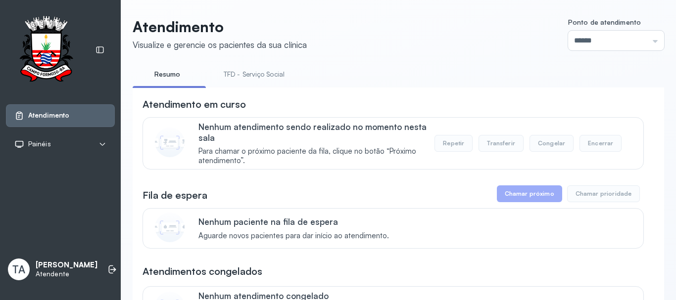
click at [264, 75] on link "TFD - Serviço Social" at bounding box center [254, 74] width 81 height 16
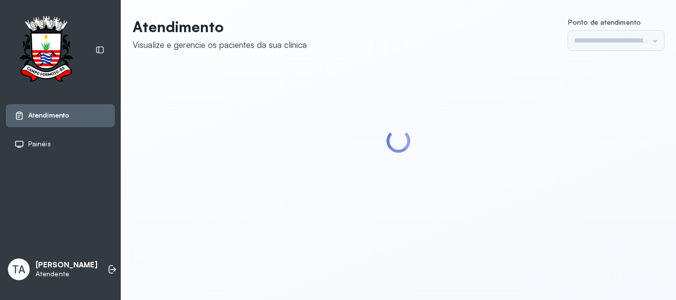
type input "******"
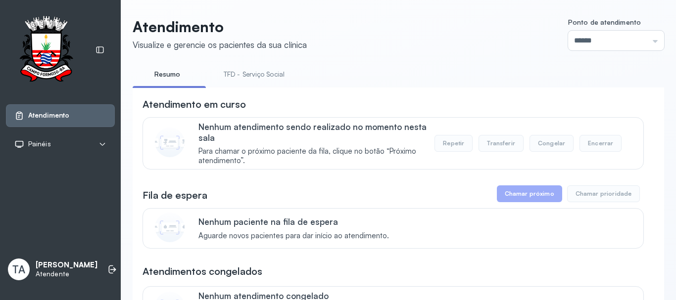
click at [258, 69] on link "TFD - Serviço Social" at bounding box center [254, 74] width 81 height 16
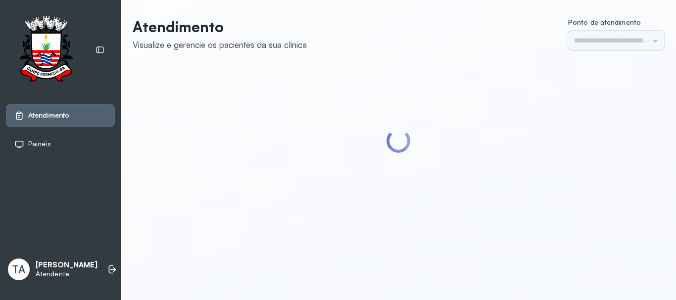
type input "******"
click at [274, 72] on div at bounding box center [398, 141] width 531 height 150
type input "******"
click at [270, 73] on div at bounding box center [398, 141] width 531 height 150
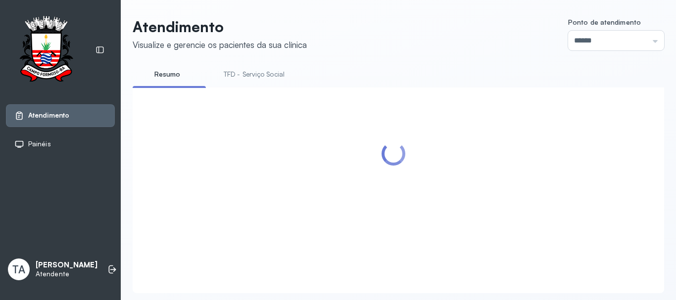
click at [270, 73] on link "TFD - Serviço Social" at bounding box center [254, 74] width 81 height 16
click at [270, 73] on link "TFD - Serviço Social" at bounding box center [256, 74] width 85 height 16
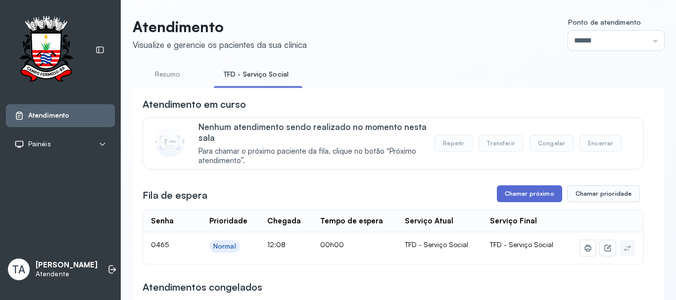
click at [543, 198] on button "Chamar próximo" at bounding box center [529, 193] width 65 height 17
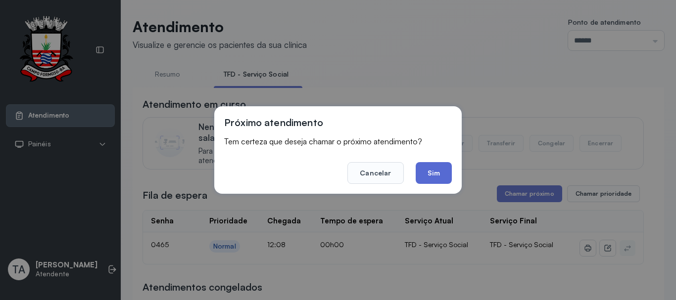
click at [427, 176] on button "Sim" at bounding box center [433, 173] width 36 height 22
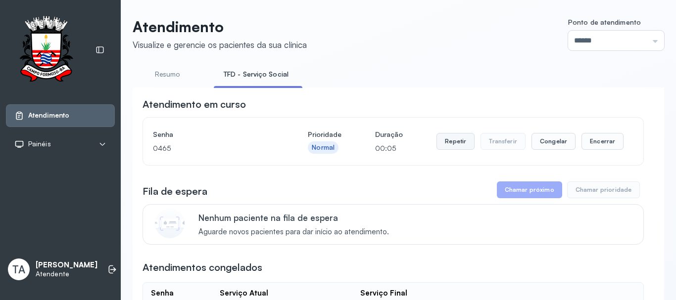
click at [447, 150] on button "Repetir" at bounding box center [455, 141] width 38 height 17
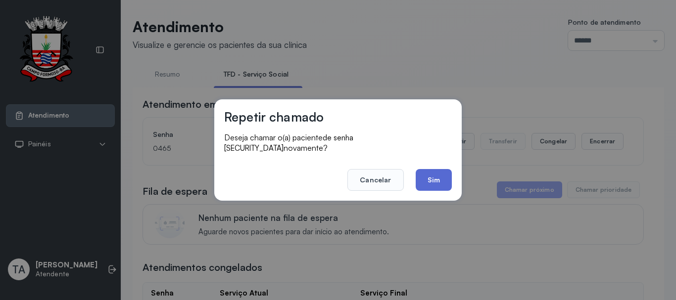
click at [435, 182] on button "Sim" at bounding box center [433, 180] width 36 height 22
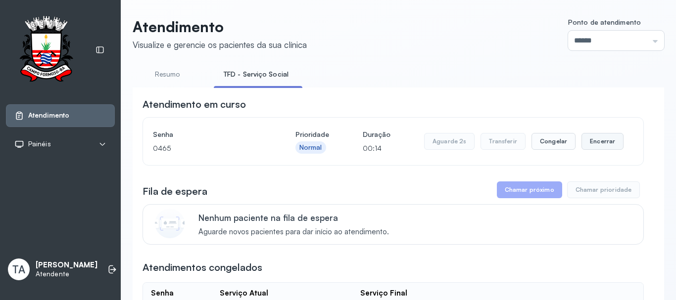
click at [600, 144] on button "Encerrar" at bounding box center [602, 141] width 42 height 17
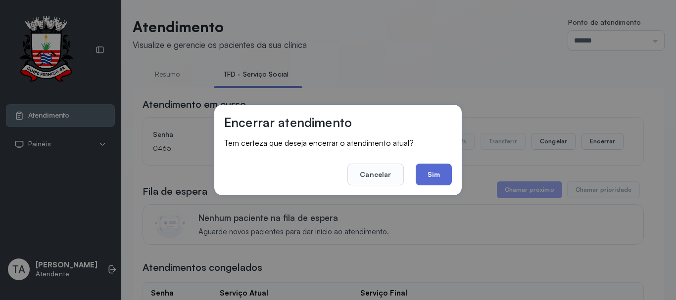
click at [446, 177] on button "Sim" at bounding box center [433, 175] width 36 height 22
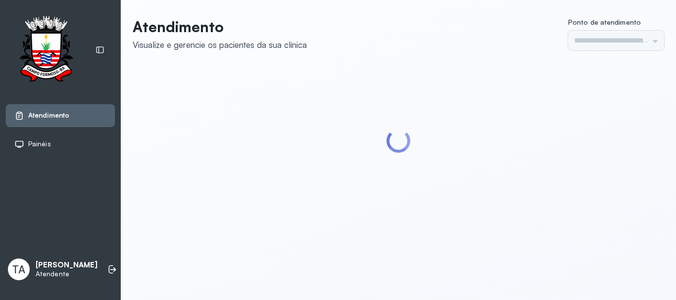
type input "******"
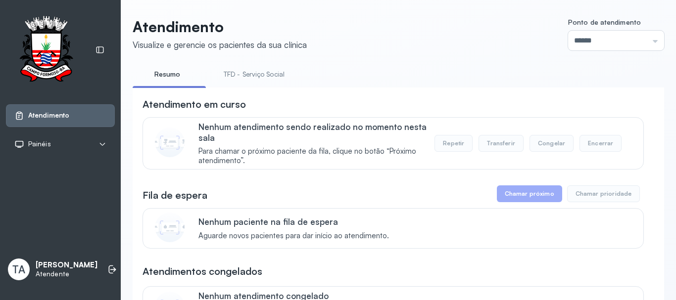
click at [278, 80] on link "TFD - Serviço Social" at bounding box center [254, 74] width 81 height 16
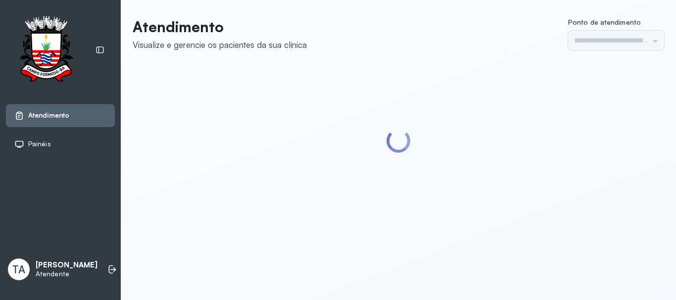
type input "******"
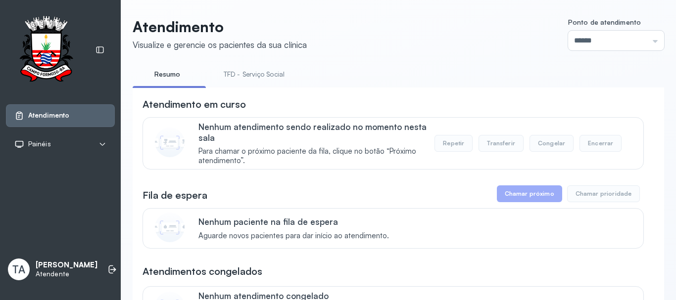
click at [256, 74] on link "TFD - Serviço Social" at bounding box center [254, 74] width 81 height 16
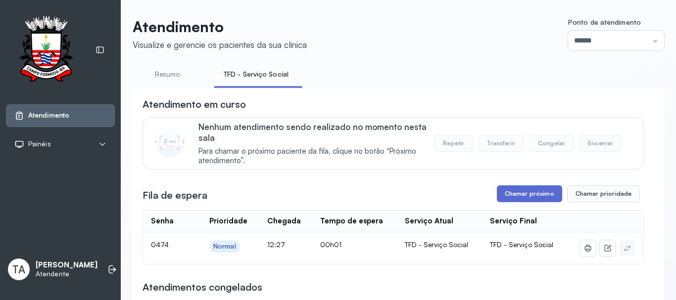
click at [507, 193] on button "Chamar próximo" at bounding box center [529, 193] width 65 height 17
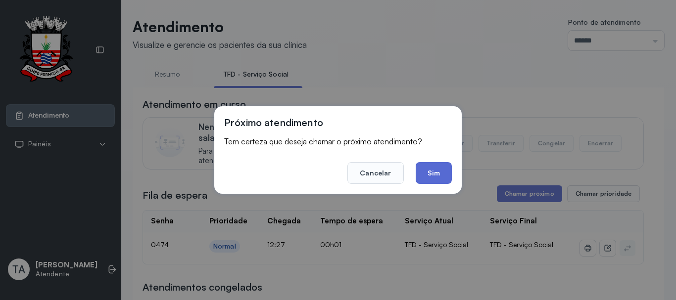
click at [432, 178] on button "Sim" at bounding box center [433, 173] width 36 height 22
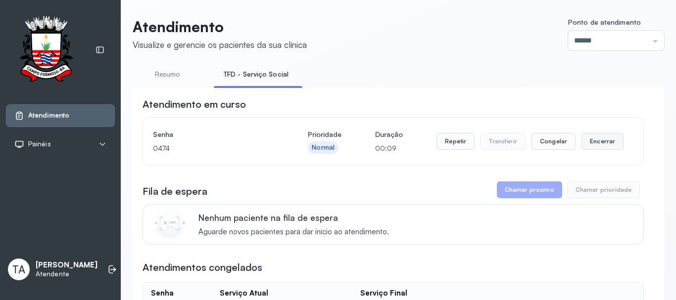
click at [581, 146] on button "Encerrar" at bounding box center [602, 141] width 42 height 17
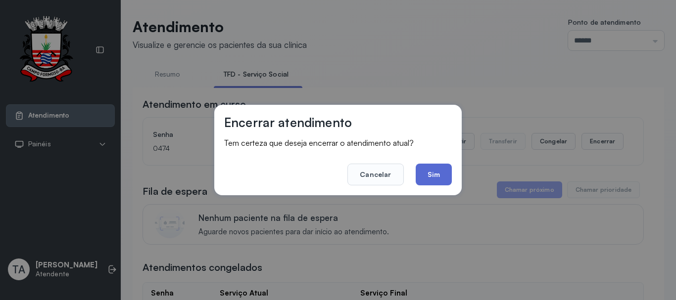
click at [440, 174] on button "Sim" at bounding box center [433, 175] width 36 height 22
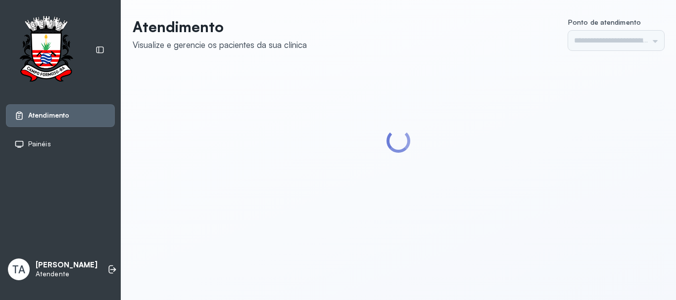
type input "******"
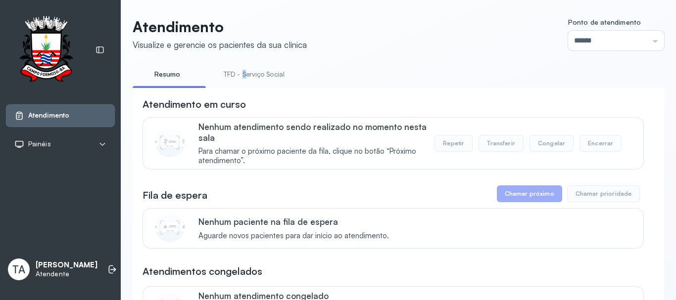
click at [244, 70] on link "TFD - Serviço Social" at bounding box center [254, 74] width 81 height 16
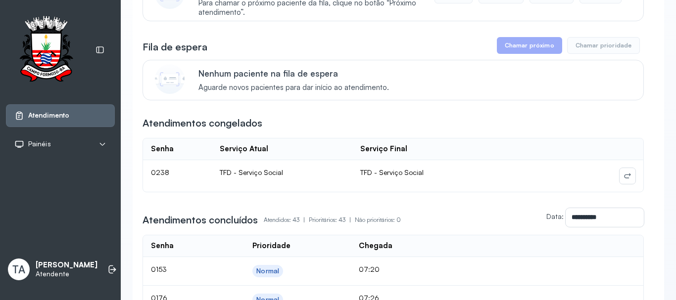
click at [311, 100] on div "Nenhum paciente na fila de espera Aguarde novos pacientes para dar início ao at…" at bounding box center [392, 80] width 501 height 41
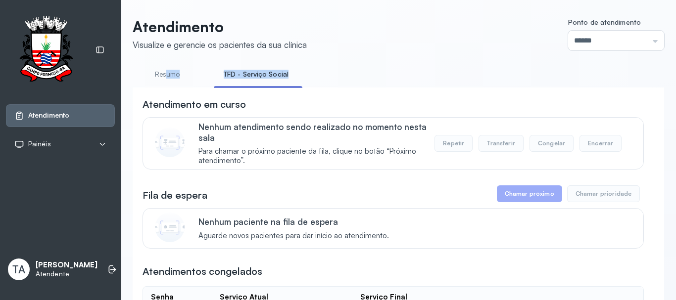
drag, startPoint x: 355, startPoint y: 73, endPoint x: 164, endPoint y: 65, distance: 191.1
click at [202, 49] on div "Visualize e gerencie os pacientes da sua clínica" at bounding box center [220, 45] width 174 height 10
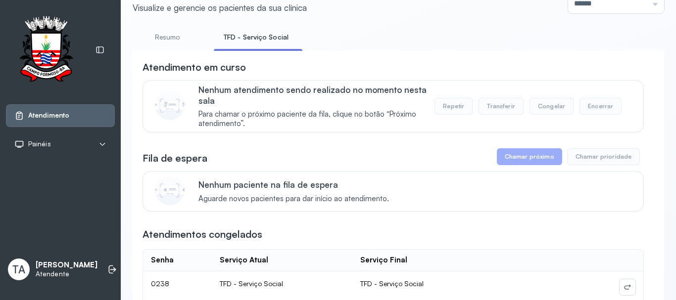
scroll to position [148, 0]
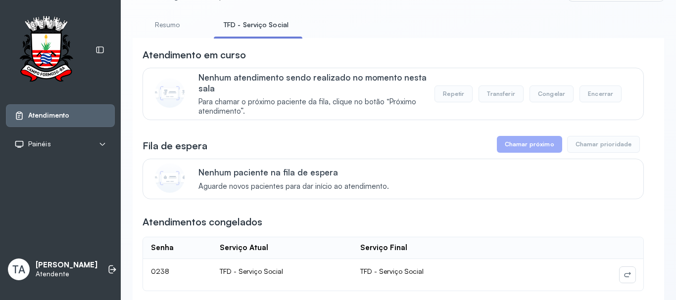
click at [175, 22] on link "Resumo" at bounding box center [167, 25] width 69 height 16
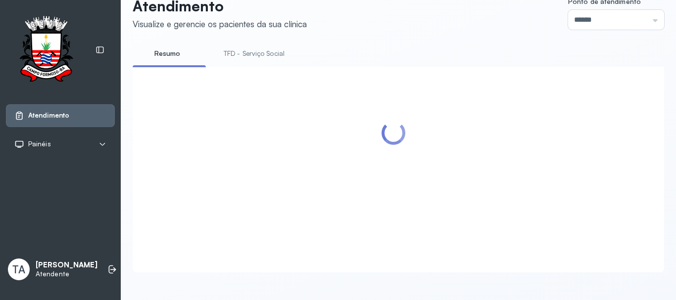
scroll to position [31, 0]
click at [248, 46] on link "TFD - Serviço Social" at bounding box center [254, 54] width 81 height 16
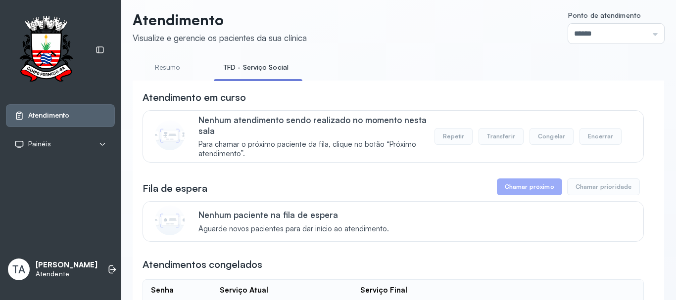
scroll to position [0, 0]
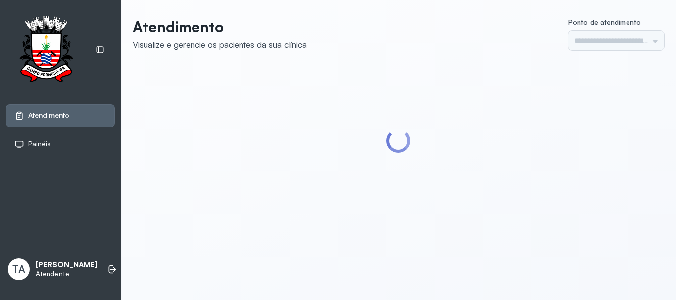
type input "******"
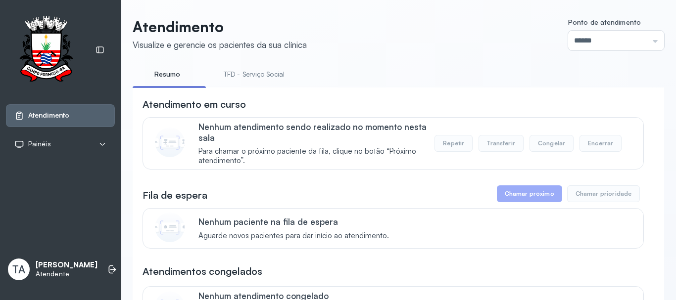
click at [249, 73] on link "TFD - Serviço Social" at bounding box center [254, 74] width 81 height 16
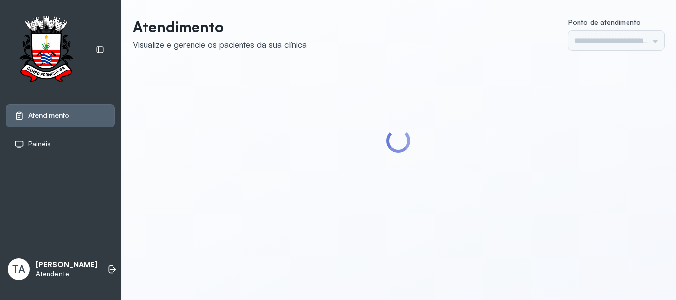
type input "******"
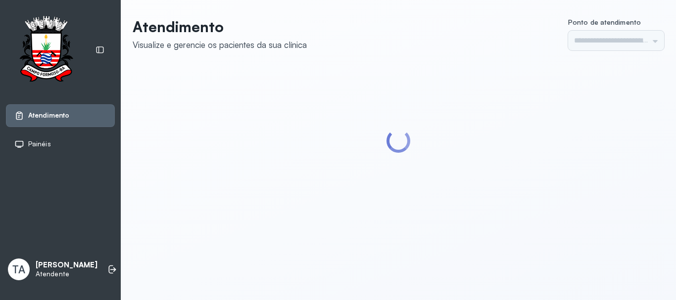
type input "******"
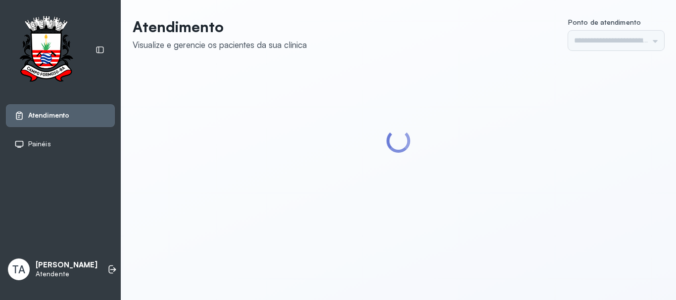
type input "******"
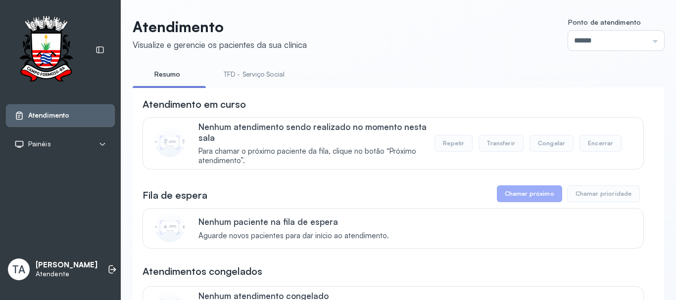
click at [238, 69] on link "TFD - Serviço Social" at bounding box center [254, 74] width 81 height 16
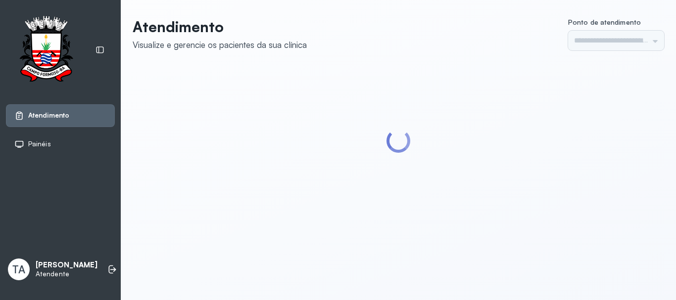
type input "******"
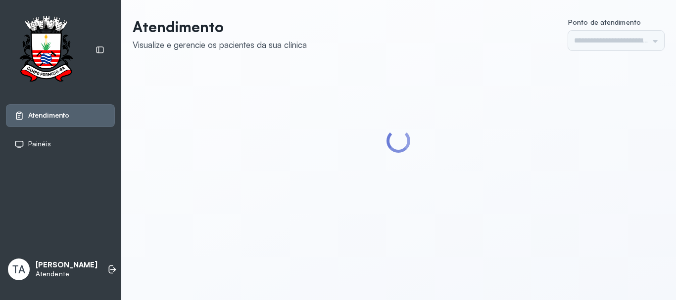
type input "******"
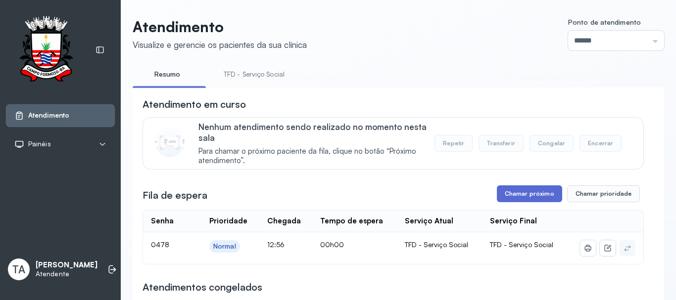
click at [527, 198] on button "Chamar próximo" at bounding box center [529, 193] width 65 height 17
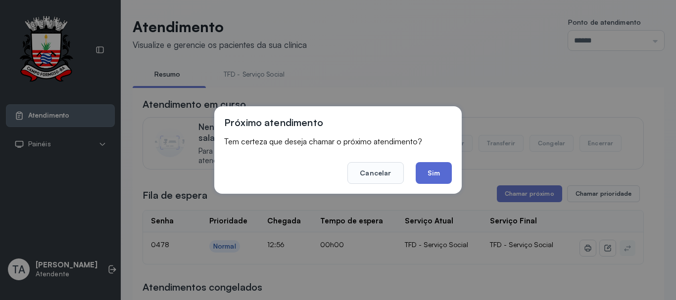
click at [439, 181] on button "Sim" at bounding box center [433, 173] width 36 height 22
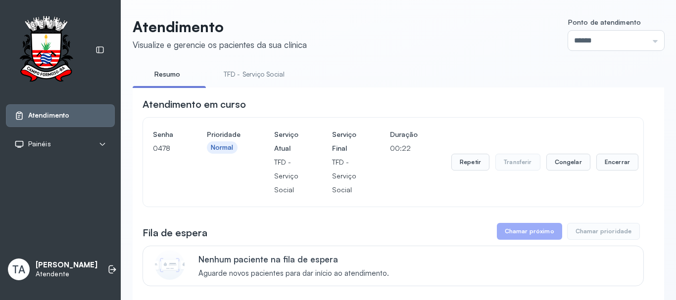
click at [467, 155] on div "Repetir Transferir Congelar Encerrar" at bounding box center [544, 162] width 187 height 69
click at [466, 159] on button "Repetir" at bounding box center [470, 162] width 38 height 17
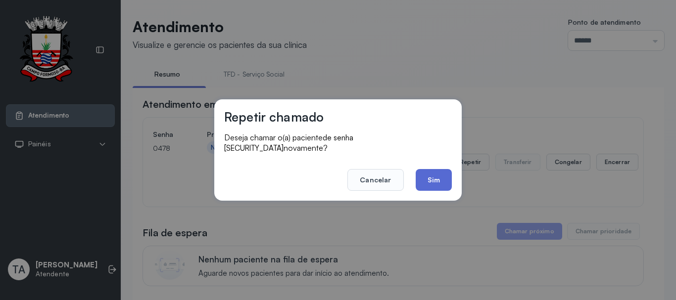
click at [419, 171] on button "Sim" at bounding box center [433, 180] width 36 height 22
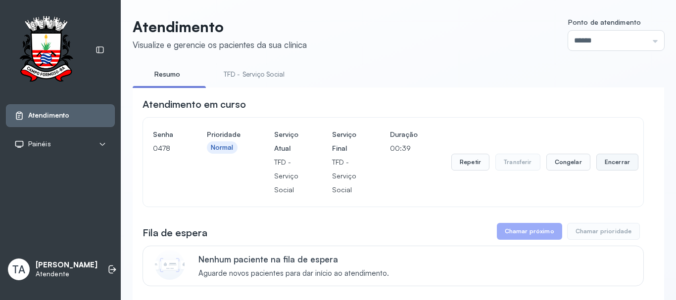
click at [604, 169] on button "Encerrar" at bounding box center [617, 162] width 42 height 17
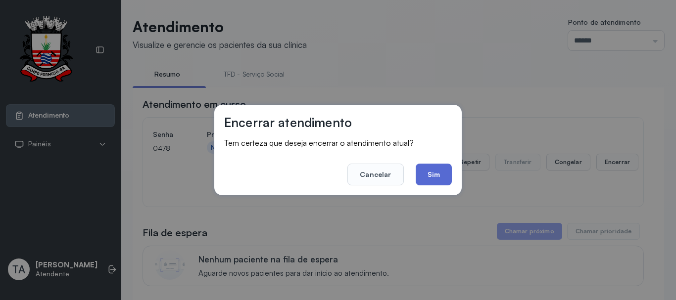
click at [432, 175] on button "Sim" at bounding box center [433, 175] width 36 height 22
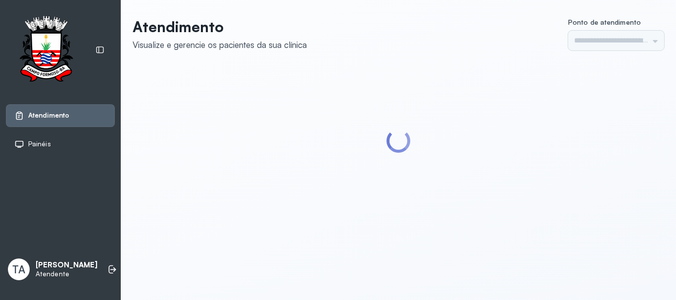
type input "******"
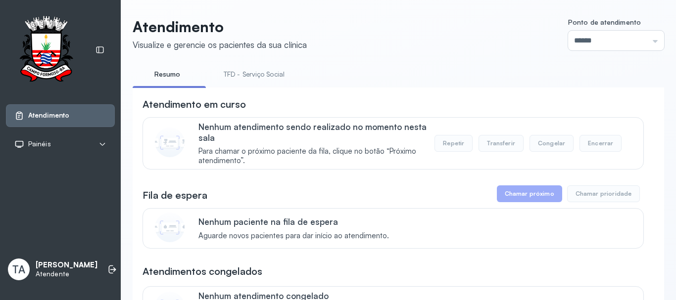
click at [240, 77] on link "TFD - Serviço Social" at bounding box center [254, 74] width 81 height 16
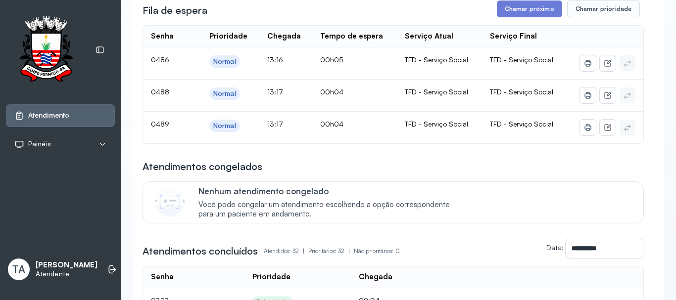
scroll to position [198, 0]
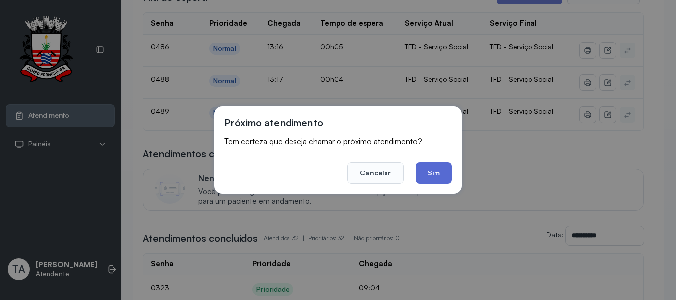
click at [427, 173] on button "Sim" at bounding box center [433, 173] width 36 height 22
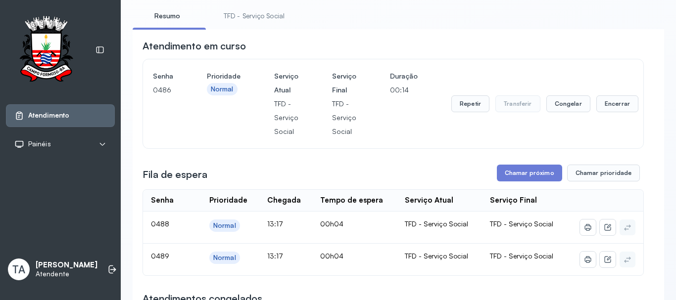
scroll to position [49, 0]
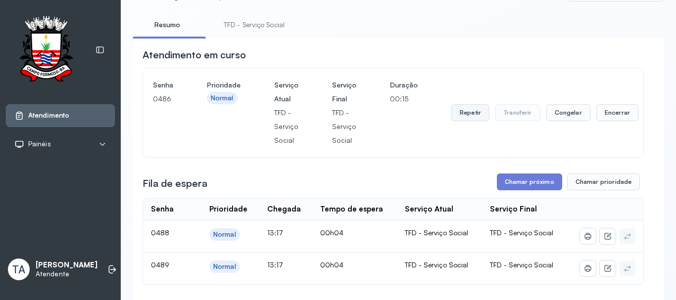
click at [475, 113] on button "Repetir" at bounding box center [470, 112] width 38 height 17
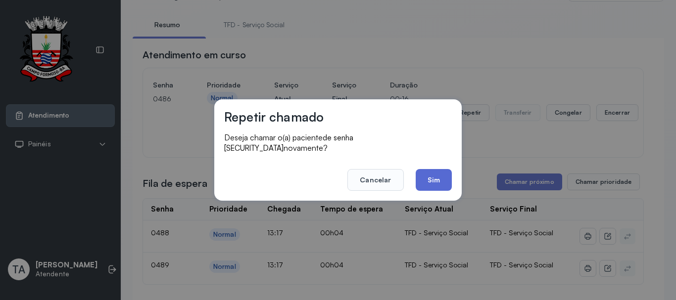
click at [436, 174] on button "Sim" at bounding box center [433, 180] width 36 height 22
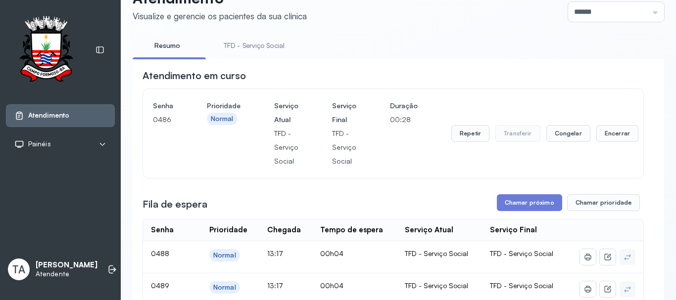
scroll to position [0, 0]
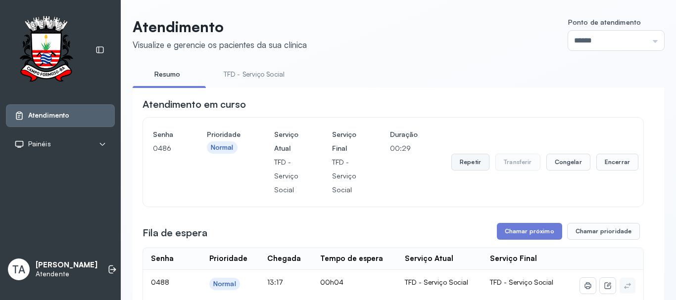
click at [459, 170] on button "Repetir" at bounding box center [470, 162] width 38 height 17
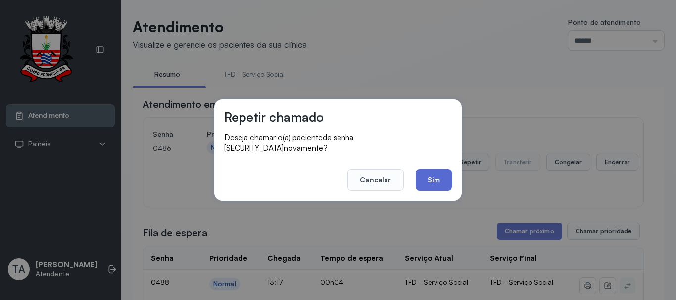
click at [433, 175] on button "Sim" at bounding box center [433, 180] width 36 height 22
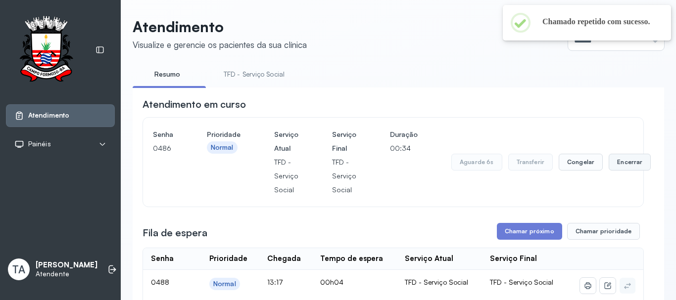
click at [609, 161] on button "Encerrar" at bounding box center [629, 162] width 42 height 17
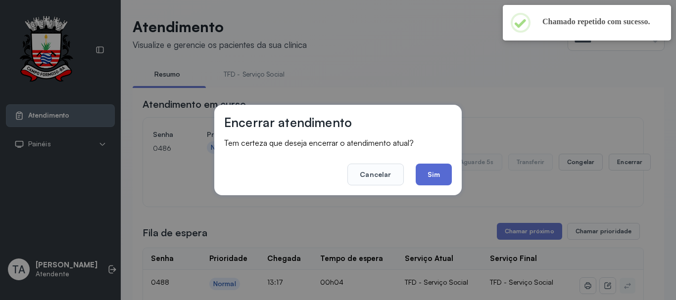
click at [445, 176] on button "Sim" at bounding box center [433, 175] width 36 height 22
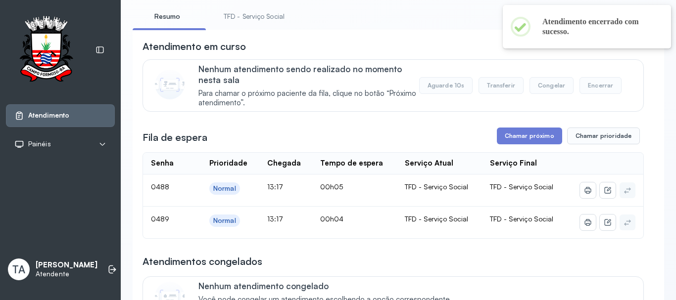
scroll to position [80, 0]
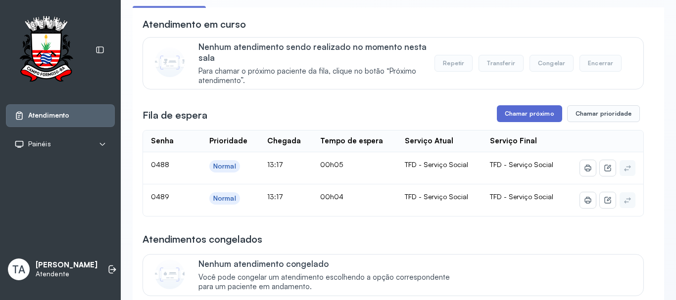
click at [508, 108] on button "Chamar próximo" at bounding box center [529, 113] width 65 height 17
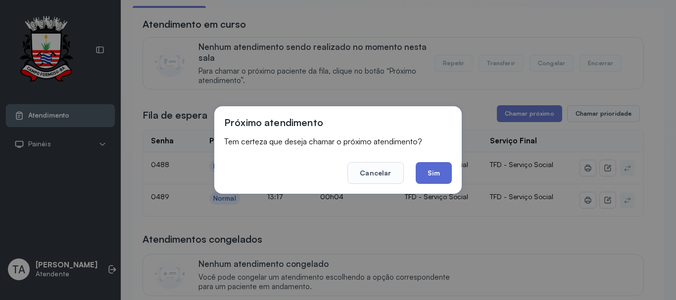
click at [437, 172] on button "Sim" at bounding box center [433, 173] width 36 height 22
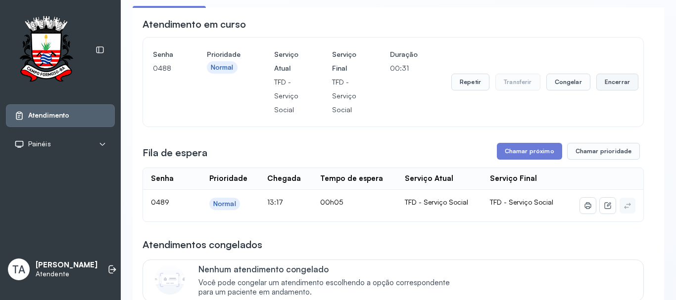
click at [617, 87] on button "Encerrar" at bounding box center [617, 82] width 42 height 17
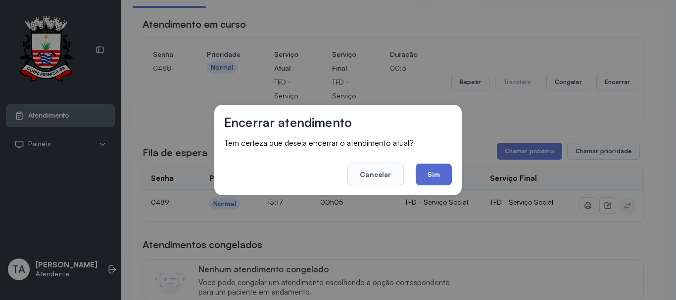
click at [428, 175] on button "Sim" at bounding box center [433, 175] width 36 height 22
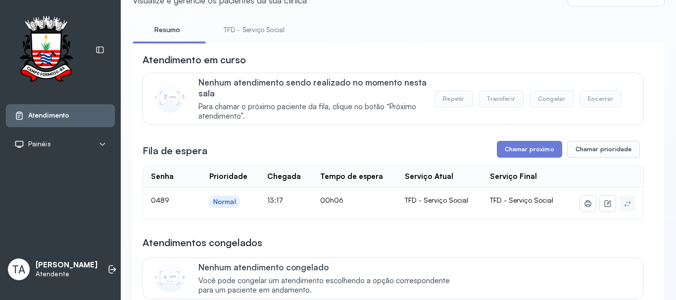
scroll to position [0, 0]
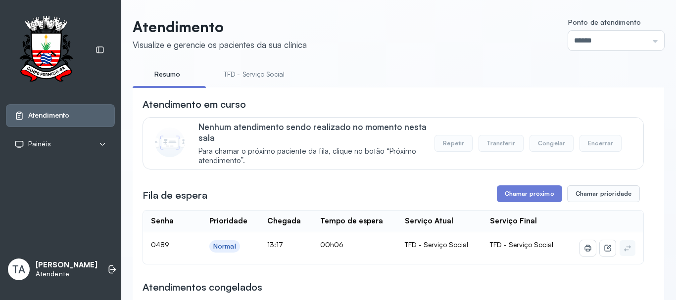
click at [258, 79] on link "TFD - Serviço Social" at bounding box center [254, 74] width 81 height 16
click at [166, 78] on link "Resumo" at bounding box center [167, 74] width 69 height 16
click at [256, 76] on link "TFD - Serviço Social" at bounding box center [254, 74] width 81 height 16
click at [172, 68] on link "Resumo" at bounding box center [167, 74] width 69 height 16
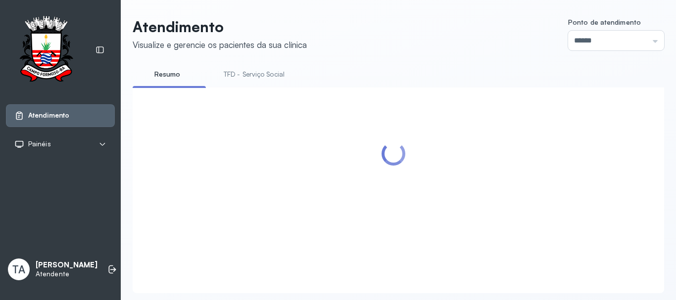
click at [238, 75] on link "TFD - Serviço Social" at bounding box center [254, 74] width 81 height 16
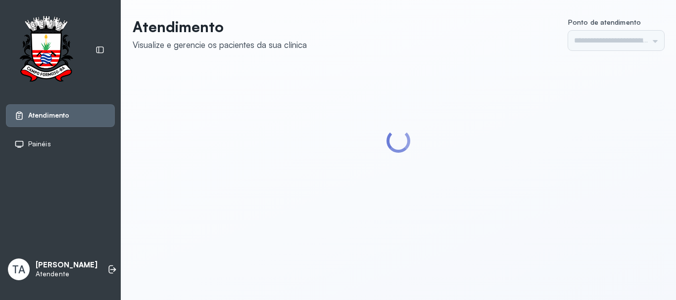
type input "******"
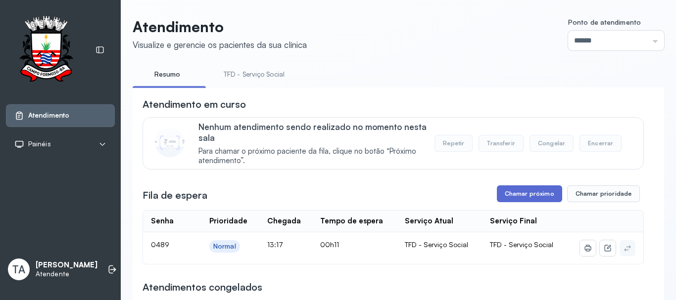
click at [499, 195] on button "Chamar próximo" at bounding box center [529, 193] width 65 height 17
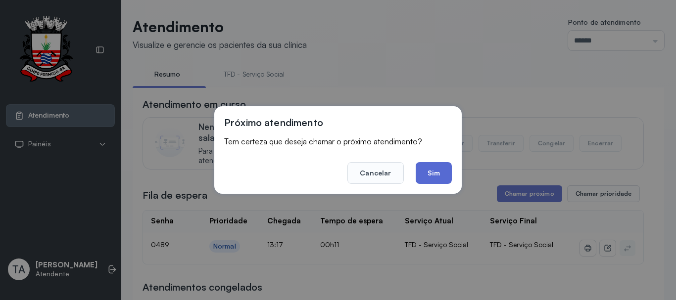
click at [447, 174] on button "Sim" at bounding box center [433, 173] width 36 height 22
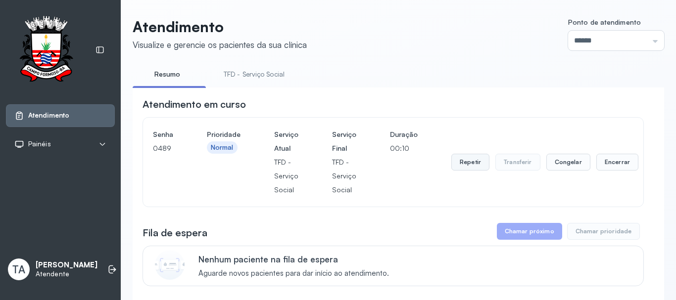
click at [466, 167] on button "Repetir" at bounding box center [470, 162] width 38 height 17
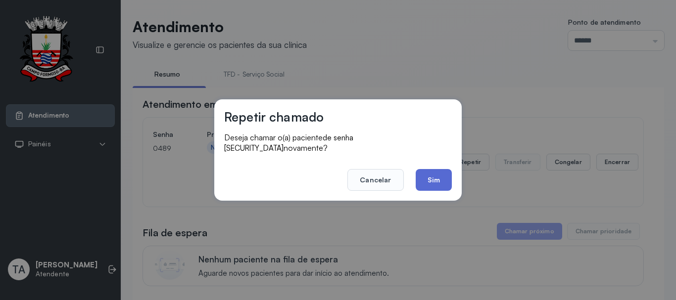
click at [441, 174] on button "Sim" at bounding box center [433, 180] width 36 height 22
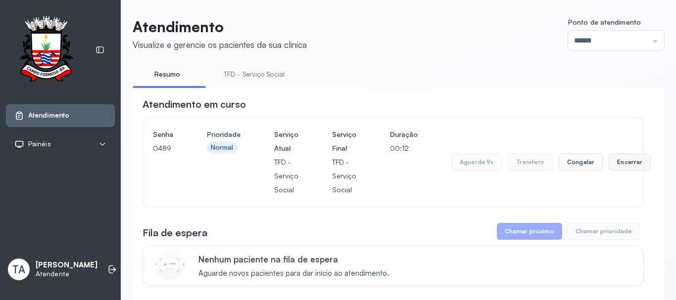
click at [634, 165] on button "Encerrar" at bounding box center [629, 162] width 42 height 17
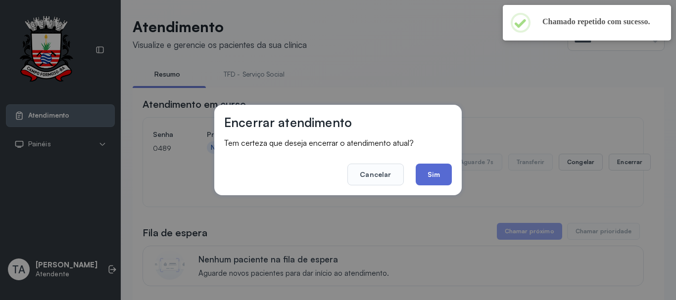
click at [444, 181] on button "Sim" at bounding box center [433, 175] width 36 height 22
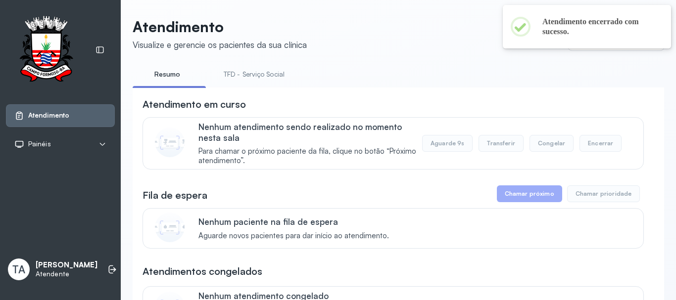
click at [241, 74] on link "TFD - Serviço Social" at bounding box center [254, 74] width 81 height 16
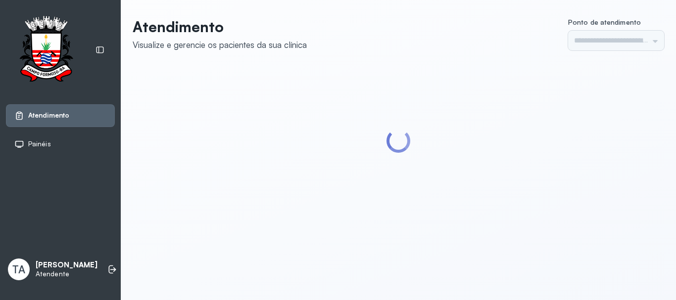
type input "******"
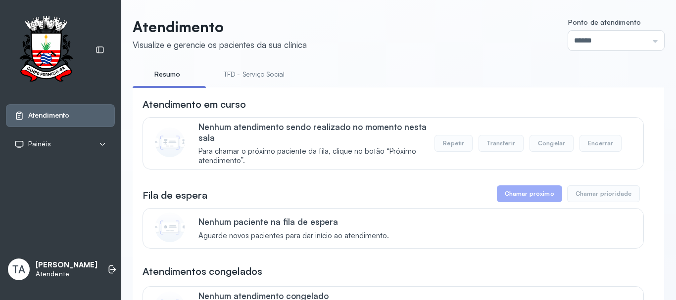
click at [243, 76] on link "TFD - Serviço Social" at bounding box center [254, 74] width 81 height 16
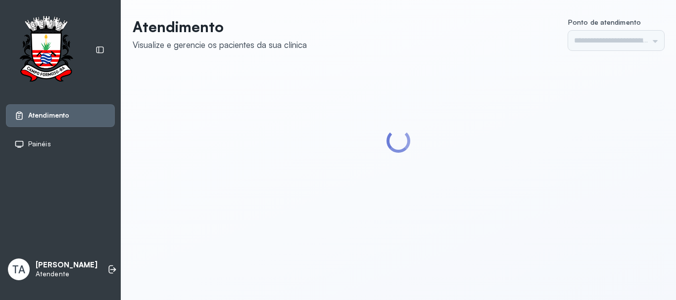
type input "******"
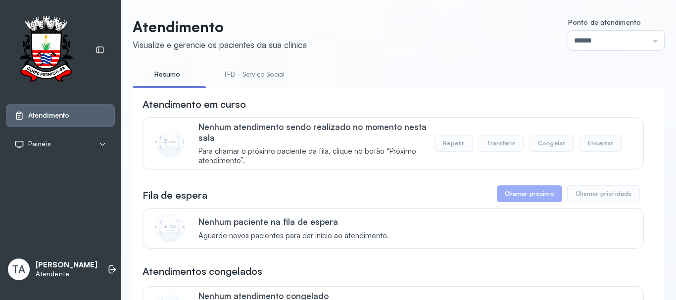
click at [246, 78] on link "TFD - Serviço Social" at bounding box center [254, 74] width 81 height 16
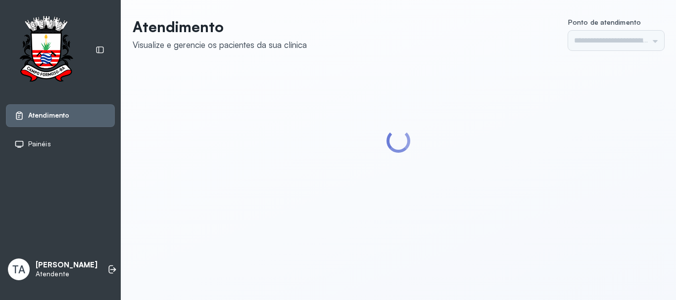
type input "******"
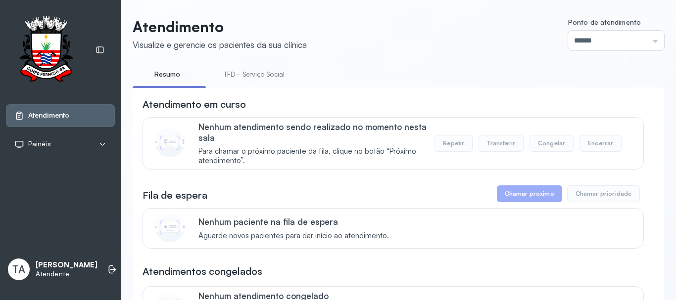
drag, startPoint x: 0, startPoint y: 0, endPoint x: 246, endPoint y: 79, distance: 258.5
click at [246, 79] on link "TFD - Serviço Social" at bounding box center [254, 74] width 81 height 16
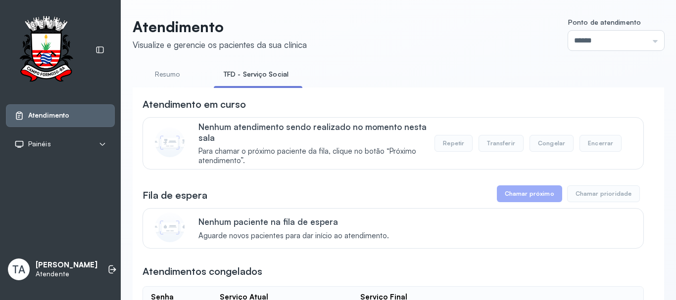
click at [165, 74] on link "Resumo" at bounding box center [167, 74] width 69 height 16
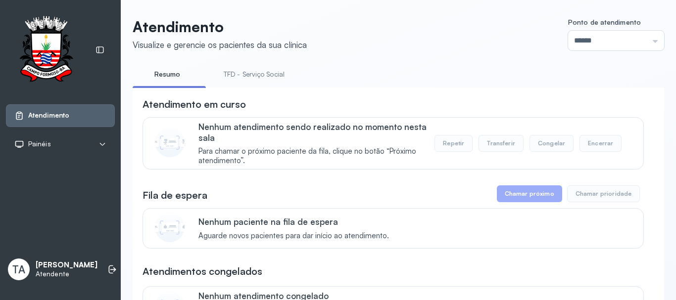
click at [239, 76] on link "TFD - Serviço Social" at bounding box center [254, 74] width 81 height 16
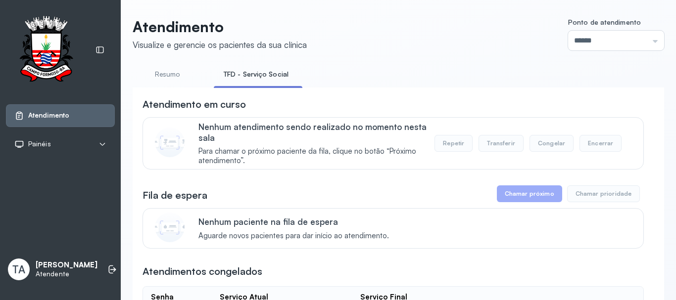
click at [158, 78] on link "Resumo" at bounding box center [167, 74] width 69 height 16
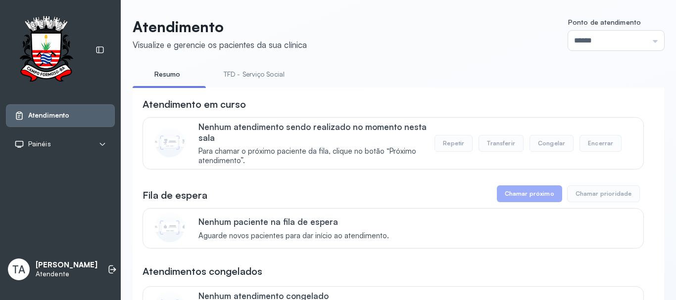
click at [257, 75] on link "TFD - Serviço Social" at bounding box center [254, 74] width 81 height 16
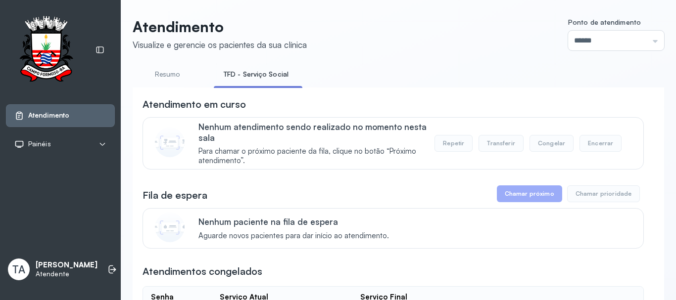
click at [182, 74] on link "Resumo" at bounding box center [167, 74] width 69 height 16
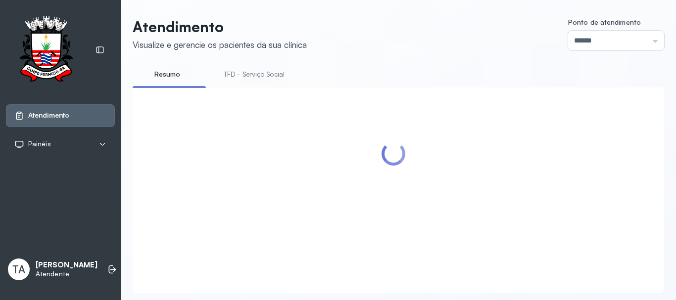
click at [257, 80] on link "TFD - Serviço Social" at bounding box center [254, 74] width 81 height 16
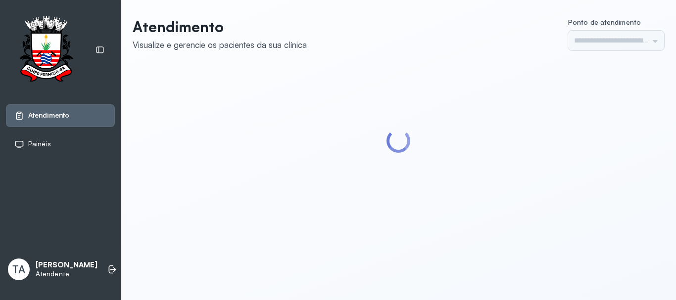
type input "******"
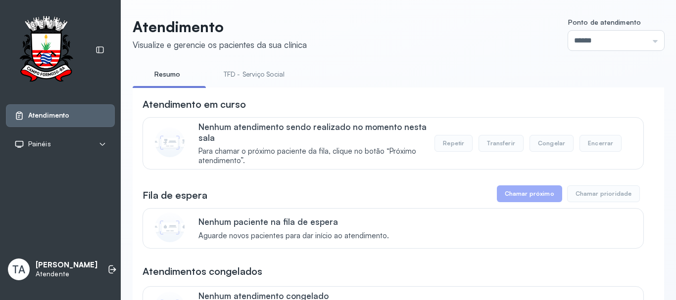
click at [264, 66] on link "TFD - Serviço Social" at bounding box center [254, 74] width 81 height 16
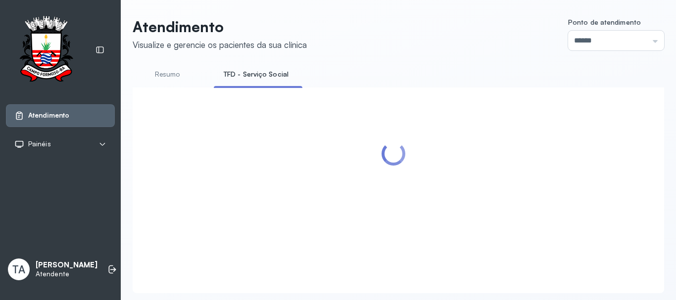
click at [262, 71] on link "TFD - Serviço Social" at bounding box center [256, 74] width 85 height 16
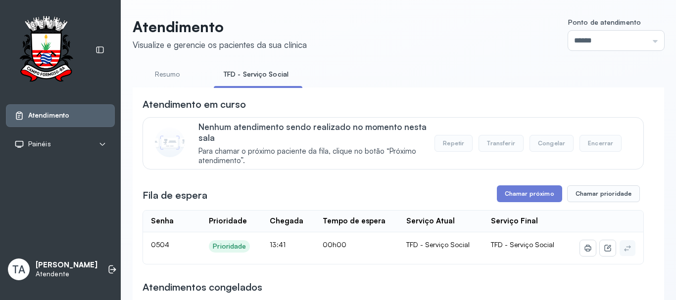
click at [503, 195] on button "Chamar próximo" at bounding box center [529, 193] width 65 height 17
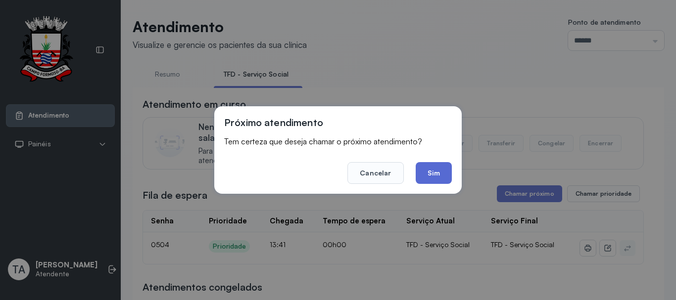
click at [439, 174] on button "Sim" at bounding box center [433, 173] width 36 height 22
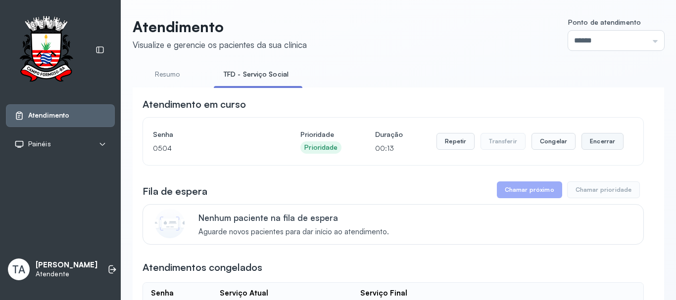
click at [602, 145] on button "Encerrar" at bounding box center [602, 141] width 42 height 17
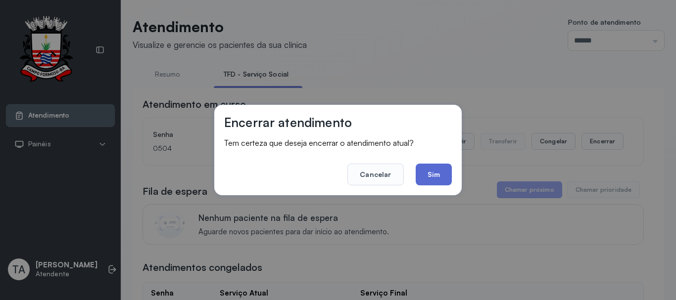
click at [434, 167] on button "Sim" at bounding box center [433, 175] width 36 height 22
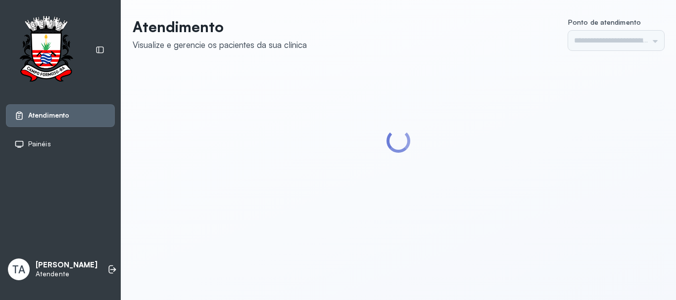
type input "******"
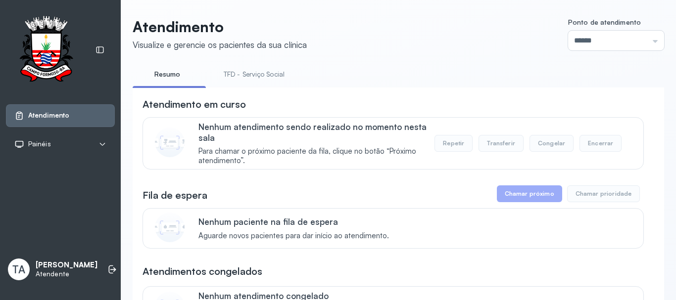
click at [248, 75] on link "TFD - Serviço Social" at bounding box center [254, 74] width 81 height 16
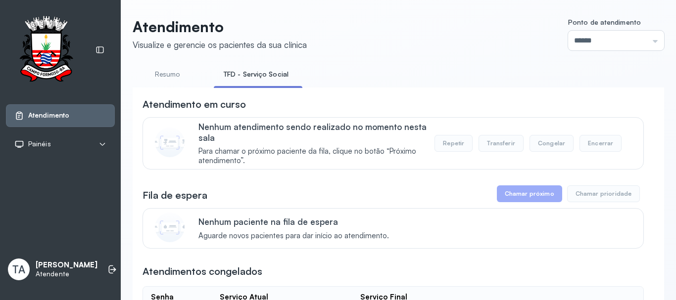
click at [168, 78] on link "Resumo" at bounding box center [167, 74] width 69 height 16
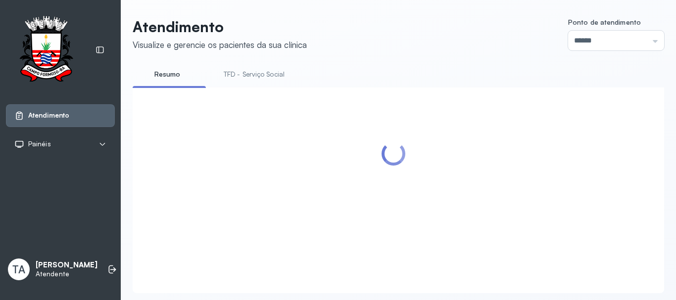
click at [232, 75] on link "TFD - Serviço Social" at bounding box center [254, 74] width 81 height 16
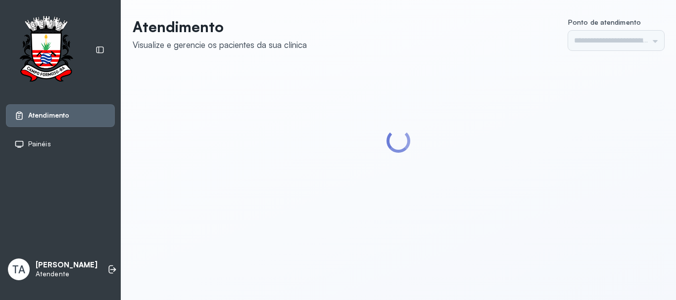
type input "******"
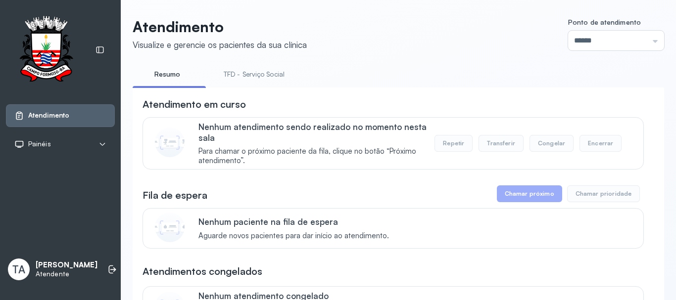
click at [237, 78] on link "TFD - Serviço Social" at bounding box center [254, 74] width 81 height 16
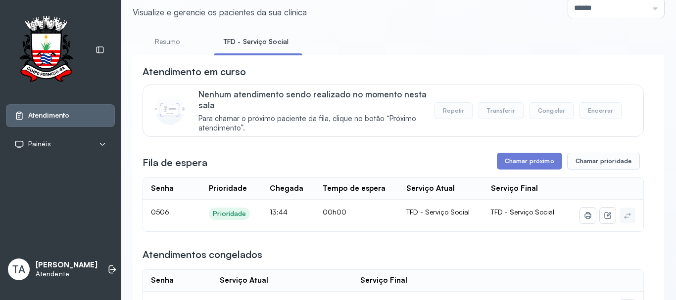
scroll to position [49, 0]
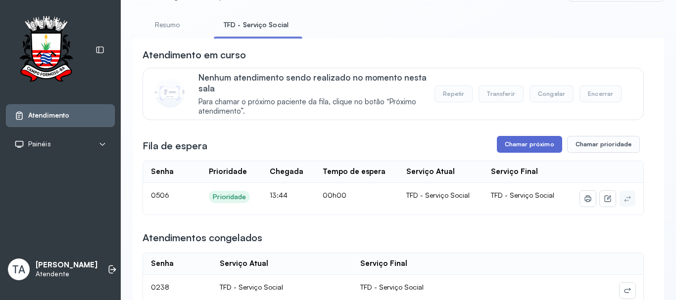
click at [497, 153] on button "Chamar próximo" at bounding box center [529, 144] width 65 height 17
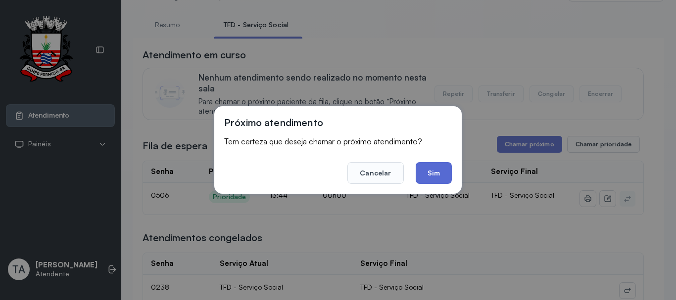
drag, startPoint x: 430, startPoint y: 168, endPoint x: 417, endPoint y: 177, distance: 16.0
click at [417, 177] on button "Sim" at bounding box center [433, 173] width 36 height 22
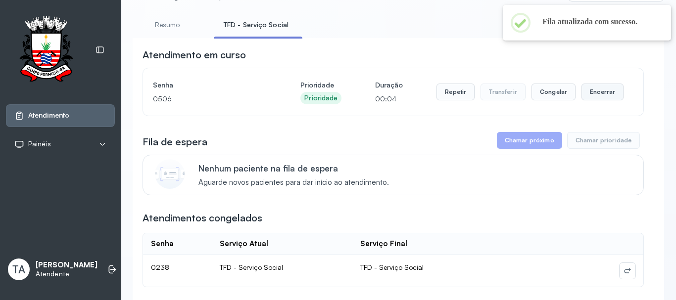
click at [589, 97] on button "Encerrar" at bounding box center [602, 92] width 42 height 17
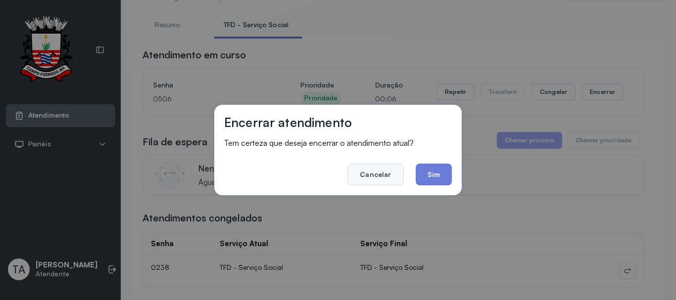
click at [376, 177] on button "Cancelar" at bounding box center [375, 175] width 56 height 22
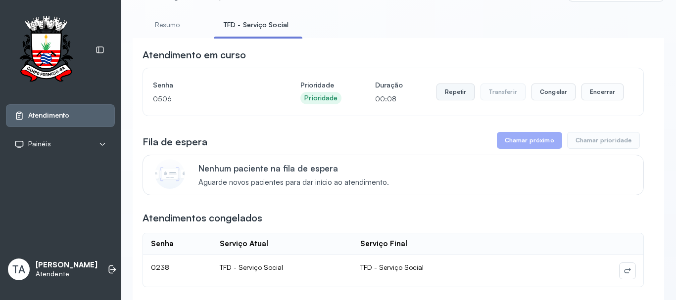
click at [438, 96] on button "Repetir" at bounding box center [455, 92] width 38 height 17
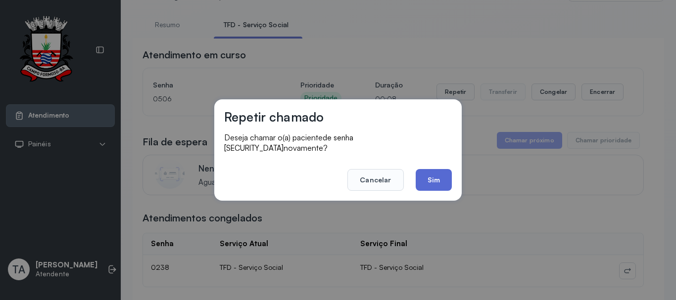
click at [428, 185] on button "Sim" at bounding box center [433, 180] width 36 height 22
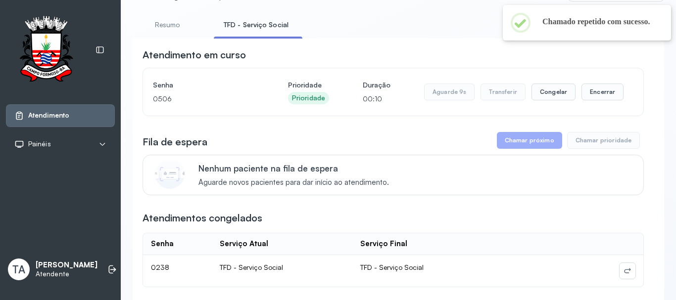
scroll to position [0, 0]
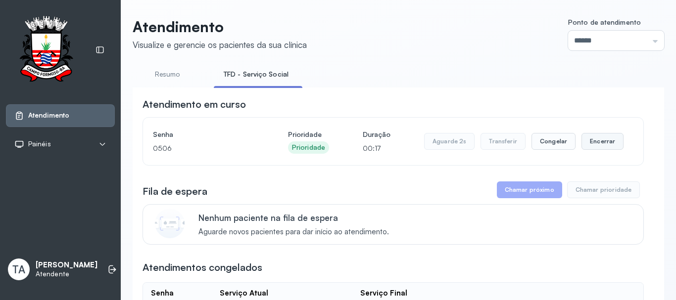
click at [593, 138] on button "Encerrar" at bounding box center [602, 141] width 42 height 17
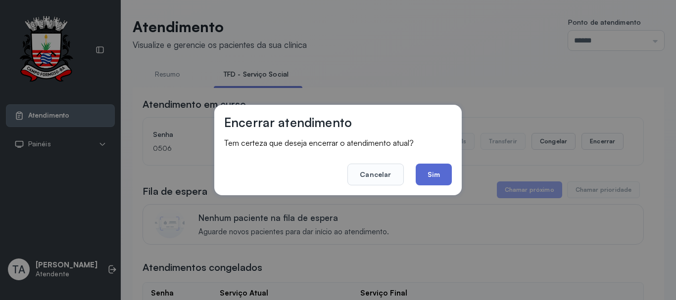
click at [434, 173] on button "Sim" at bounding box center [433, 175] width 36 height 22
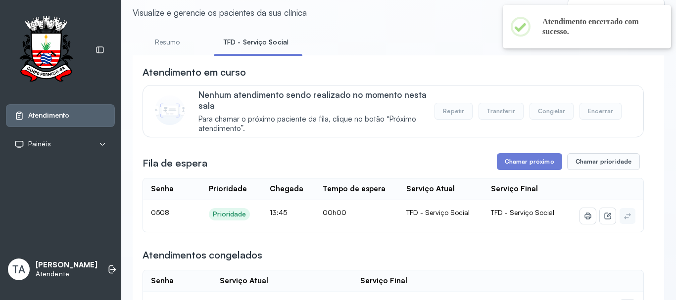
scroll to position [49, 0]
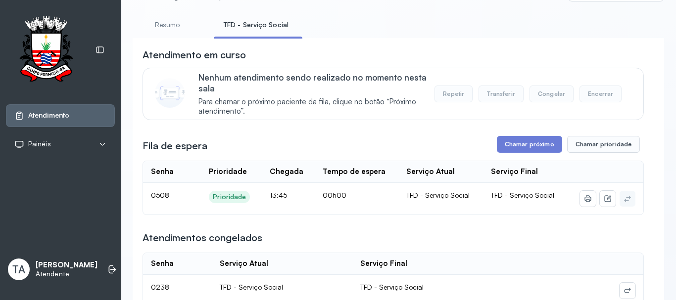
click at [439, 237] on div "Atendimentos congelados" at bounding box center [392, 238] width 501 height 14
click at [528, 151] on button "Chamar próximo" at bounding box center [529, 144] width 65 height 17
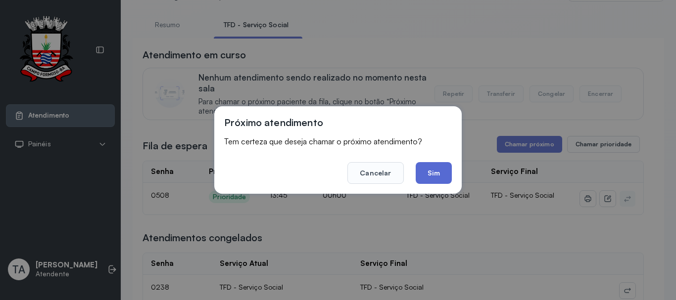
click at [421, 177] on button "Sim" at bounding box center [433, 173] width 36 height 22
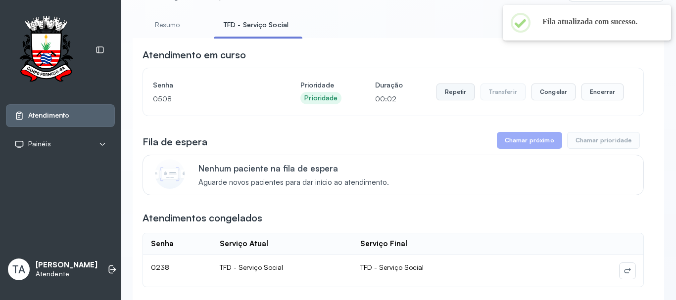
click at [442, 93] on button "Repetir" at bounding box center [455, 92] width 38 height 17
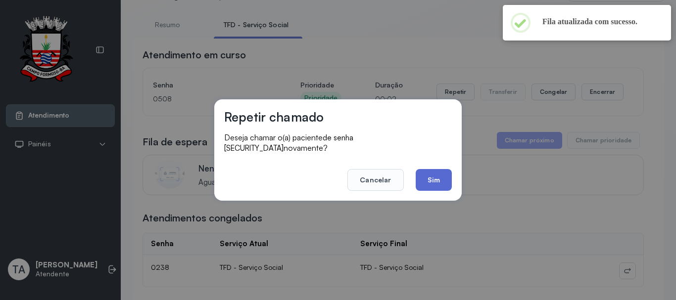
click at [424, 183] on button "Sim" at bounding box center [433, 180] width 36 height 22
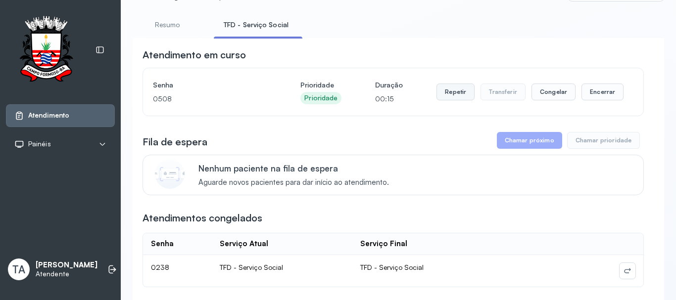
click at [457, 95] on button "Repetir" at bounding box center [455, 92] width 38 height 17
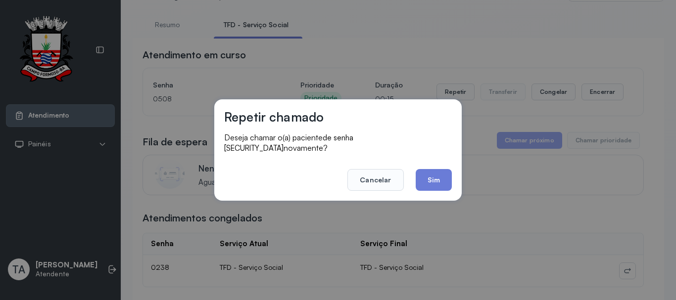
click at [440, 174] on button "Sim" at bounding box center [433, 180] width 36 height 22
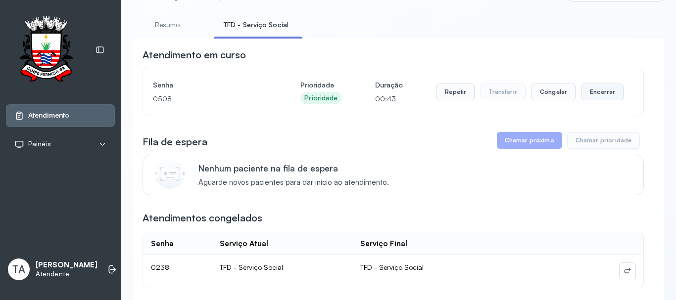
click at [587, 96] on button "Encerrar" at bounding box center [602, 92] width 42 height 17
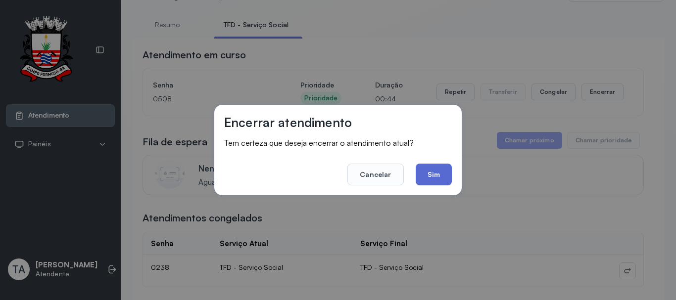
click at [426, 182] on button "Sim" at bounding box center [433, 175] width 36 height 22
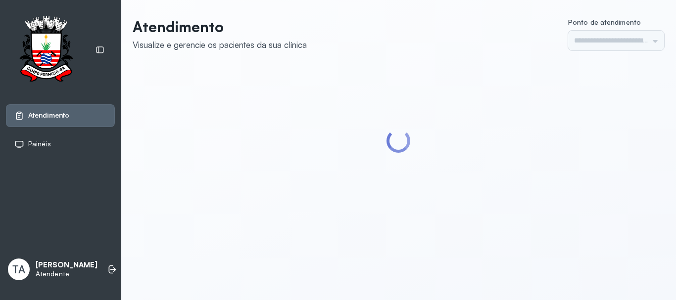
type input "******"
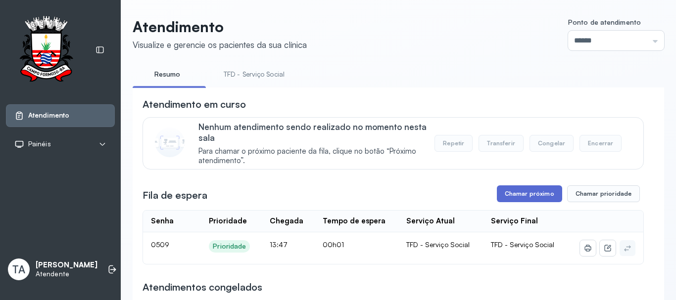
click at [515, 200] on button "Chamar próximo" at bounding box center [529, 193] width 65 height 17
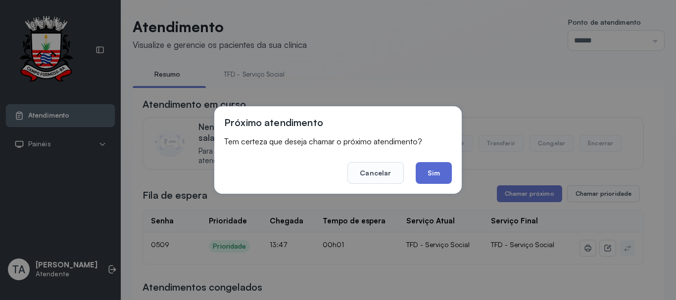
click at [440, 177] on button "Sim" at bounding box center [433, 173] width 36 height 22
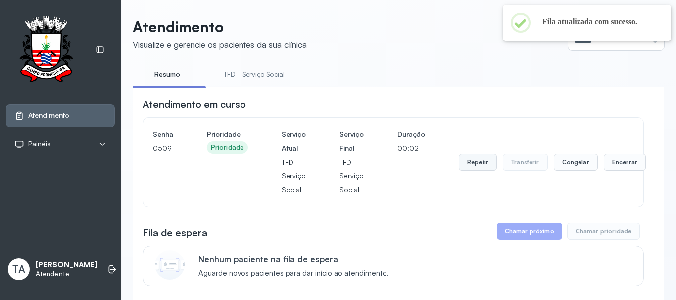
click at [465, 161] on button "Repetir" at bounding box center [477, 162] width 38 height 17
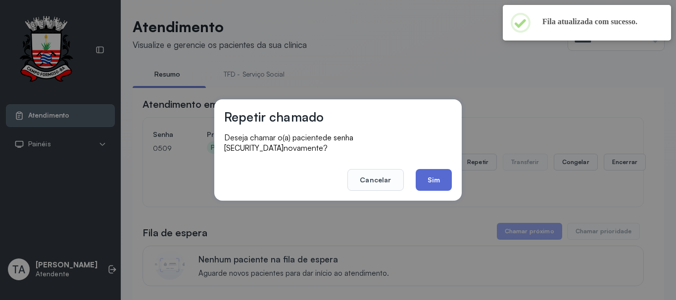
click at [419, 181] on button "Sim" at bounding box center [433, 180] width 36 height 22
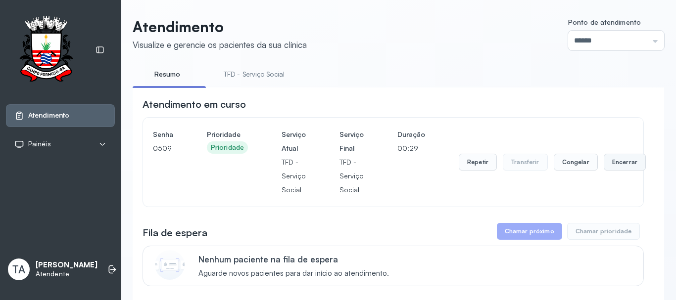
click at [611, 159] on button "Encerrar" at bounding box center [624, 162] width 42 height 17
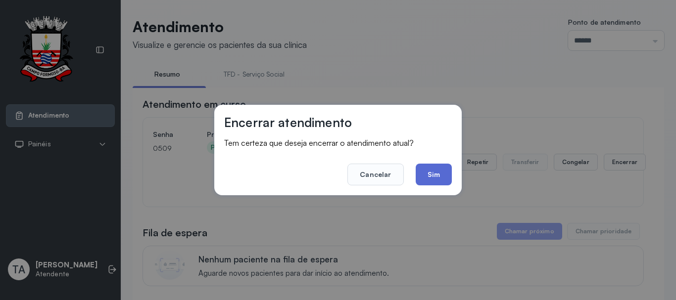
click at [423, 174] on button "Sim" at bounding box center [433, 175] width 36 height 22
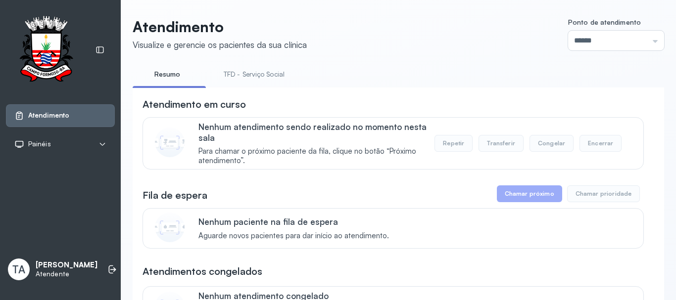
click at [256, 78] on link "TFD - Serviço Social" at bounding box center [254, 74] width 81 height 16
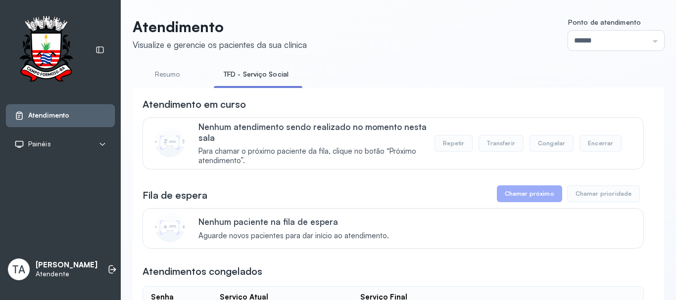
click at [168, 77] on link "Resumo" at bounding box center [167, 74] width 69 height 16
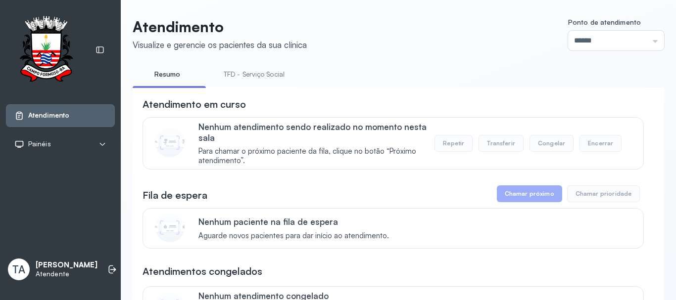
click at [259, 73] on link "TFD - Serviço Social" at bounding box center [254, 74] width 81 height 16
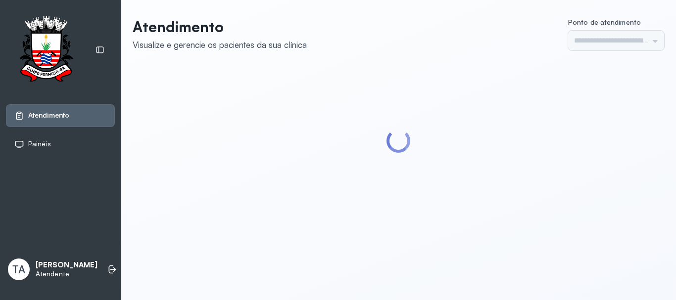
type input "******"
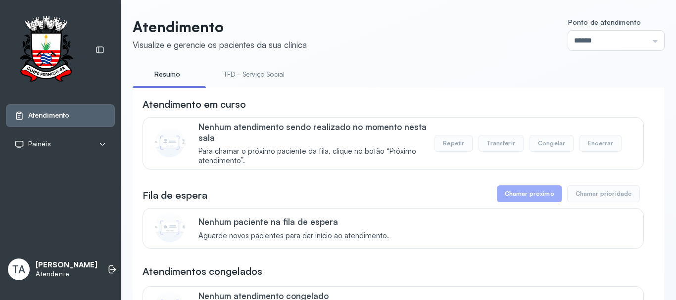
click at [256, 69] on link "TFD - Serviço Social" at bounding box center [254, 74] width 81 height 16
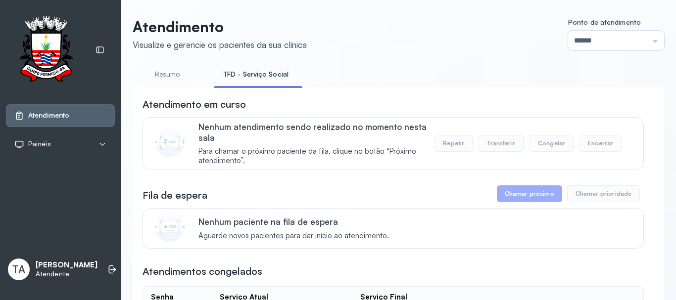
click at [351, 143] on p "Nenhum atendimento sendo realizado no momento nesta sala" at bounding box center [316, 132] width 236 height 21
click at [257, 85] on li "TFD - Serviço Social" at bounding box center [258, 77] width 89 height 22
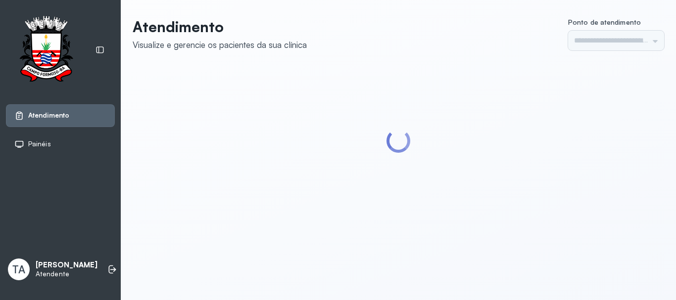
type input "******"
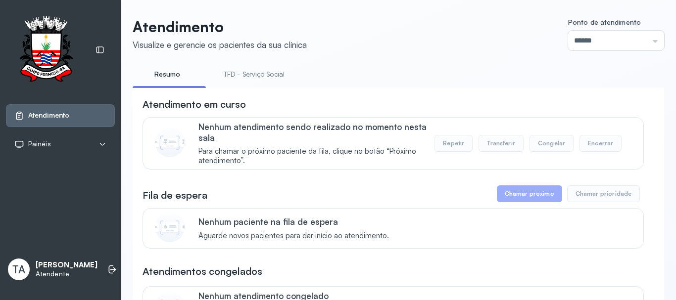
click at [245, 76] on link "TFD - Serviço Social" at bounding box center [254, 74] width 81 height 16
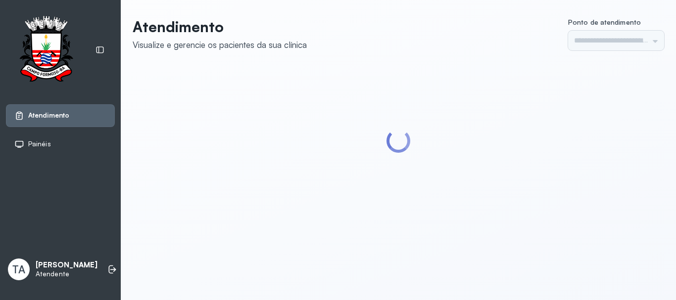
type input "******"
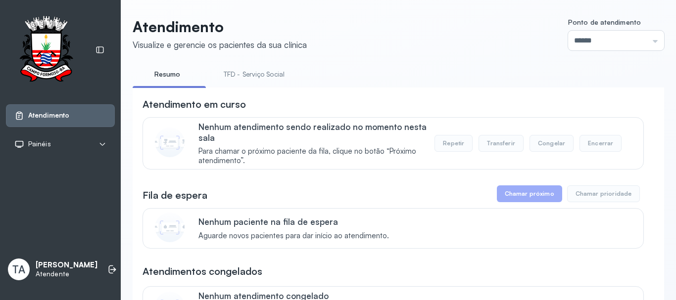
click at [265, 77] on link "TFD - Serviço Social" at bounding box center [254, 74] width 81 height 16
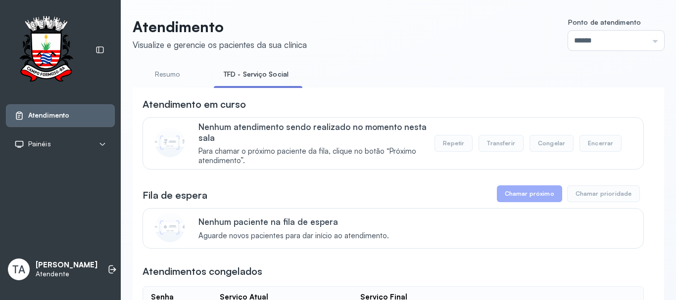
click at [314, 103] on div "Atendimento em curso" at bounding box center [392, 104] width 501 height 14
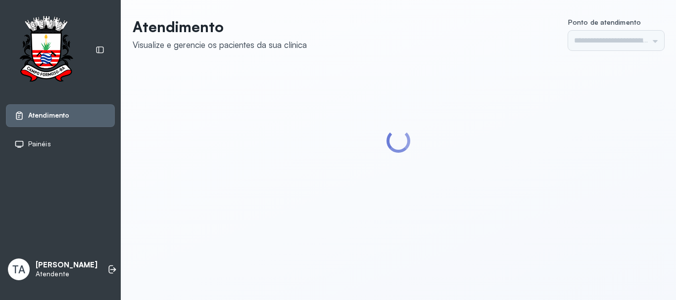
type input "******"
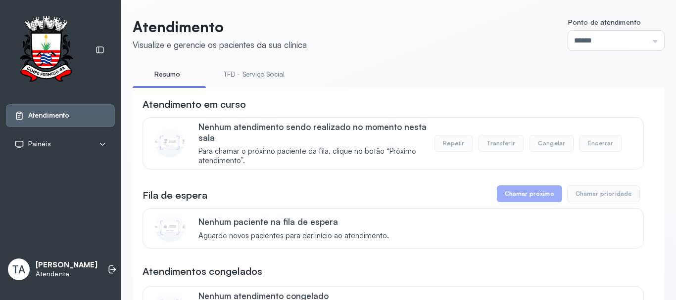
click at [265, 83] on li "TFD - Serviço Social" at bounding box center [256, 77] width 85 height 22
click at [265, 80] on link "TFD - Serviço Social" at bounding box center [254, 74] width 81 height 16
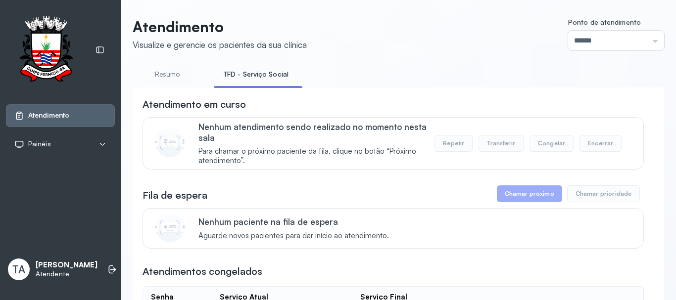
click at [242, 111] on h3 "Atendimento em curso" at bounding box center [193, 104] width 103 height 14
click at [174, 78] on link "Resumo" at bounding box center [167, 74] width 69 height 16
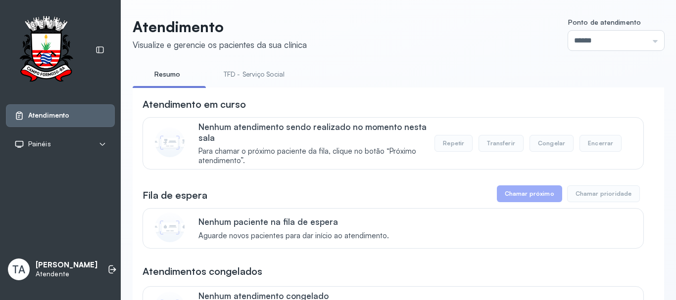
click at [273, 82] on link "TFD - Serviço Social" at bounding box center [254, 74] width 81 height 16
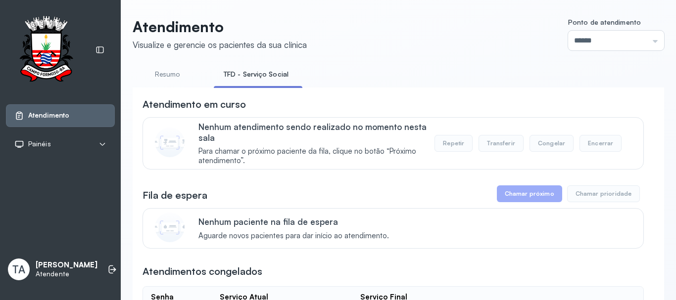
click at [171, 76] on link "Resumo" at bounding box center [167, 74] width 69 height 16
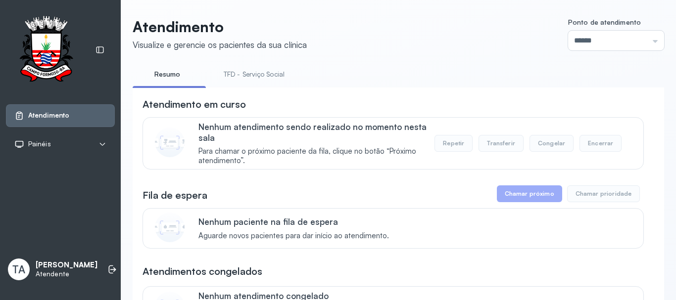
click at [226, 80] on link "TFD - Serviço Social" at bounding box center [254, 74] width 81 height 16
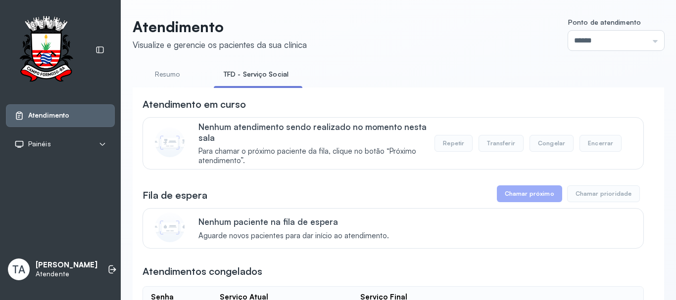
click at [179, 75] on link "Resumo" at bounding box center [167, 74] width 69 height 16
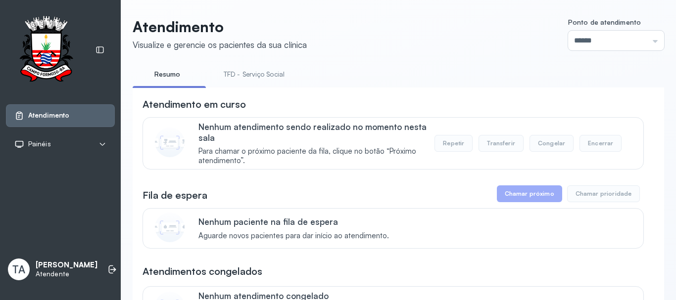
click at [266, 74] on link "TFD - Serviço Social" at bounding box center [254, 74] width 81 height 16
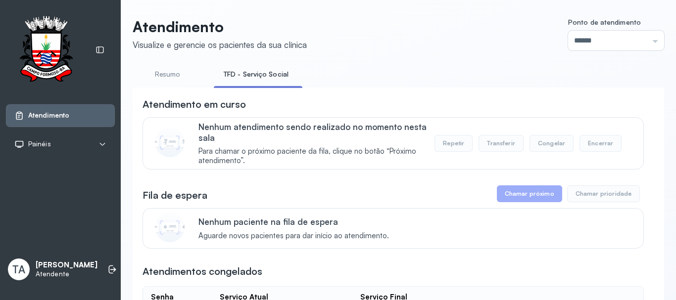
click at [167, 67] on link "Resumo" at bounding box center [167, 74] width 69 height 16
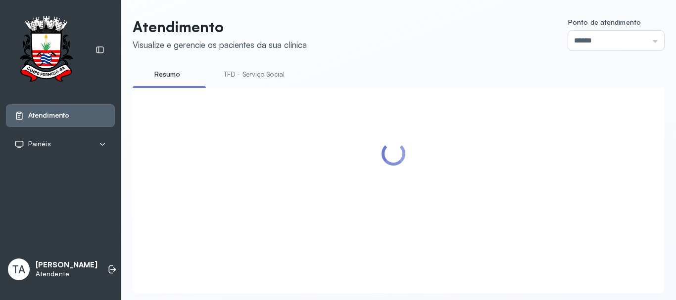
click at [280, 76] on link "TFD - Serviço Social" at bounding box center [254, 74] width 81 height 16
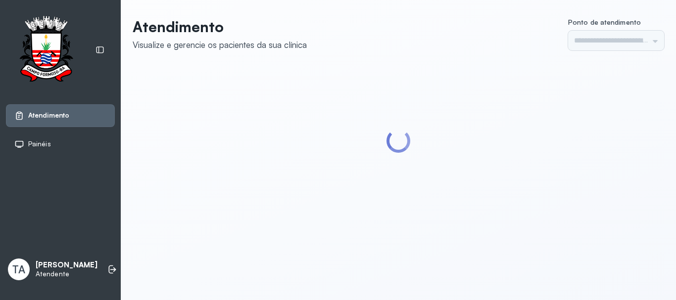
type input "******"
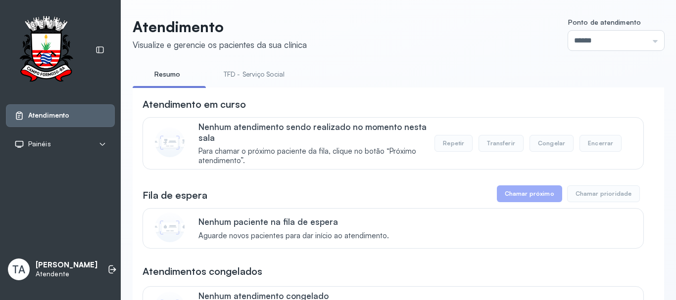
click at [270, 79] on link "TFD - Serviço Social" at bounding box center [254, 74] width 81 height 16
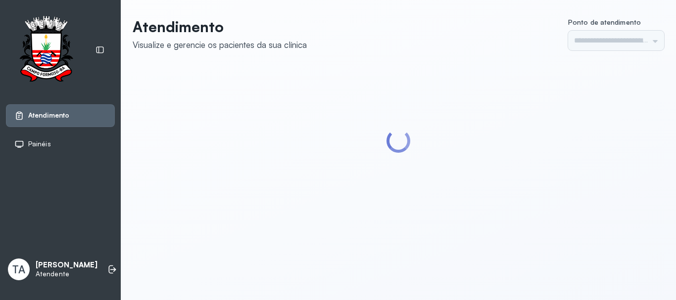
type input "******"
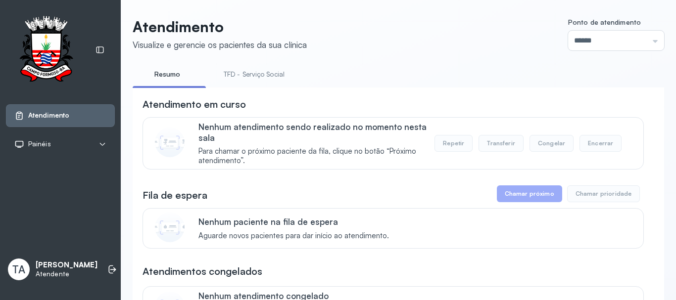
click at [246, 78] on link "TFD - Serviço Social" at bounding box center [254, 74] width 81 height 16
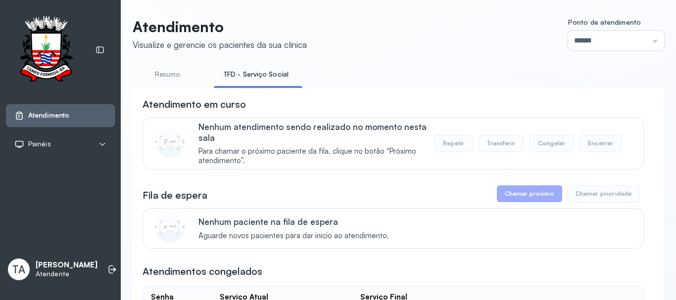
click at [160, 77] on link "Resumo" at bounding box center [167, 74] width 69 height 16
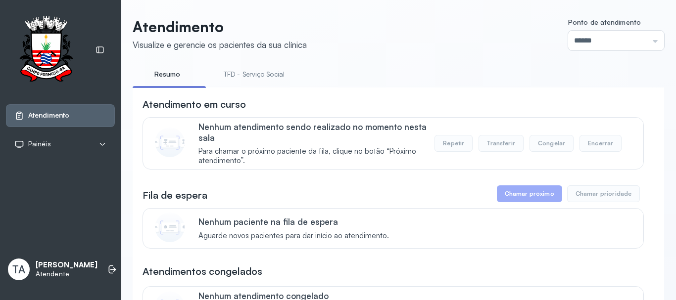
click at [248, 84] on li "TFD - Serviço Social" at bounding box center [256, 77] width 85 height 22
click at [248, 83] on li "TFD - Serviço Social" at bounding box center [256, 77] width 85 height 22
click at [240, 75] on link "TFD - Serviço Social" at bounding box center [254, 74] width 81 height 16
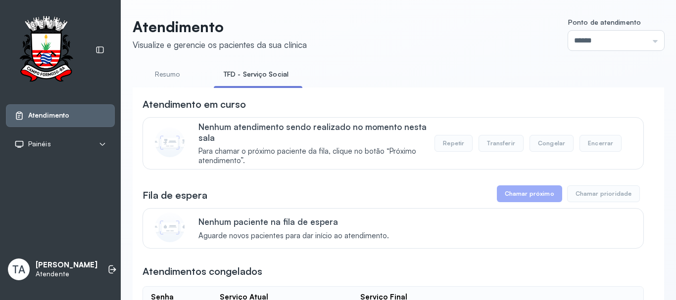
click at [169, 77] on link "Resumo" at bounding box center [167, 74] width 69 height 16
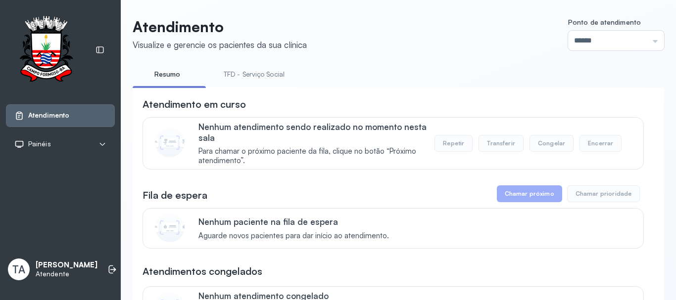
click at [237, 75] on link "TFD - Serviço Social" at bounding box center [254, 74] width 81 height 16
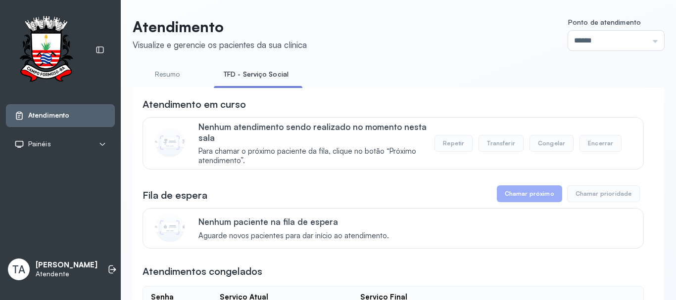
click at [214, 84] on li "Resumo" at bounding box center [258, 77] width 89 height 22
click at [170, 71] on link "Resumo" at bounding box center [167, 74] width 69 height 16
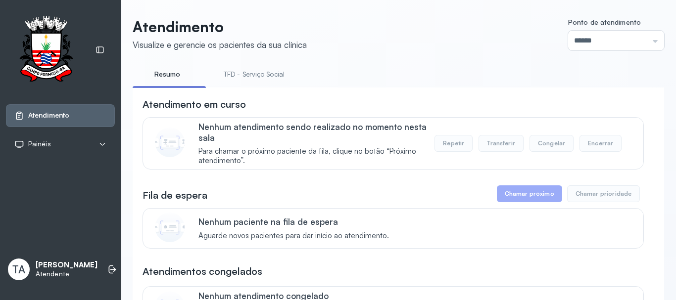
click at [253, 81] on link "TFD - Serviço Social" at bounding box center [254, 74] width 81 height 16
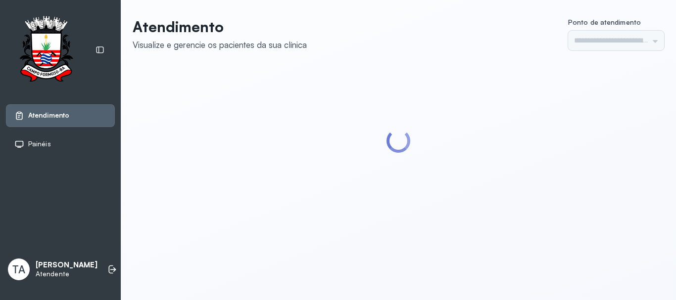
type input "******"
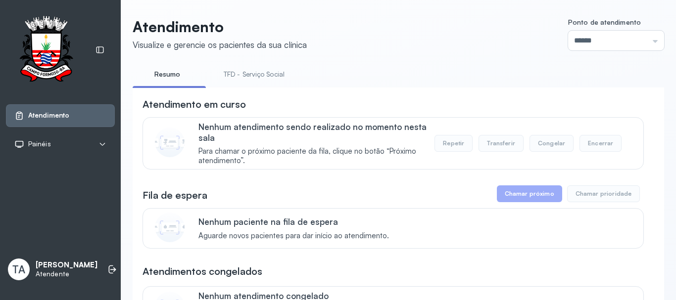
click at [230, 71] on link "TFD - Serviço Social" at bounding box center [254, 74] width 81 height 16
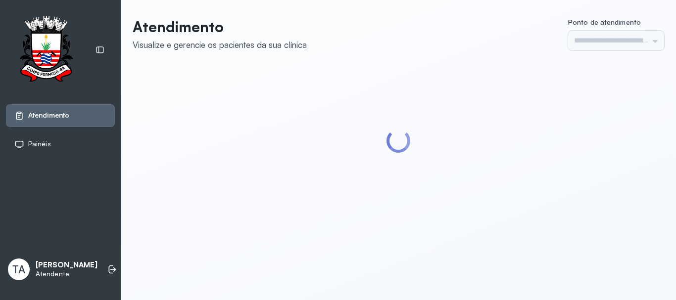
type input "******"
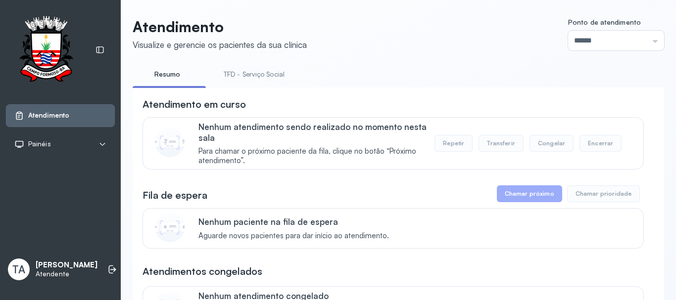
click at [270, 77] on link "TFD - Serviço Social" at bounding box center [254, 74] width 81 height 16
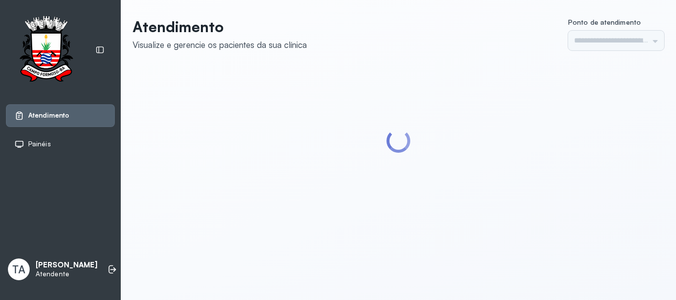
type input "******"
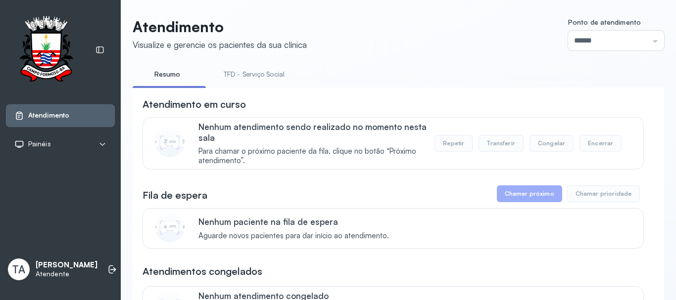
click at [247, 74] on link "TFD - Serviço Social" at bounding box center [254, 74] width 81 height 16
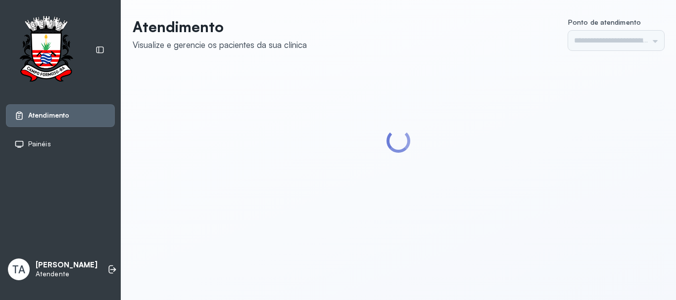
type input "******"
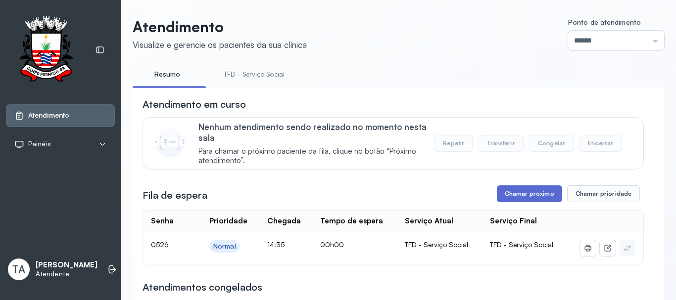
click at [525, 198] on button "Chamar próximo" at bounding box center [529, 193] width 65 height 17
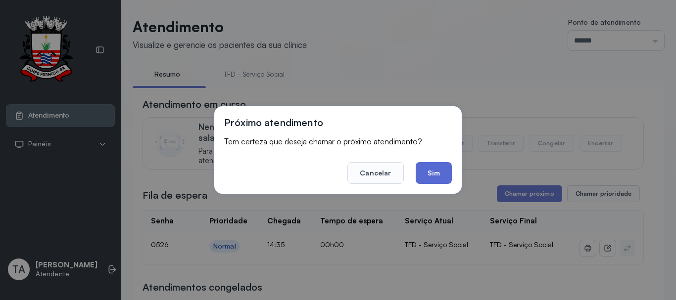
click at [432, 176] on button "Sim" at bounding box center [433, 173] width 36 height 22
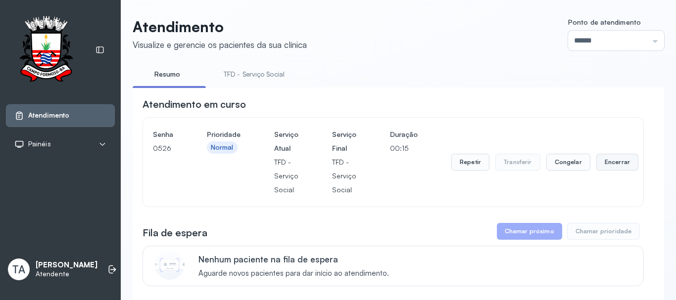
click at [596, 161] on button "Encerrar" at bounding box center [617, 162] width 42 height 17
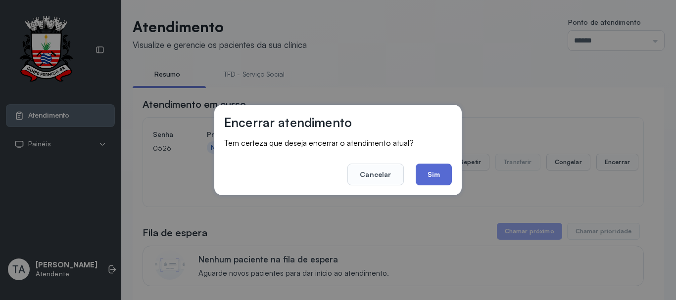
click at [441, 168] on button "Sim" at bounding box center [433, 175] width 36 height 22
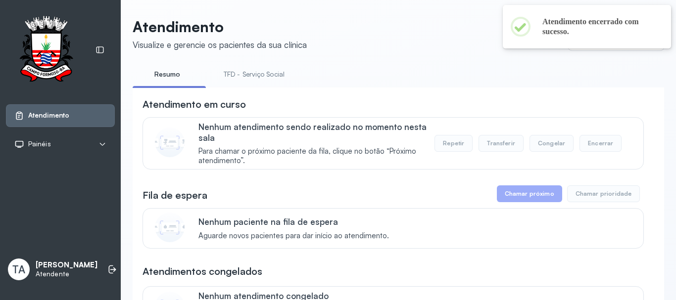
click at [261, 69] on link "TFD - Serviço Social" at bounding box center [254, 74] width 81 height 16
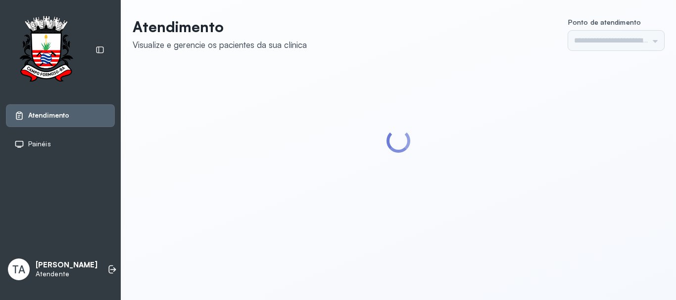
type input "******"
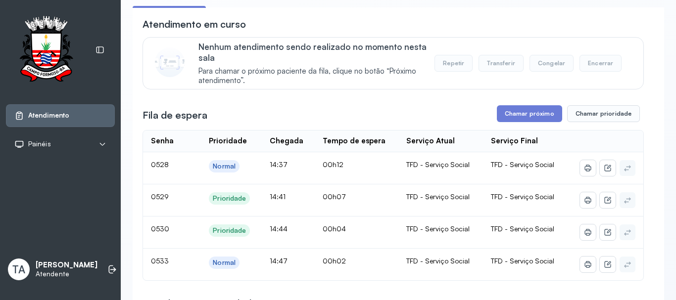
scroll to position [99, 0]
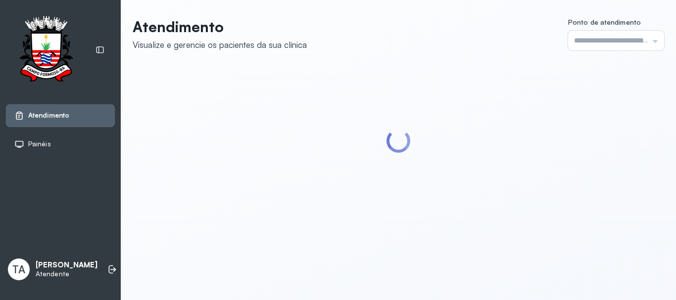
type input "******"
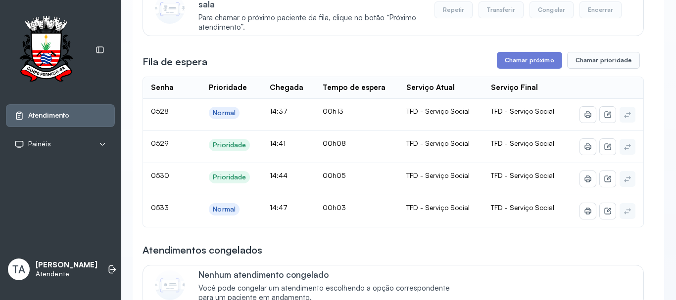
scroll to position [148, 0]
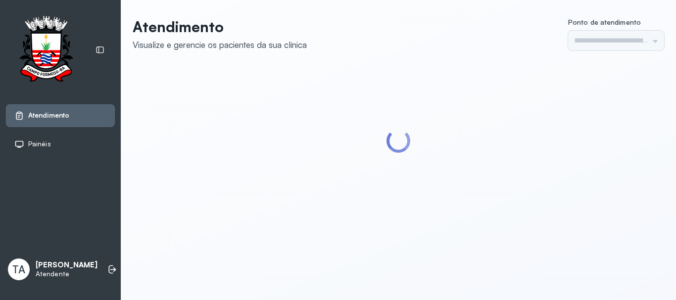
type input "******"
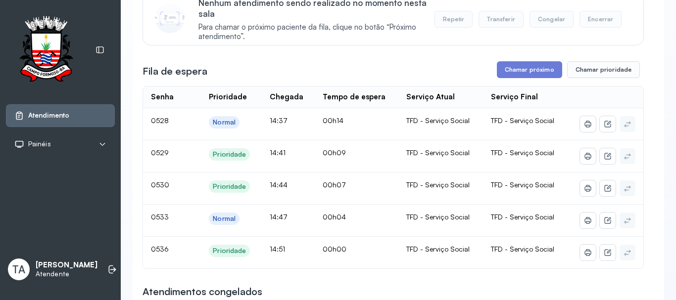
scroll to position [148, 0]
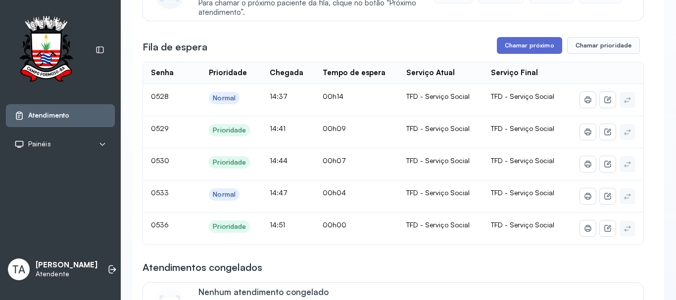
click at [526, 52] on button "Chamar próximo" at bounding box center [529, 45] width 65 height 17
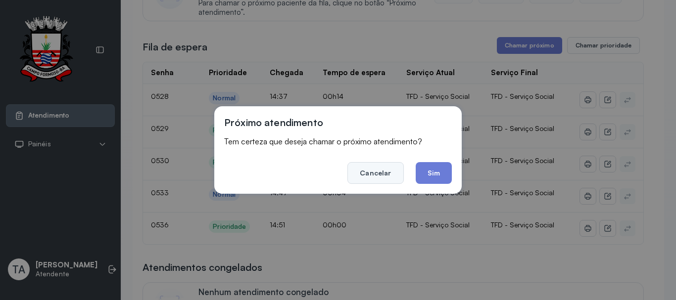
click at [380, 167] on button "Cancelar" at bounding box center [375, 173] width 56 height 22
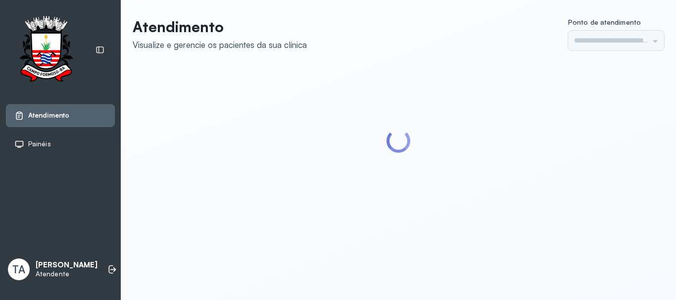
type input "******"
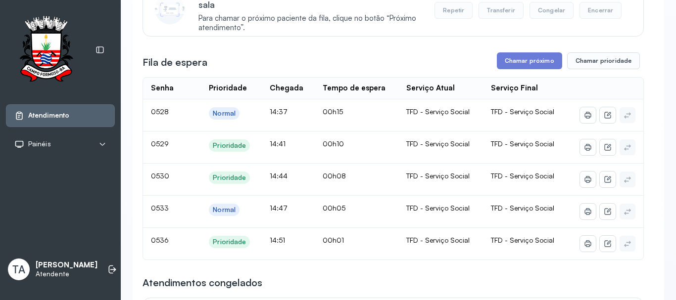
scroll to position [148, 0]
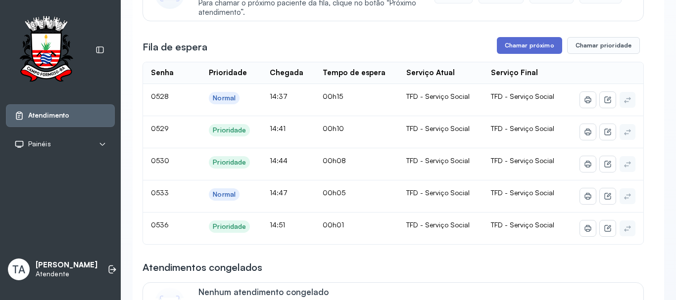
click at [497, 44] on button "Chamar próximo" at bounding box center [529, 45] width 65 height 17
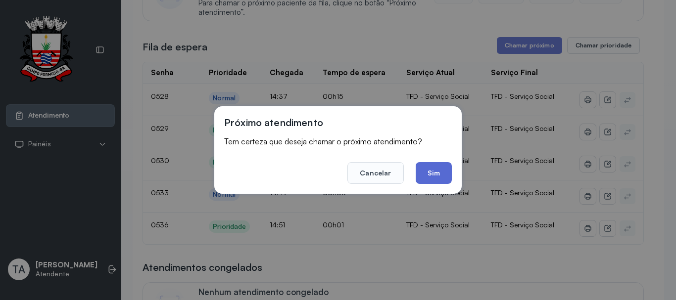
click at [445, 181] on button "Sim" at bounding box center [433, 173] width 36 height 22
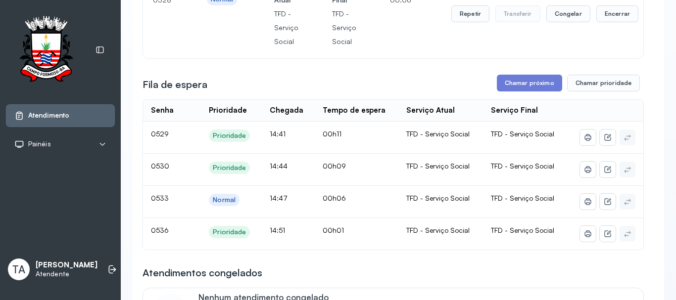
scroll to position [99, 0]
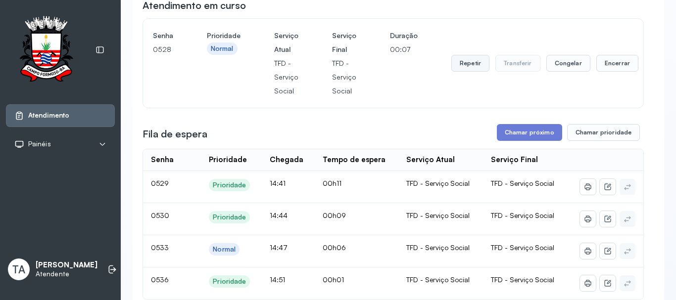
click at [453, 66] on button "Repetir" at bounding box center [470, 63] width 38 height 17
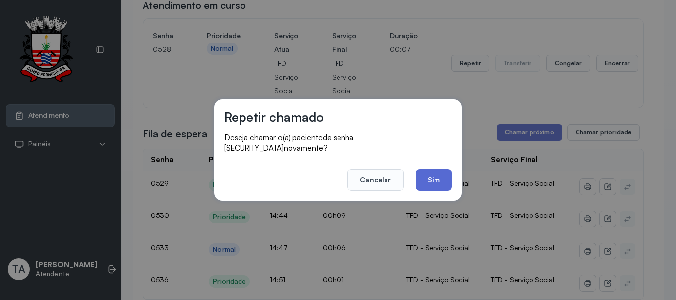
click at [437, 171] on button "Sim" at bounding box center [433, 180] width 36 height 22
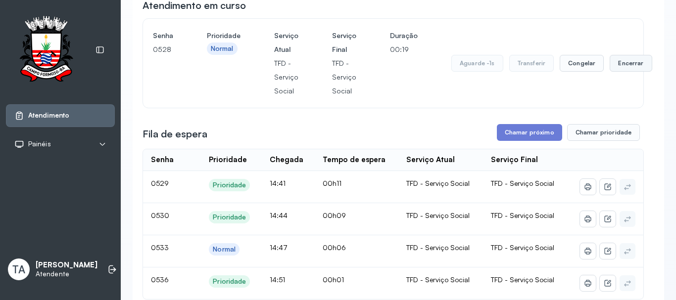
click at [619, 67] on button "Encerrar" at bounding box center [630, 63] width 42 height 17
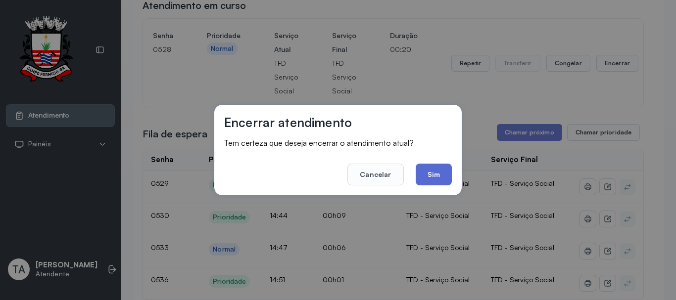
click at [442, 178] on button "Sim" at bounding box center [433, 175] width 36 height 22
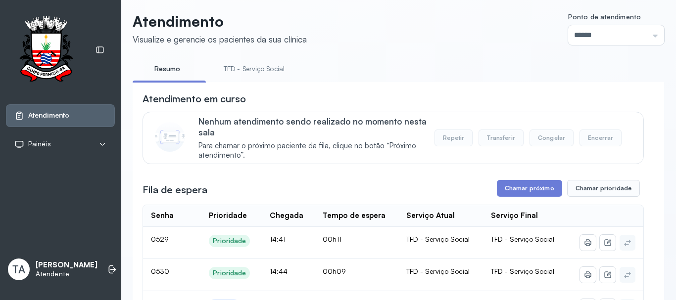
scroll to position [0, 0]
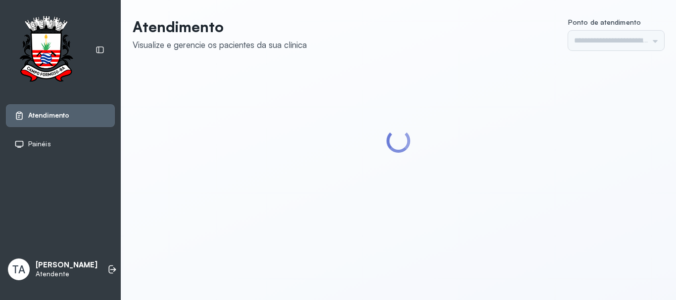
type input "******"
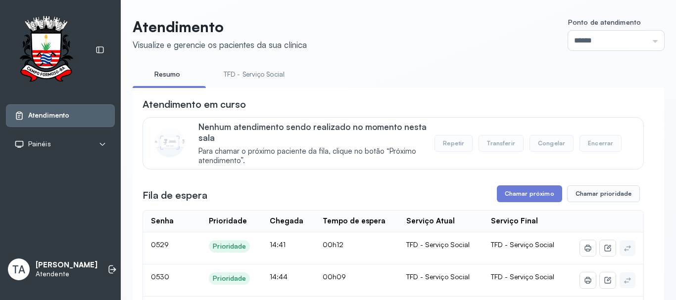
click at [247, 74] on link "TFD - Serviço Social" at bounding box center [254, 74] width 81 height 16
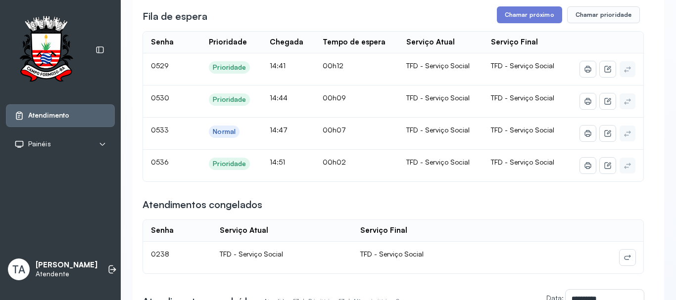
scroll to position [130, 0]
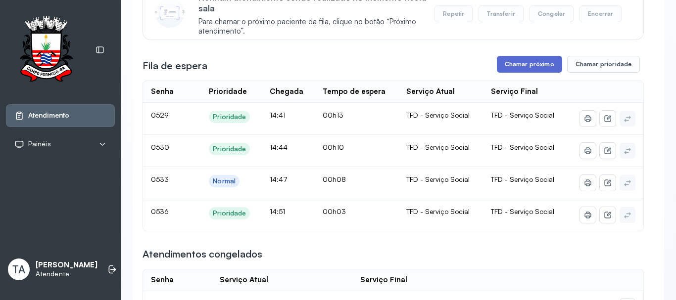
click at [520, 67] on button "Chamar próximo" at bounding box center [529, 64] width 65 height 17
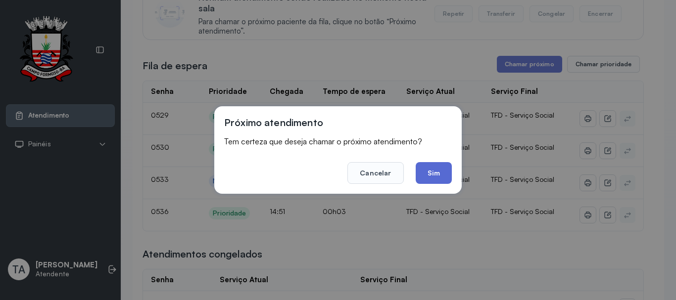
click at [432, 177] on button "Sim" at bounding box center [433, 173] width 36 height 22
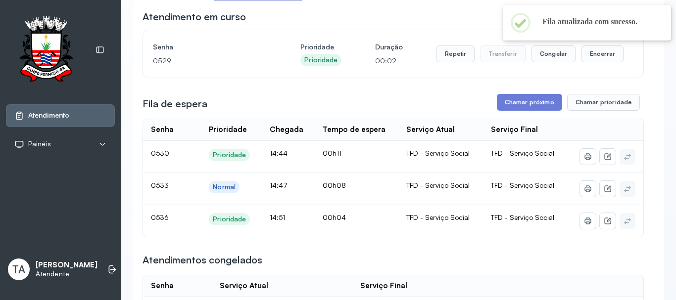
scroll to position [31, 0]
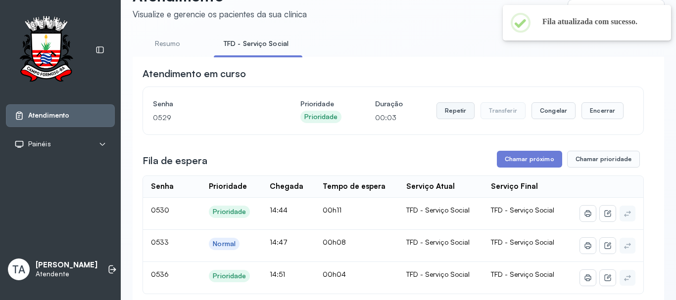
click at [444, 118] on button "Repetir" at bounding box center [455, 110] width 38 height 17
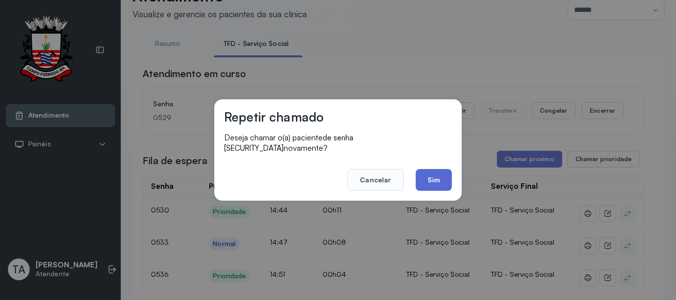
click at [434, 185] on button "Sim" at bounding box center [433, 180] width 36 height 22
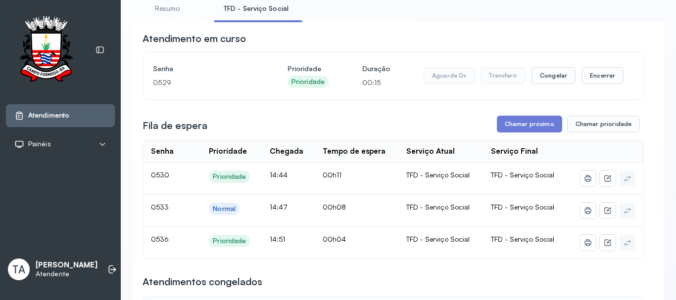
scroll to position [49, 0]
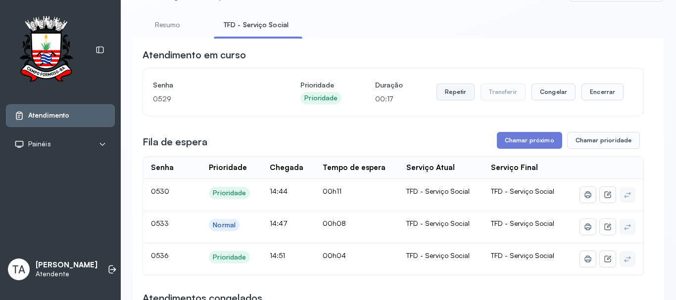
click at [457, 96] on button "Repetir" at bounding box center [455, 92] width 38 height 17
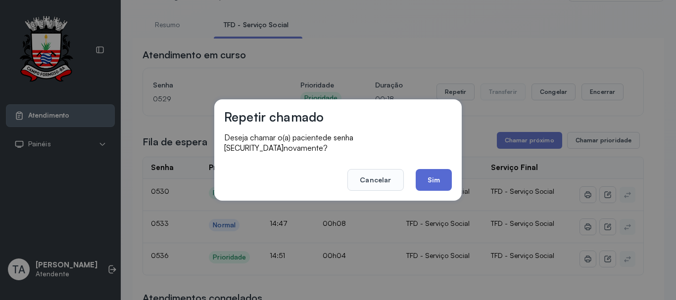
click at [432, 177] on button "Sim" at bounding box center [433, 180] width 36 height 22
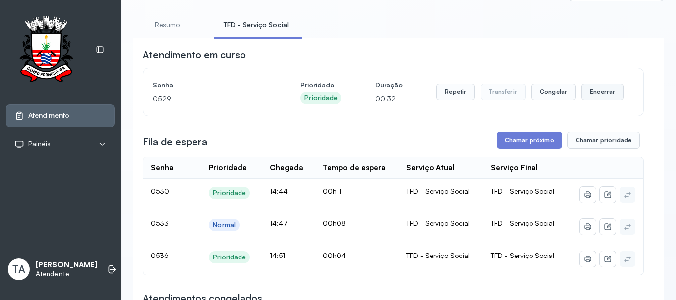
click at [604, 97] on button "Encerrar" at bounding box center [602, 92] width 42 height 17
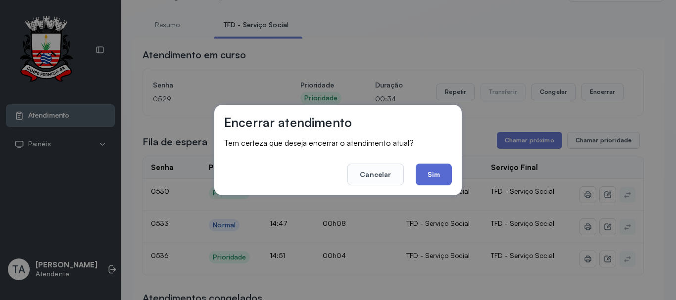
click at [426, 176] on button "Sim" at bounding box center [433, 175] width 36 height 22
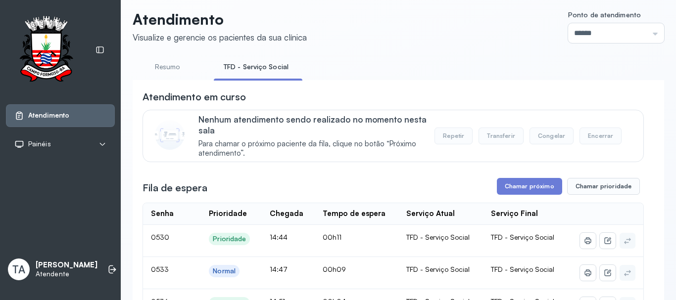
scroll to position [0, 0]
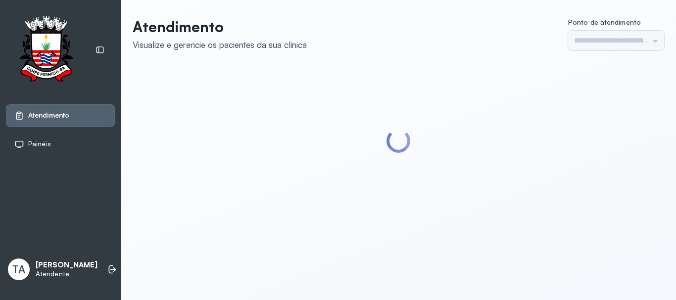
type input "******"
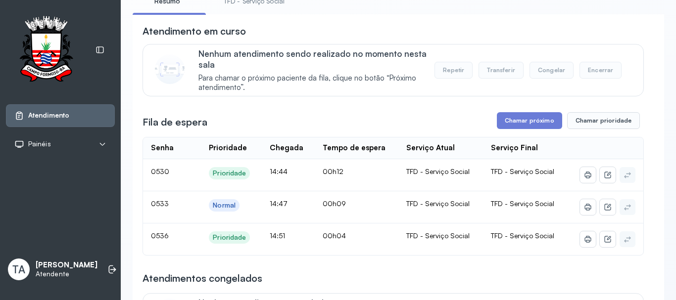
scroll to position [99, 0]
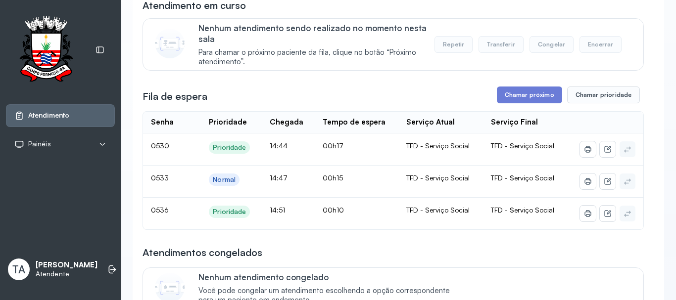
click at [360, 99] on div "Fila de espera Chamar próximo Chamar prioridade" at bounding box center [392, 95] width 501 height 17
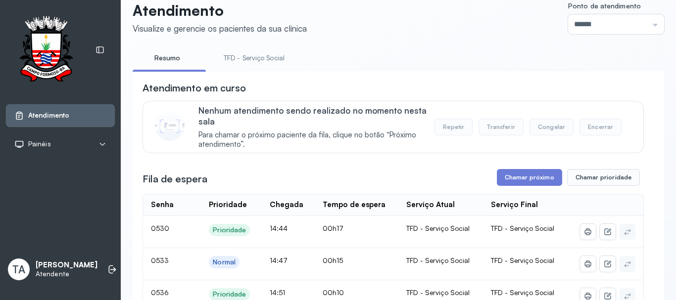
scroll to position [0, 0]
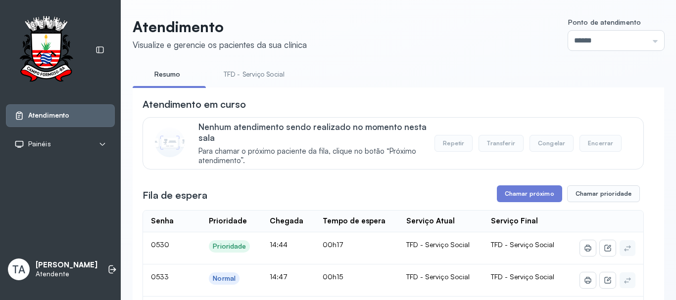
click at [248, 74] on link "TFD - Serviço Social" at bounding box center [254, 74] width 81 height 16
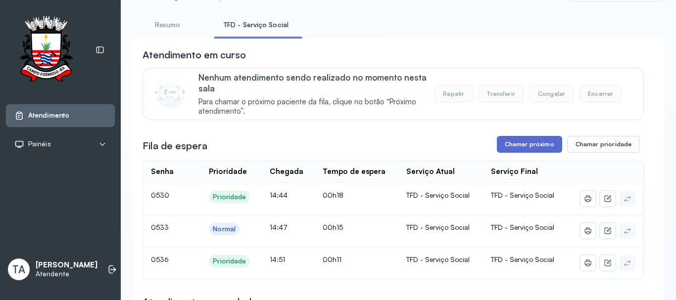
click at [512, 142] on button "Chamar próximo" at bounding box center [529, 144] width 65 height 17
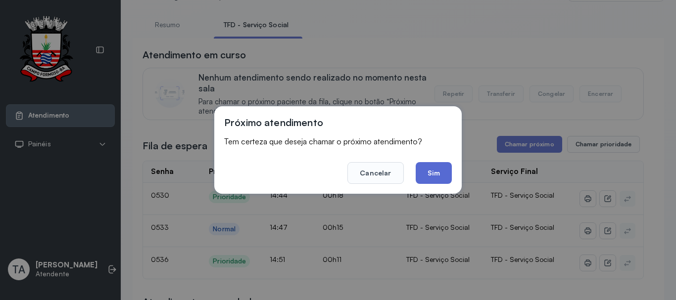
click at [436, 174] on button "Sim" at bounding box center [433, 173] width 36 height 22
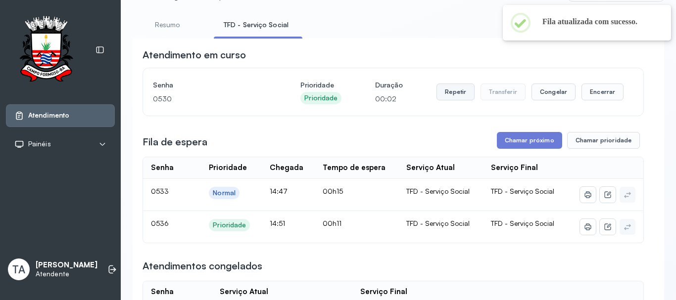
click at [454, 94] on button "Repetir" at bounding box center [455, 92] width 38 height 17
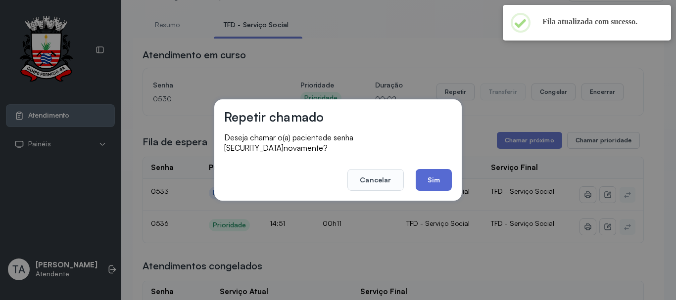
click at [434, 180] on button "Sim" at bounding box center [433, 180] width 36 height 22
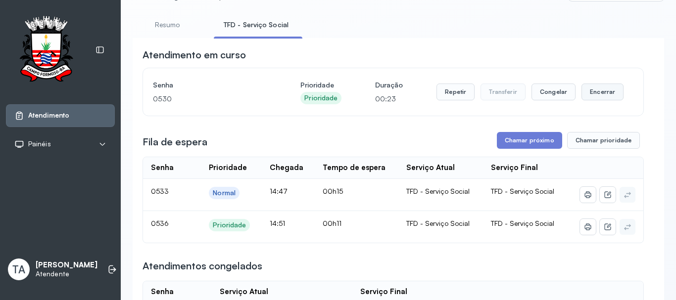
click at [590, 100] on button "Encerrar" at bounding box center [602, 92] width 42 height 17
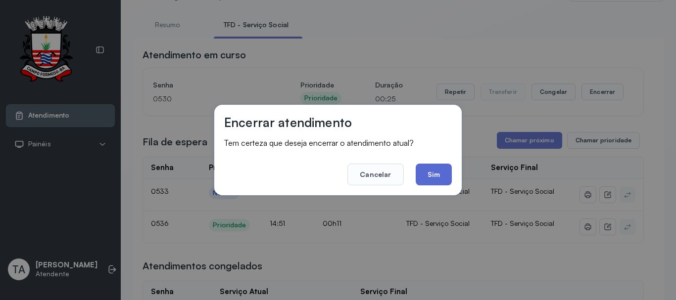
click at [427, 166] on button "Sim" at bounding box center [433, 175] width 36 height 22
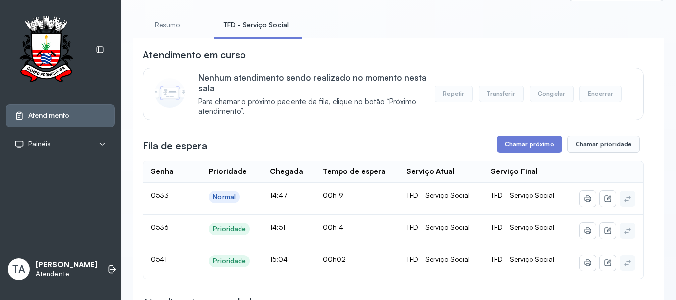
click at [436, 111] on div "Nenhum atendimento sendo realizado no momento nesta sala Para chamar o próximo …" at bounding box center [414, 94] width 433 height 44
click at [519, 143] on button "Chamar próximo" at bounding box center [529, 144] width 65 height 17
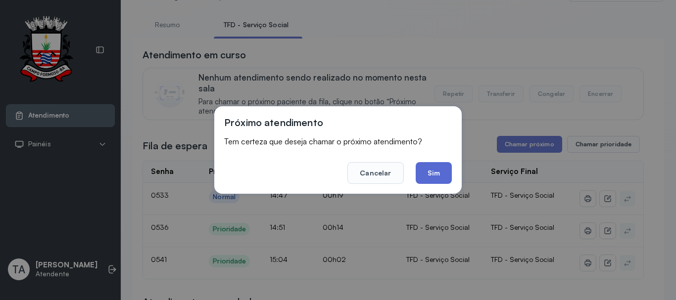
click at [438, 170] on button "Sim" at bounding box center [433, 173] width 36 height 22
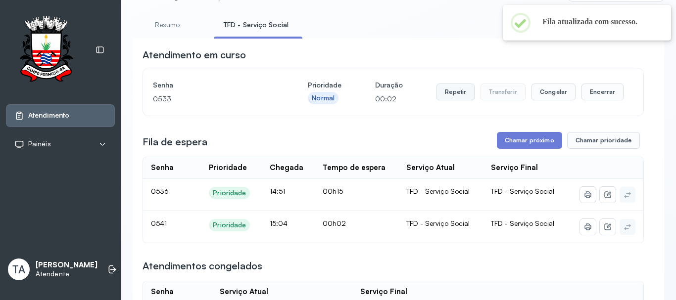
click at [451, 93] on button "Repetir" at bounding box center [455, 92] width 38 height 17
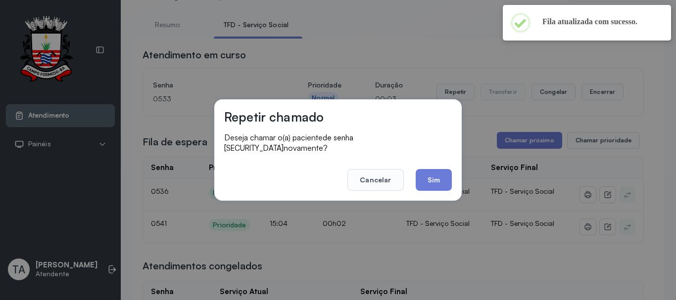
click at [440, 163] on footer "Cancelar Sim" at bounding box center [338, 173] width 228 height 36
click at [430, 178] on button "Sim" at bounding box center [433, 180] width 36 height 22
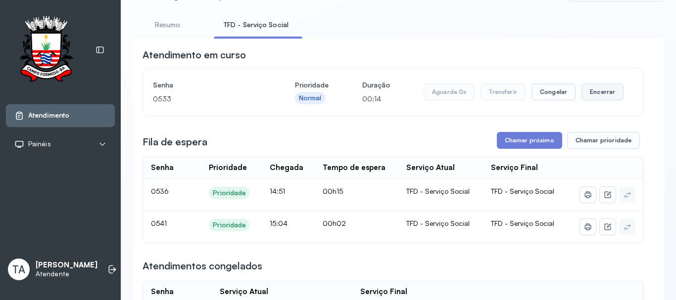
click at [595, 99] on button "Encerrar" at bounding box center [602, 92] width 42 height 17
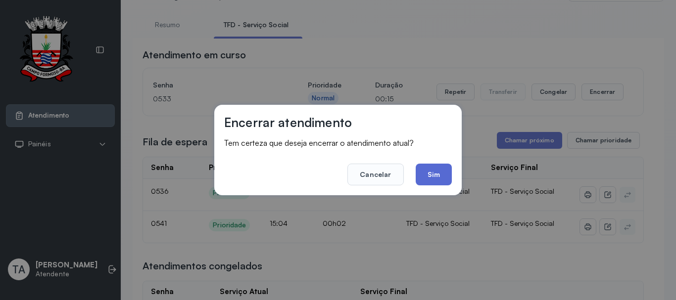
click at [438, 179] on button "Sim" at bounding box center [433, 175] width 36 height 22
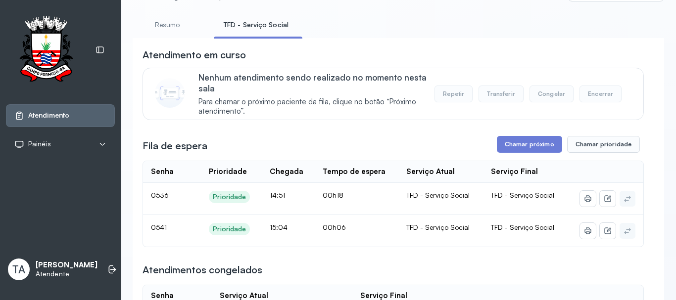
click at [452, 142] on div "Fila de espera Chamar próximo Chamar prioridade" at bounding box center [392, 144] width 501 height 17
click at [511, 153] on button "Chamar próximo" at bounding box center [529, 144] width 65 height 17
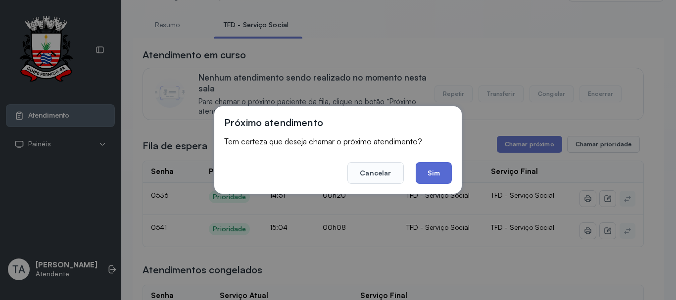
click at [442, 173] on button "Sim" at bounding box center [433, 173] width 36 height 22
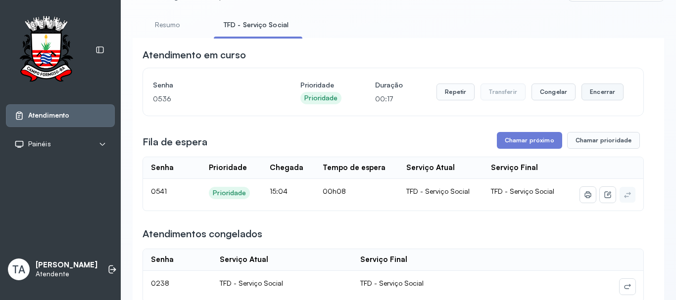
click at [589, 100] on button "Encerrar" at bounding box center [602, 92] width 42 height 17
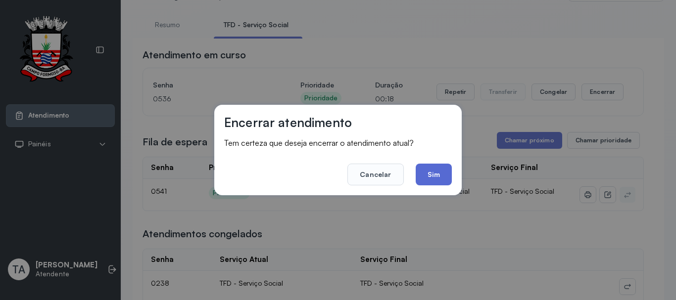
click at [437, 177] on button "Sim" at bounding box center [433, 175] width 36 height 22
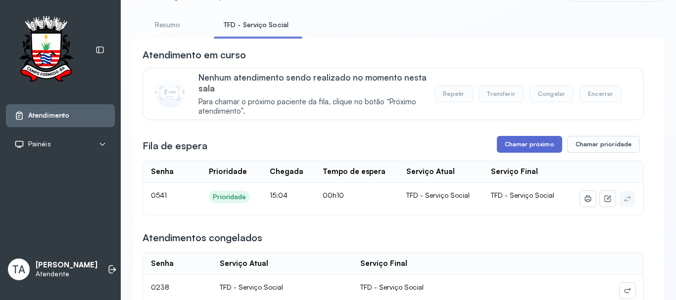
click at [534, 146] on button "Chamar próximo" at bounding box center [529, 144] width 65 height 17
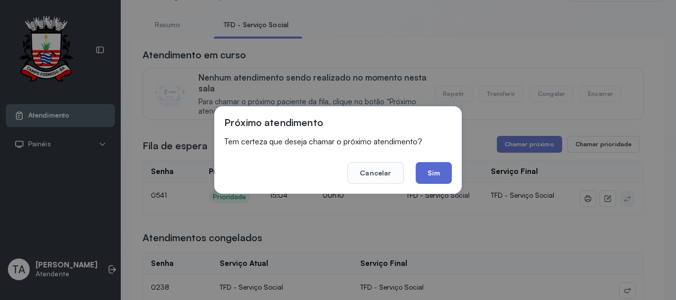
click at [433, 180] on button "Sim" at bounding box center [433, 173] width 36 height 22
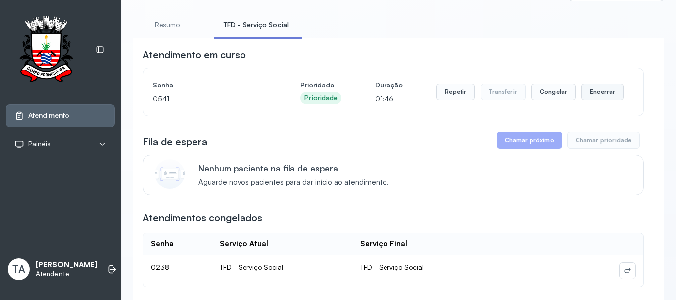
click at [592, 90] on button "Encerrar" at bounding box center [602, 92] width 42 height 17
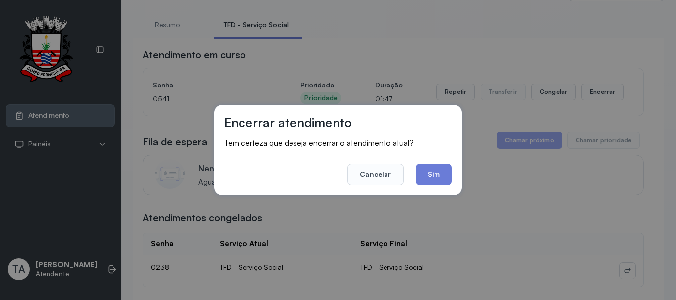
click at [438, 167] on button "Sim" at bounding box center [433, 175] width 36 height 22
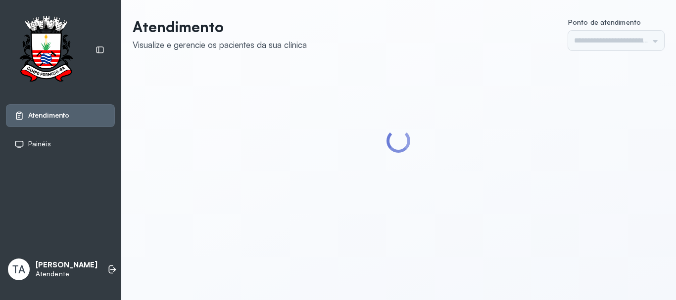
type input "******"
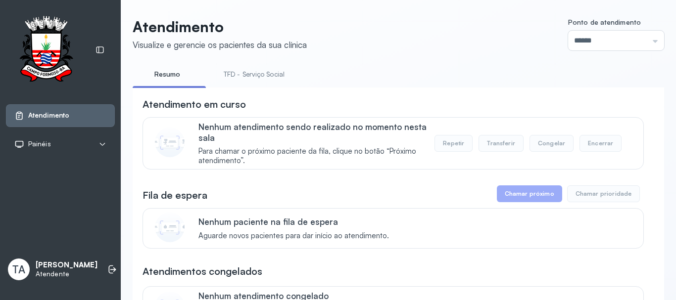
click at [260, 77] on link "TFD - Serviço Social" at bounding box center [254, 74] width 81 height 16
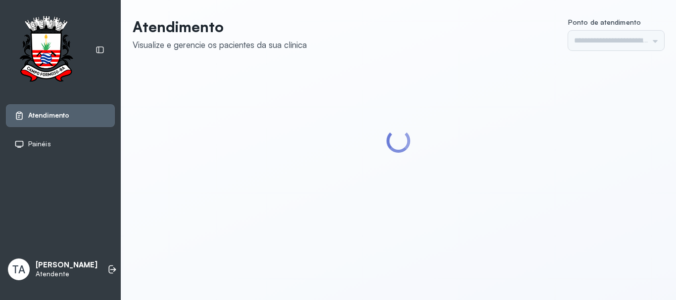
type input "******"
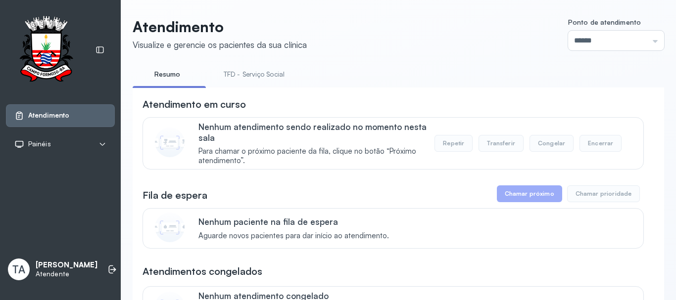
click at [265, 68] on link "TFD - Serviço Social" at bounding box center [254, 74] width 81 height 16
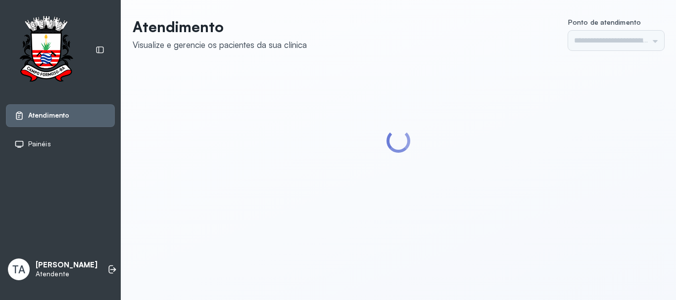
type input "******"
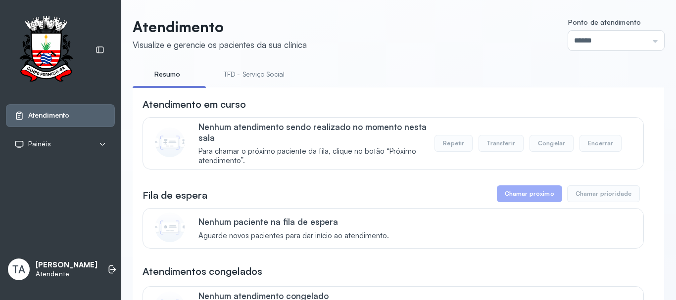
click at [254, 84] on li "TFD - Serviço Social" at bounding box center [256, 77] width 85 height 22
click at [259, 70] on link "TFD - Serviço Social" at bounding box center [254, 74] width 81 height 16
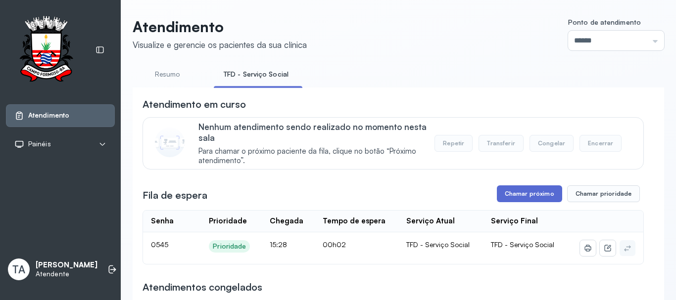
click at [524, 198] on button "Chamar próximo" at bounding box center [529, 193] width 65 height 17
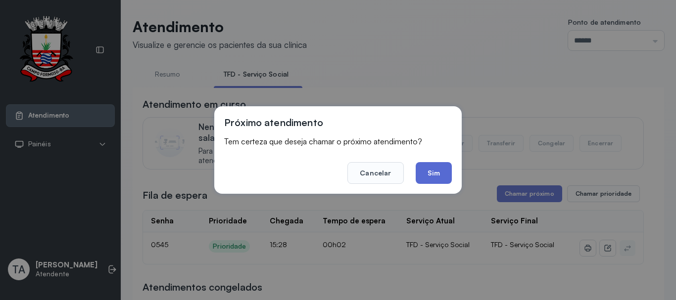
click at [434, 177] on button "Sim" at bounding box center [433, 173] width 36 height 22
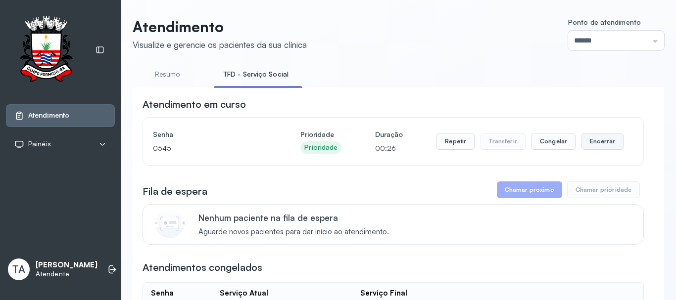
click at [582, 139] on button "Encerrar" at bounding box center [602, 141] width 42 height 17
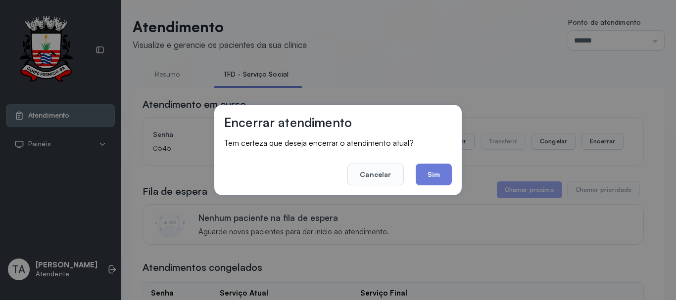
click at [456, 174] on div "Encerrar atendimento Tem certeza que deseja encerrar o atendimento atual? Cance…" at bounding box center [337, 150] width 247 height 91
click at [438, 175] on button "Sim" at bounding box center [433, 175] width 36 height 22
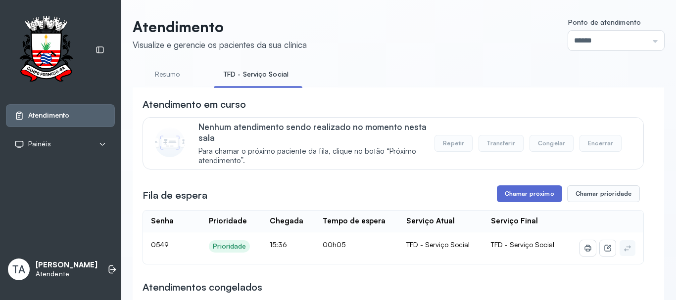
click at [536, 200] on button "Chamar próximo" at bounding box center [529, 193] width 65 height 17
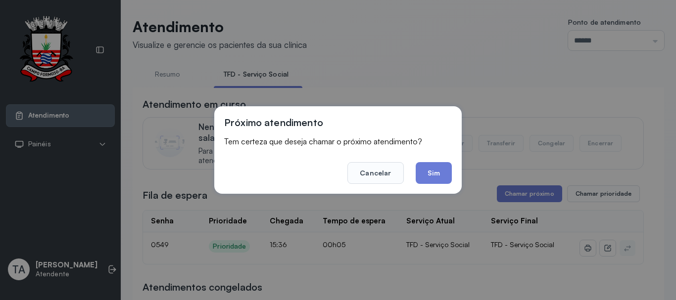
click at [436, 184] on div "Próximo atendimento Tem certeza que deseja chamar o próximo atendimento? Cancel…" at bounding box center [337, 150] width 247 height 88
click at [437, 181] on button "Sim" at bounding box center [433, 173] width 36 height 22
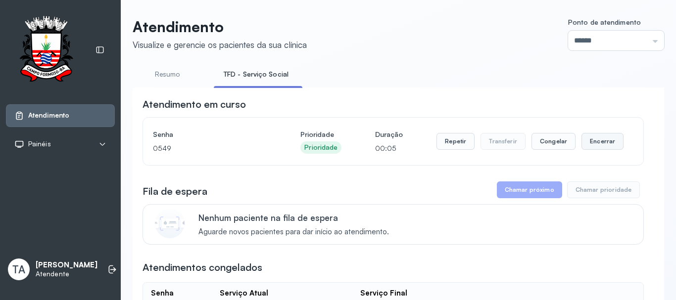
click at [589, 144] on button "Encerrar" at bounding box center [602, 141] width 42 height 17
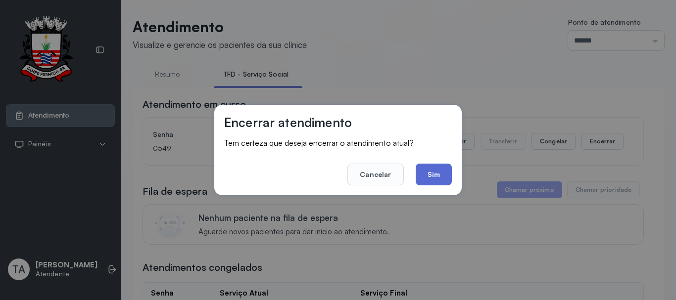
click at [444, 173] on button "Sim" at bounding box center [433, 175] width 36 height 22
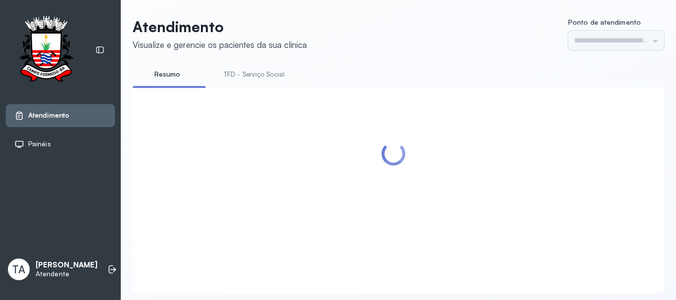
type input "******"
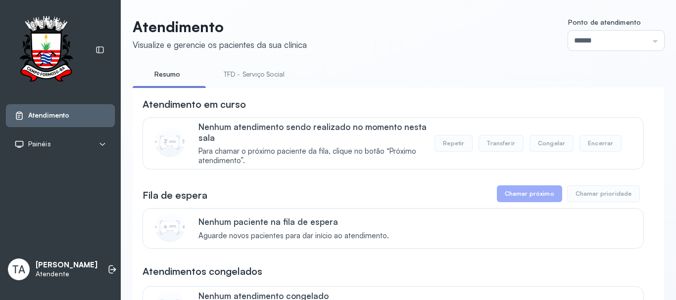
click at [232, 75] on link "TFD - Serviço Social" at bounding box center [254, 74] width 81 height 16
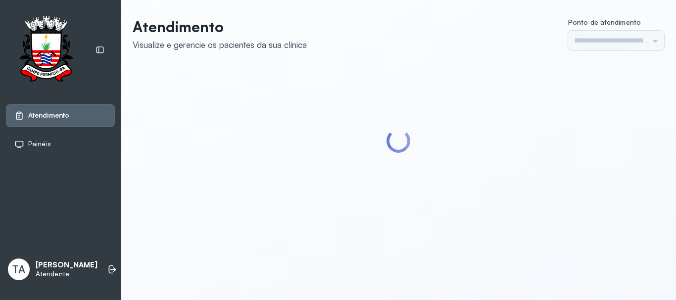
type input "******"
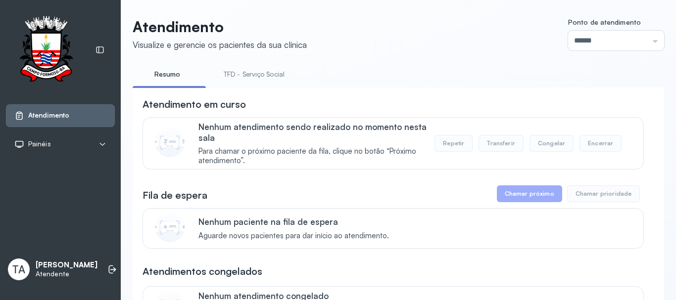
click at [268, 75] on link "TFD - Serviço Social" at bounding box center [254, 74] width 81 height 16
